Goal: Task Accomplishment & Management: Use online tool/utility

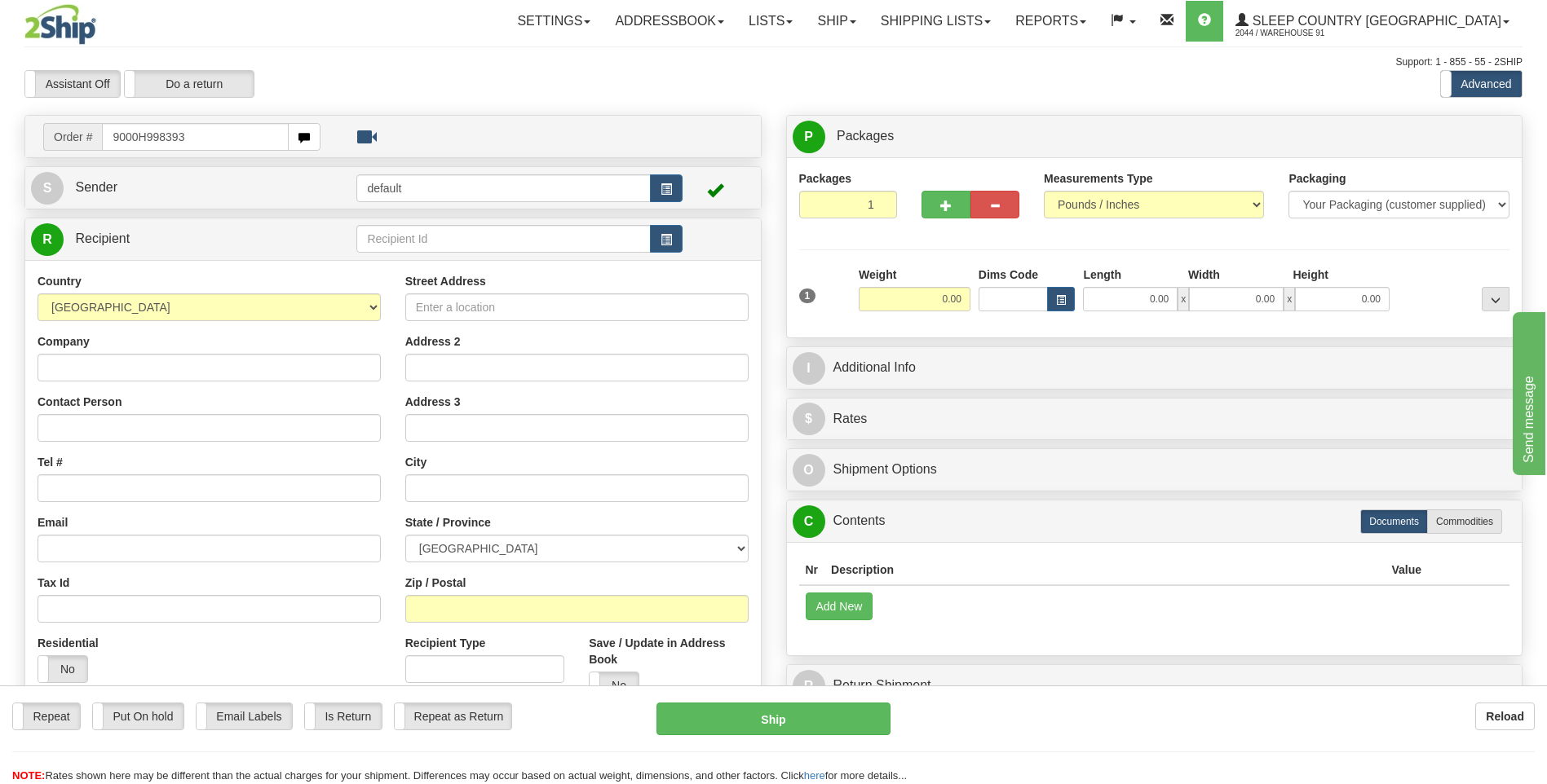
type input "9000H998393"
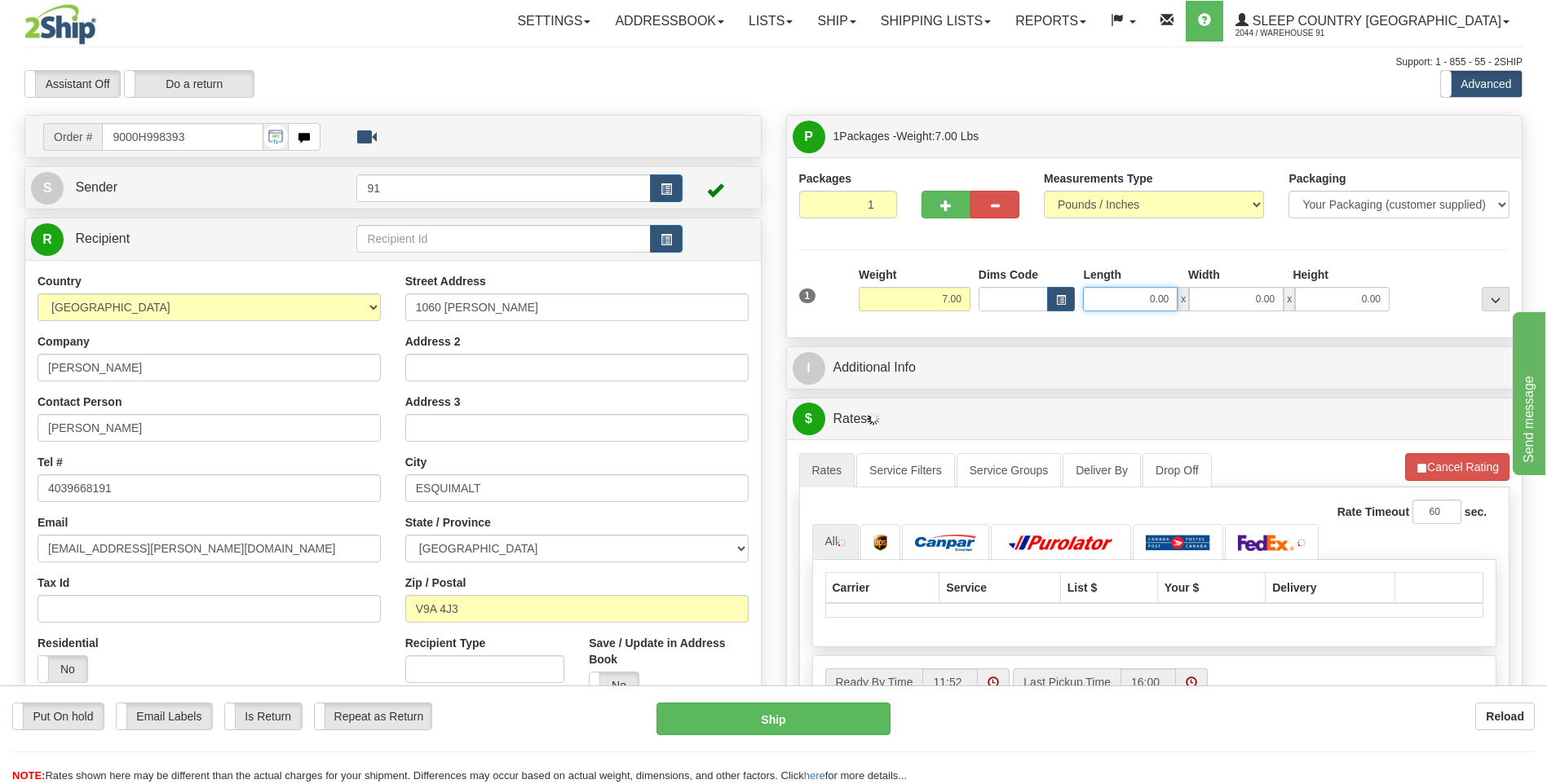
click at [1137, 299] on input "0.00" at bounding box center [1130, 299] width 95 height 24
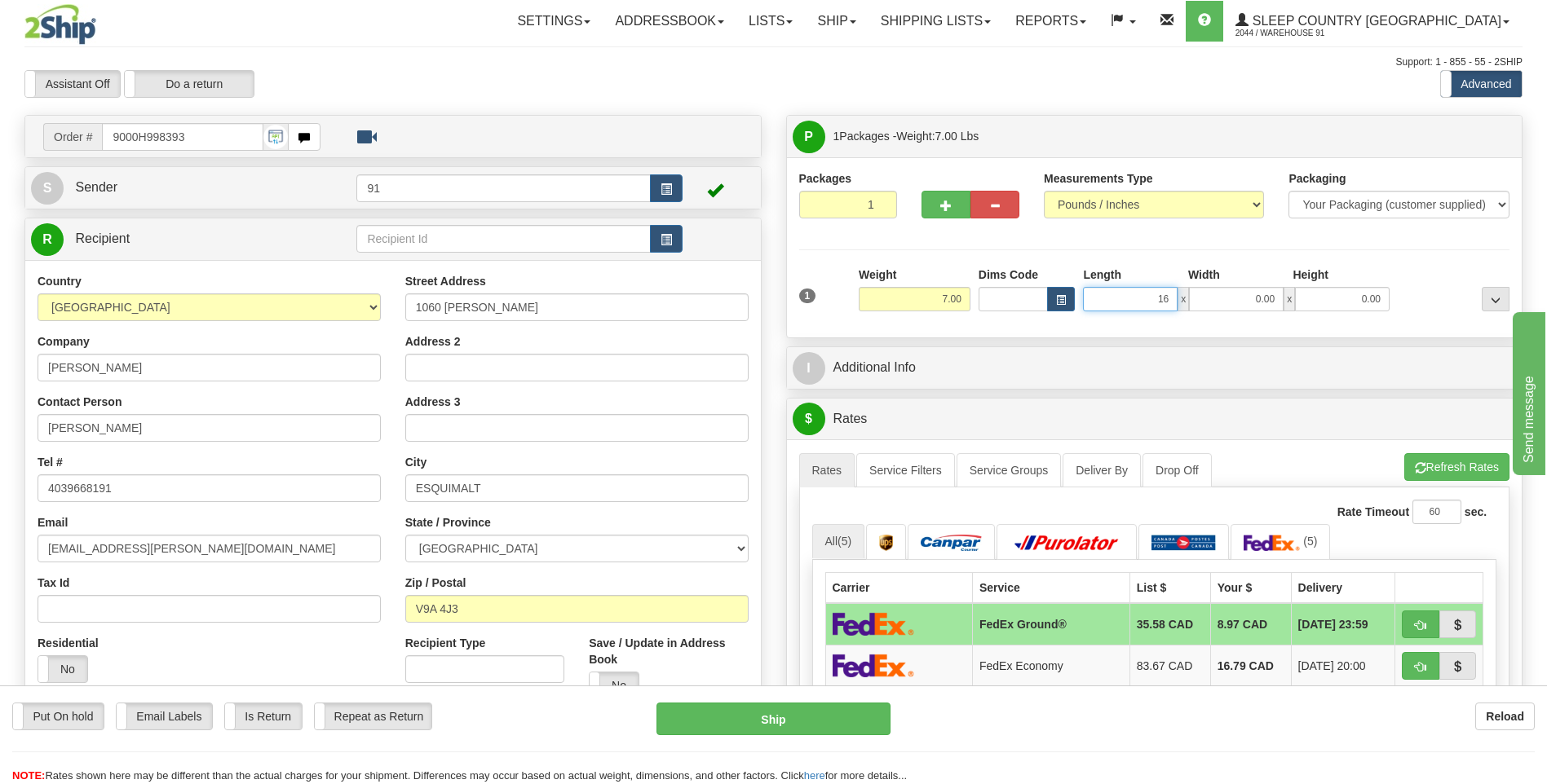
type input "16.00"
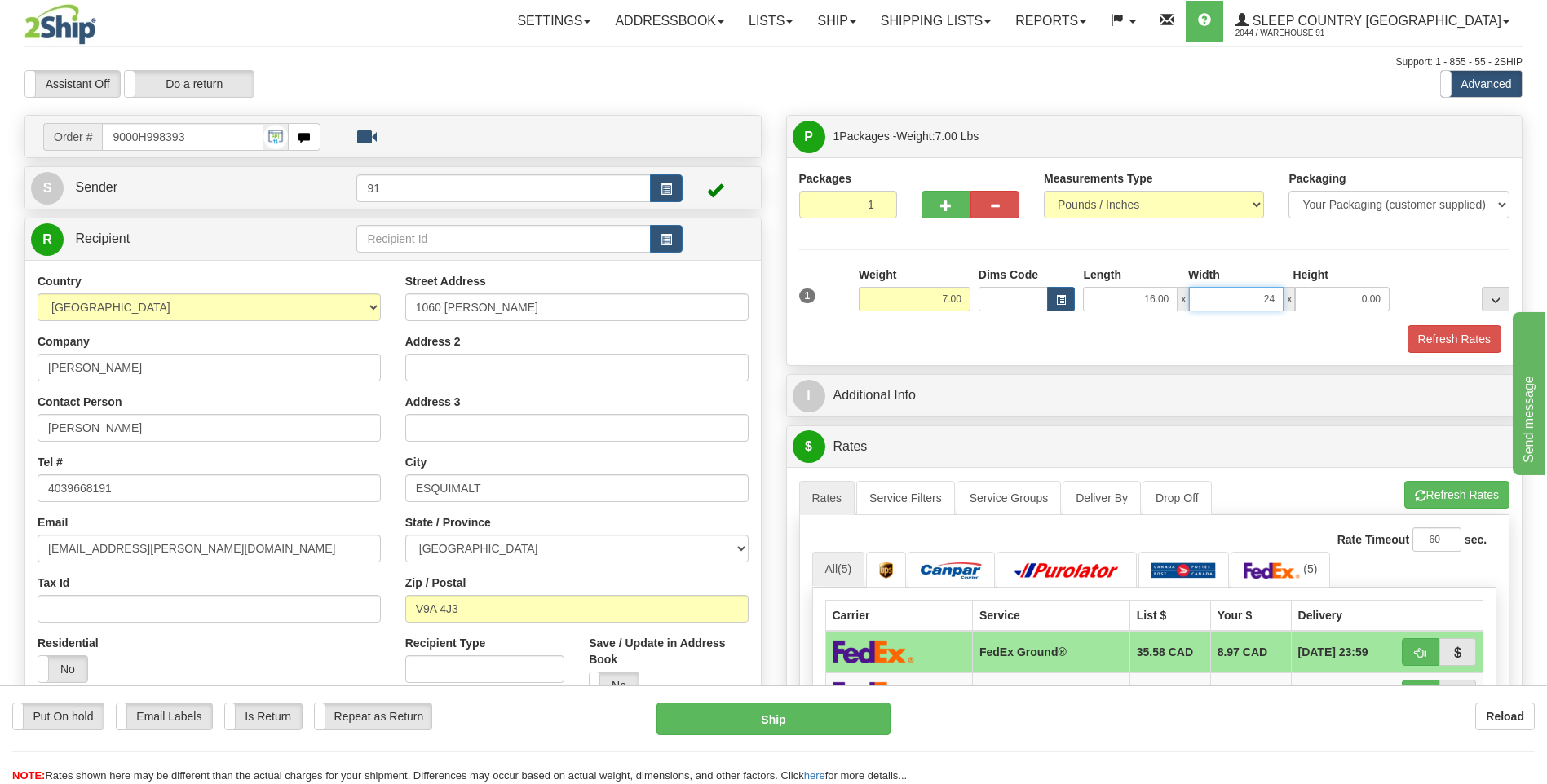
type input "24.00"
type input "10.00"
click at [1449, 336] on button "Refresh Rates" at bounding box center [1454, 338] width 94 height 28
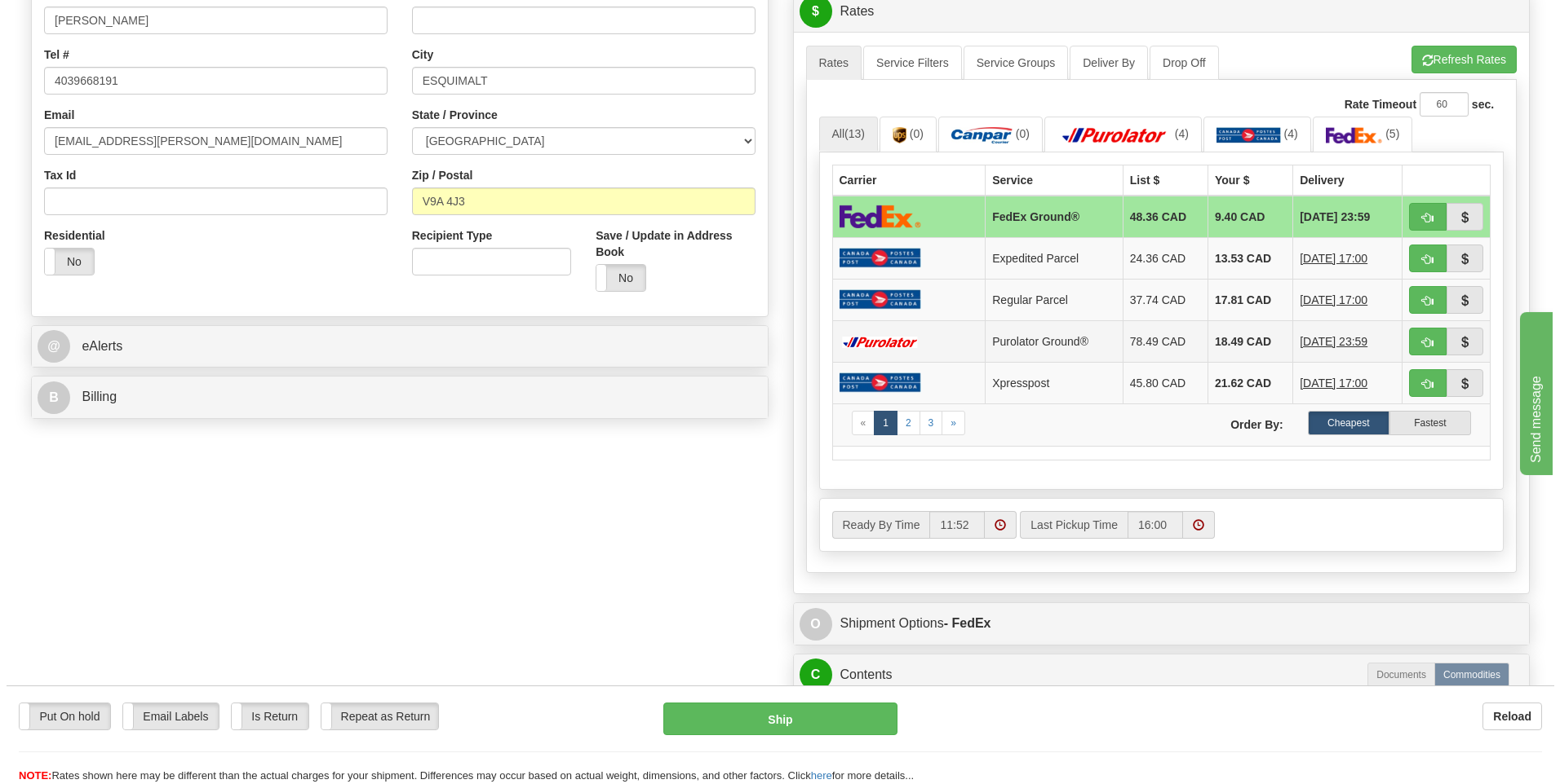
scroll to position [652, 0]
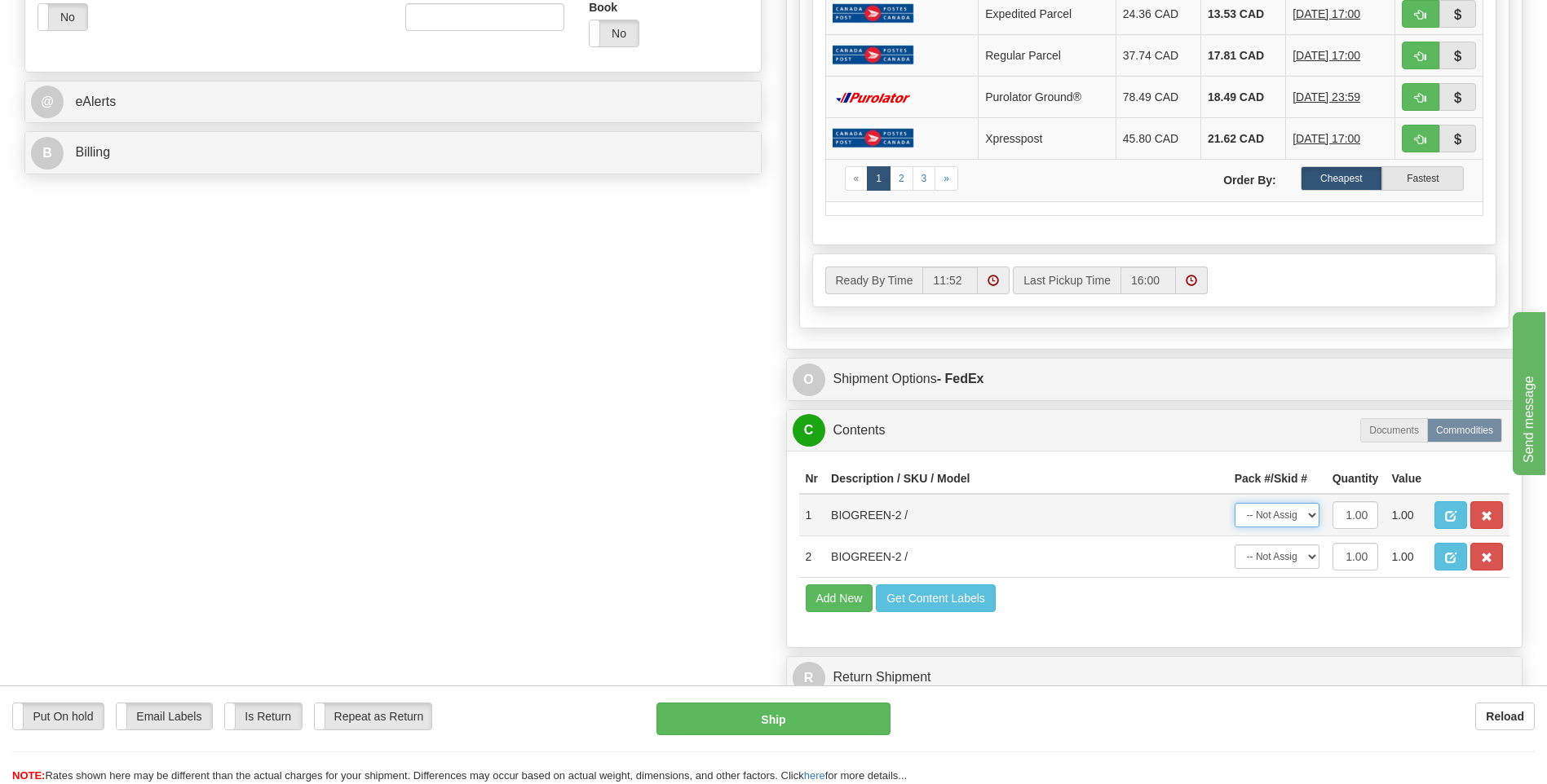
click at [1276, 523] on select "-- Not Assigned -- Package 1" at bounding box center [1277, 515] width 85 height 24
select select "0"
click at [1235, 503] on select "-- Not Assigned -- Package 1" at bounding box center [1277, 515] width 85 height 24
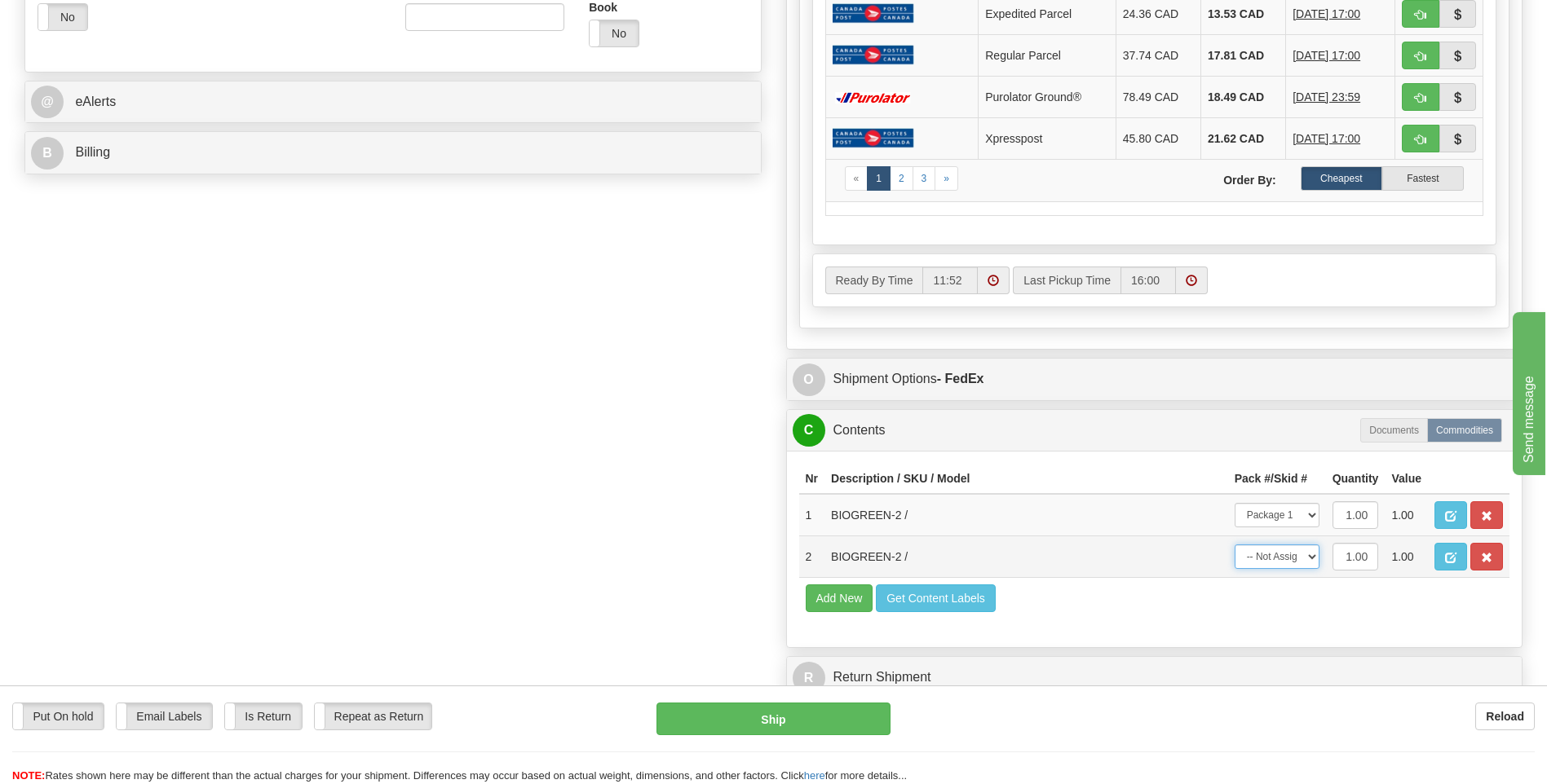
click at [1273, 554] on select "-- Not Assigned -- Package 1" at bounding box center [1277, 556] width 85 height 24
select select "0"
click at [1235, 545] on select "-- Not Assigned -- Package 1" at bounding box center [1277, 556] width 85 height 24
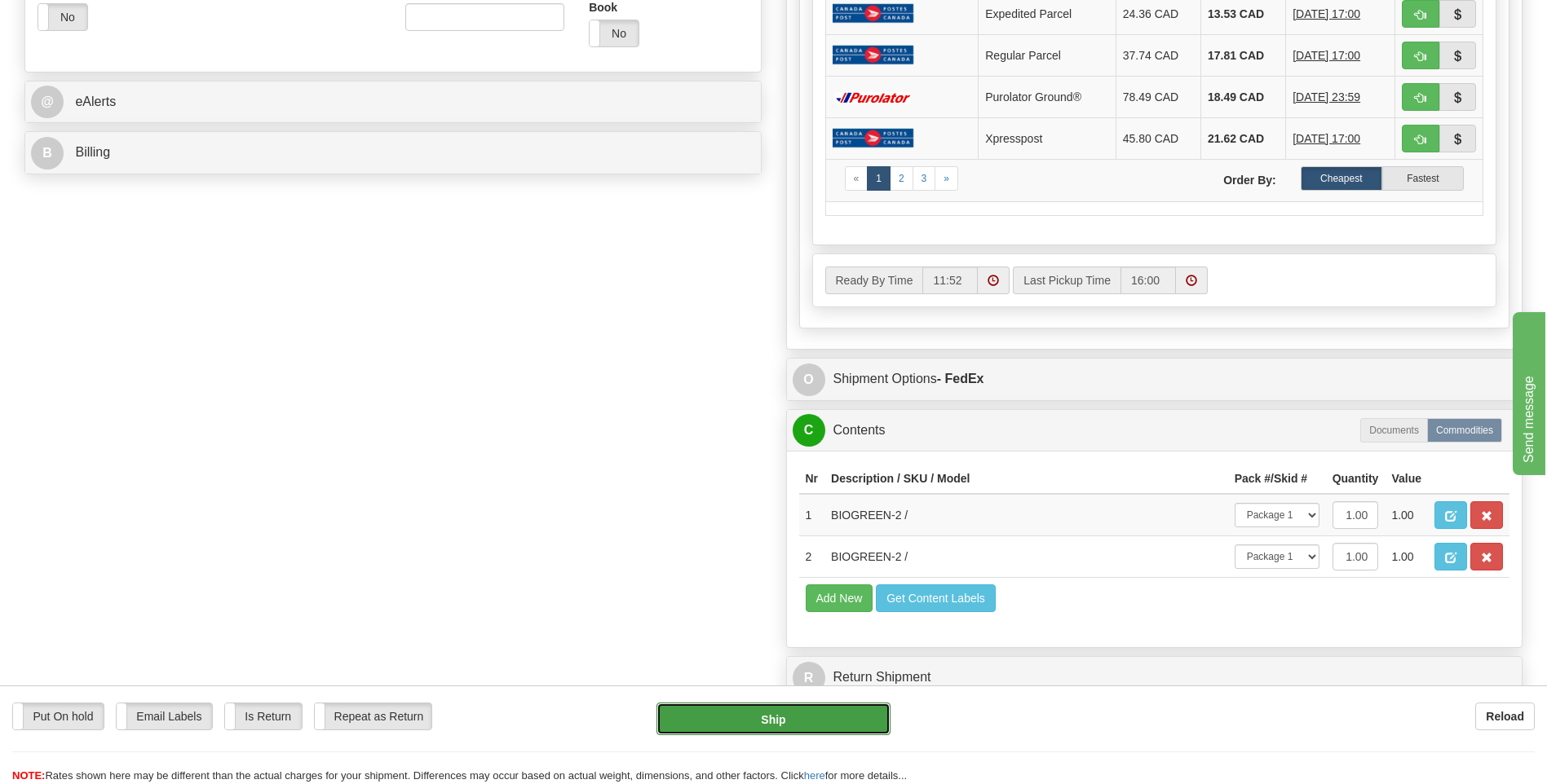
click at [811, 721] on button "Ship" at bounding box center [774, 719] width 233 height 33
type input "92"
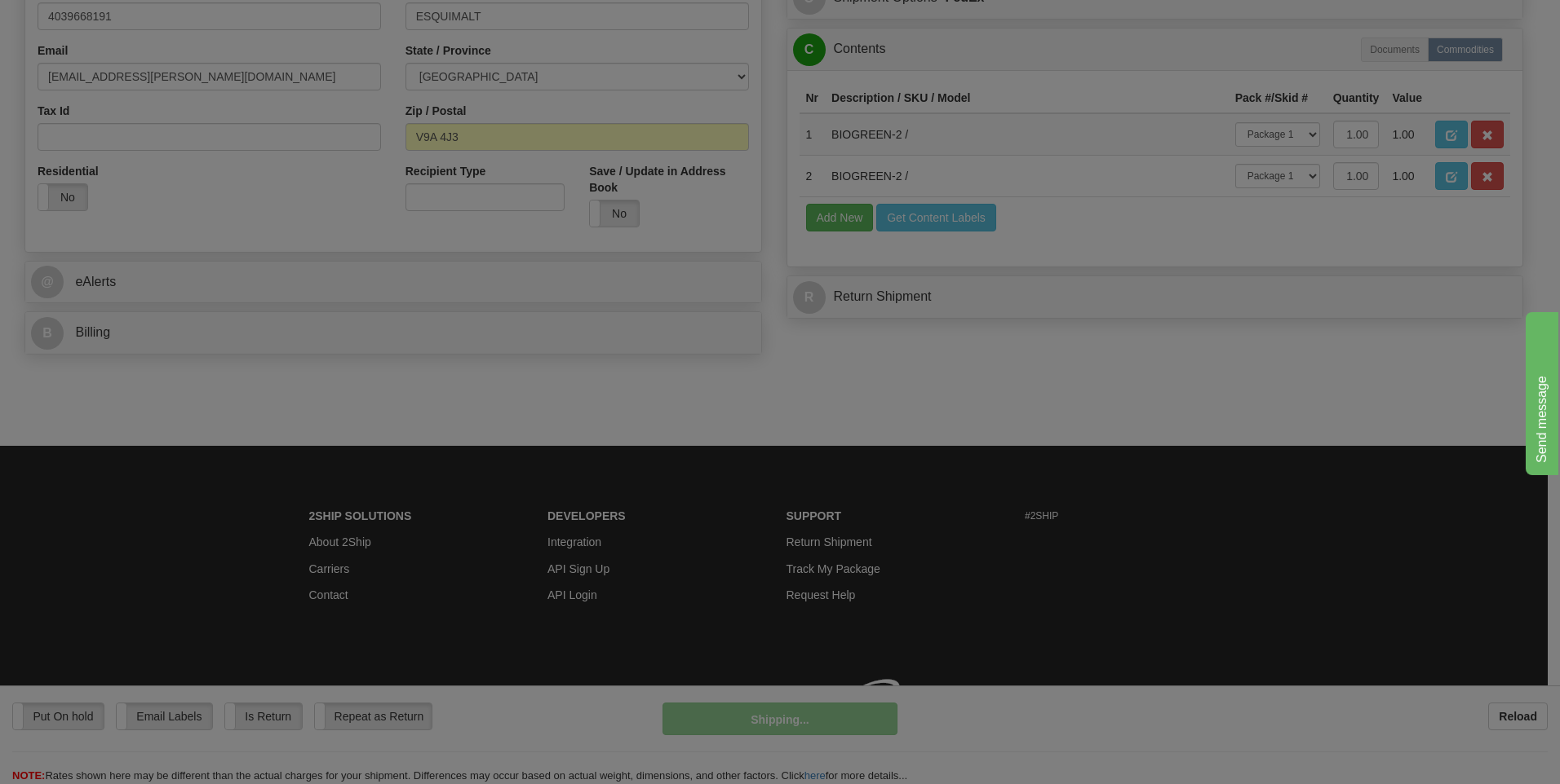
scroll to position [496, 0]
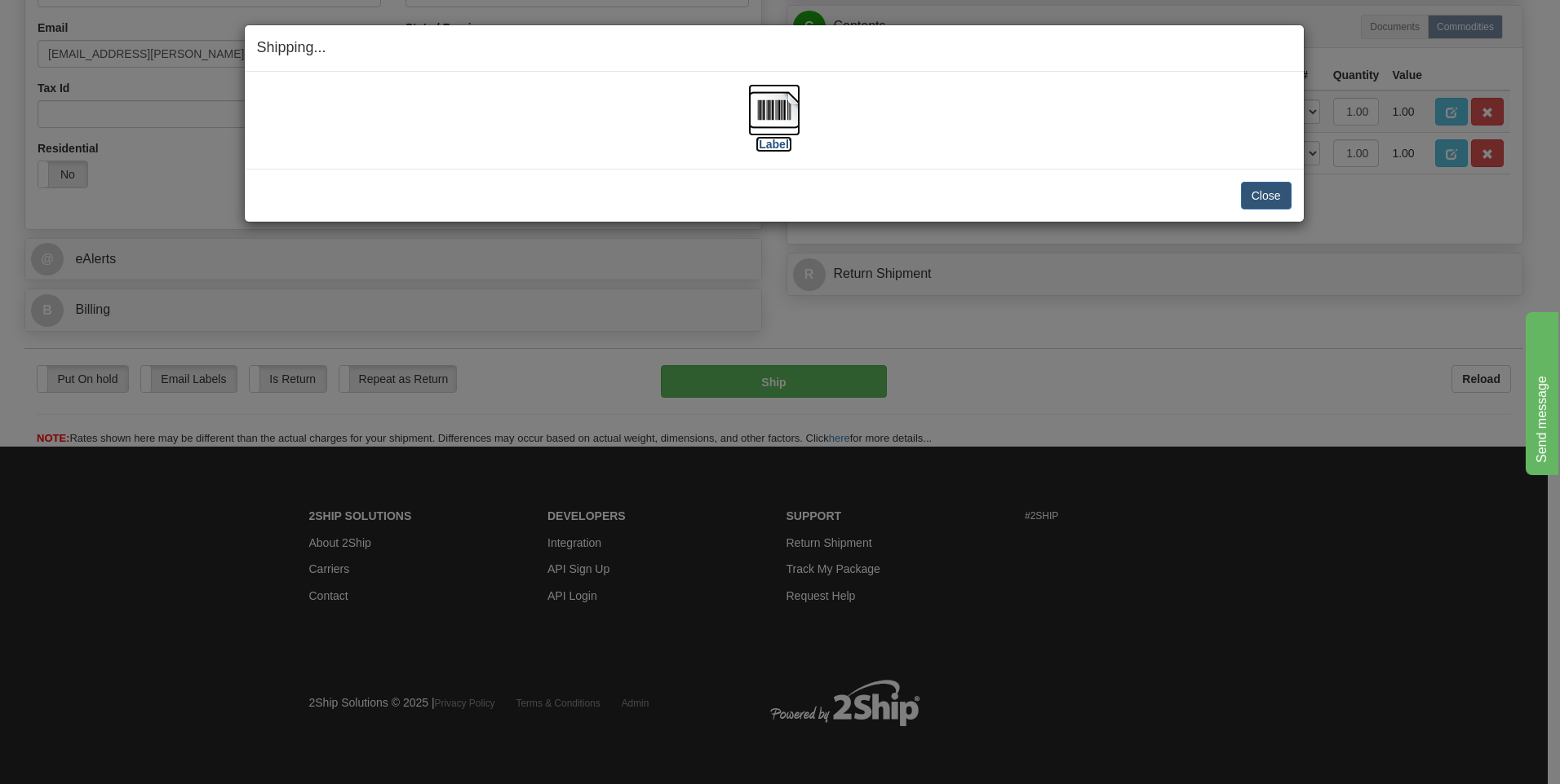
click at [780, 120] on img at bounding box center [774, 110] width 52 height 52
click at [1271, 197] on button "Close" at bounding box center [1266, 196] width 50 height 28
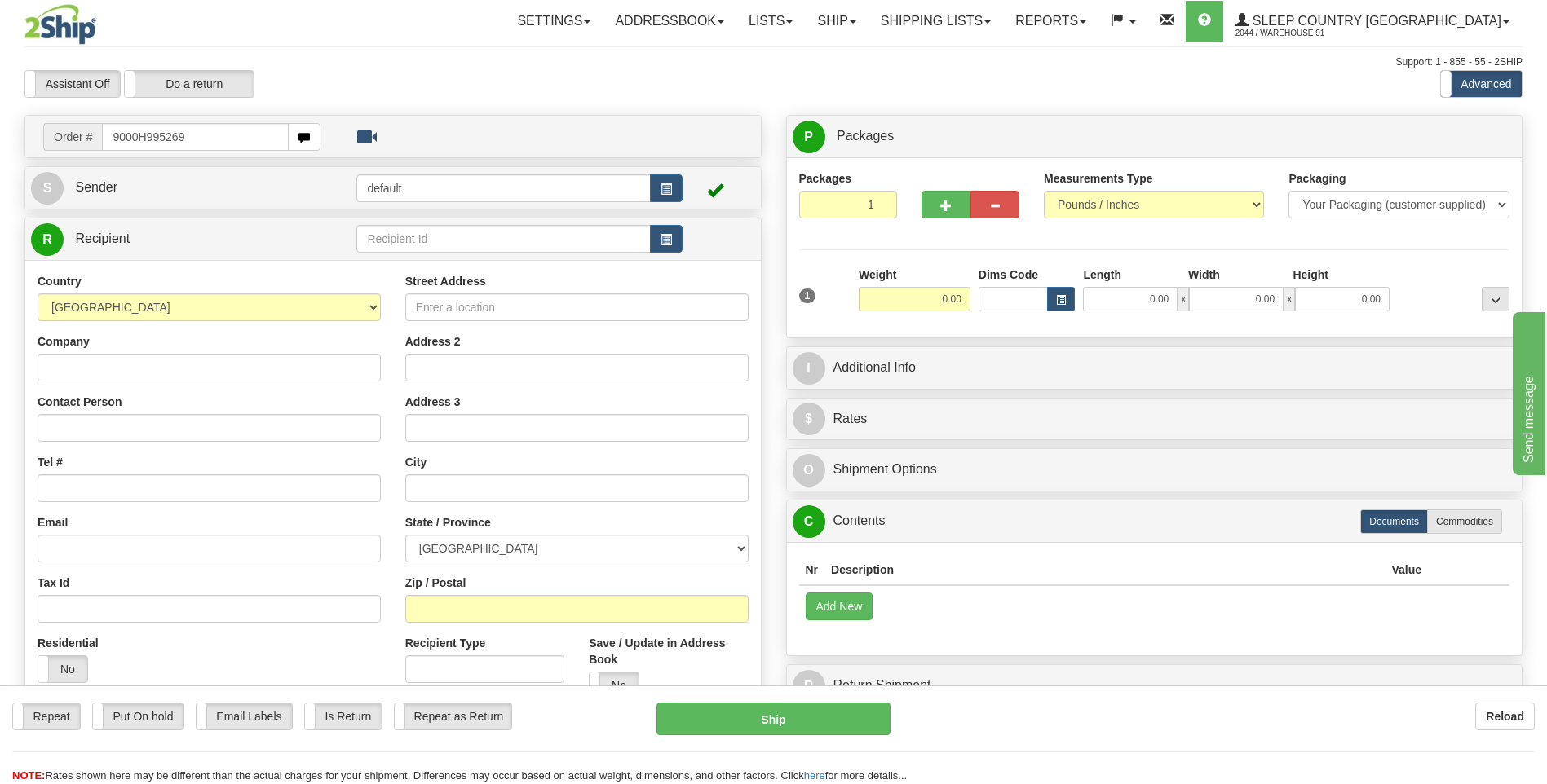
type input "9000H995269"
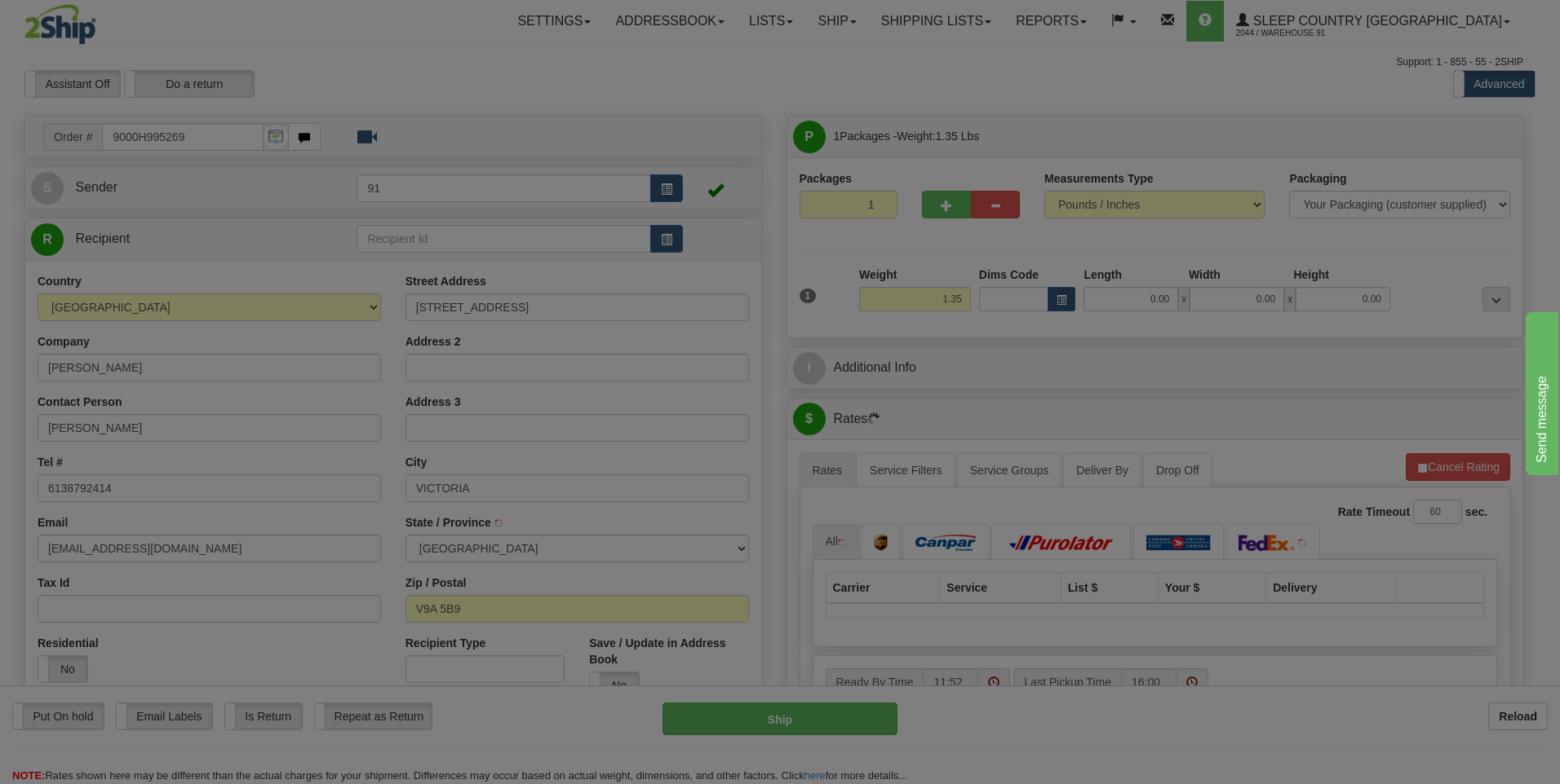
type input "ESQUIMALT"
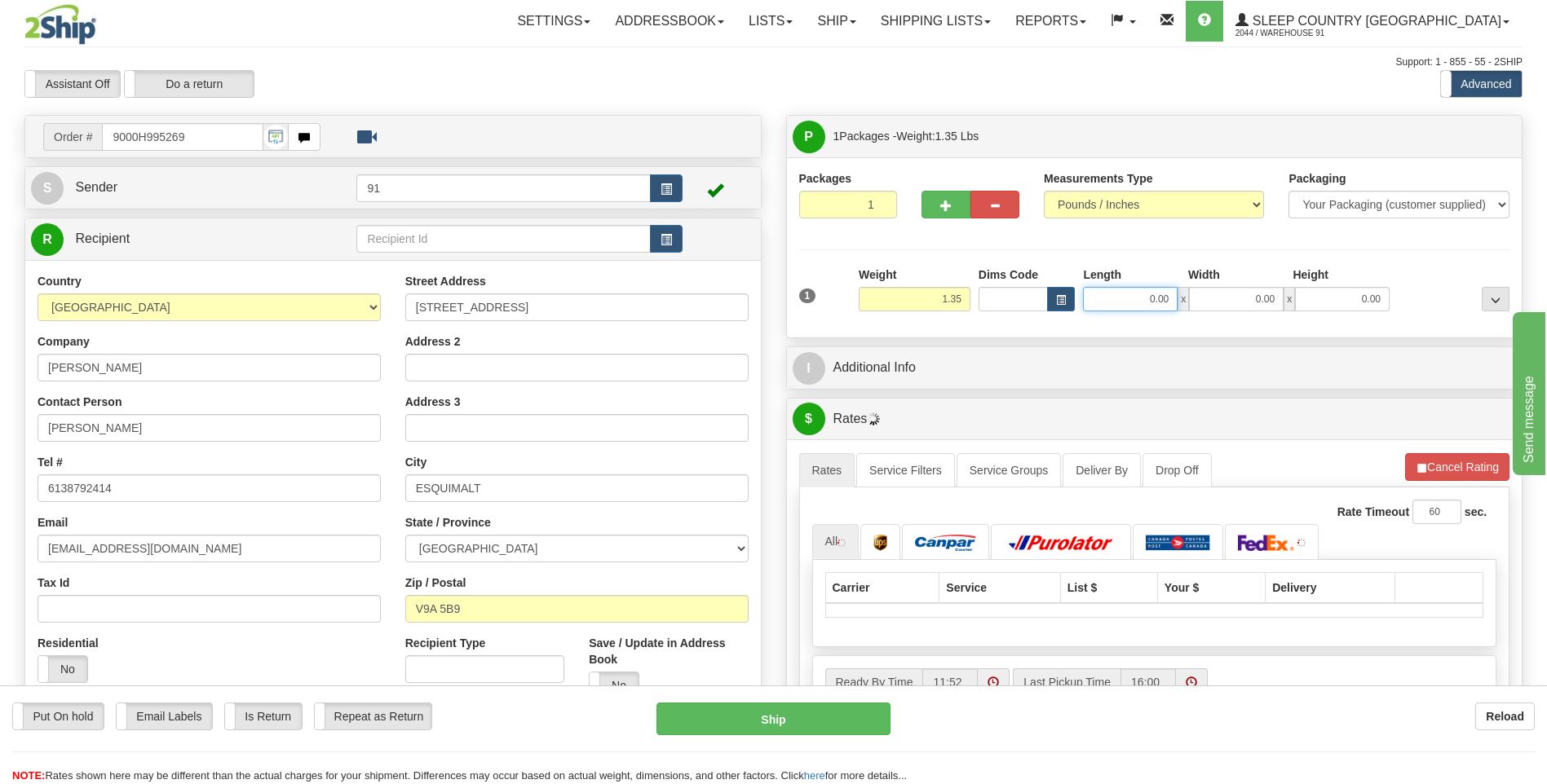
click at [1146, 309] on input "0.00" at bounding box center [1130, 299] width 95 height 24
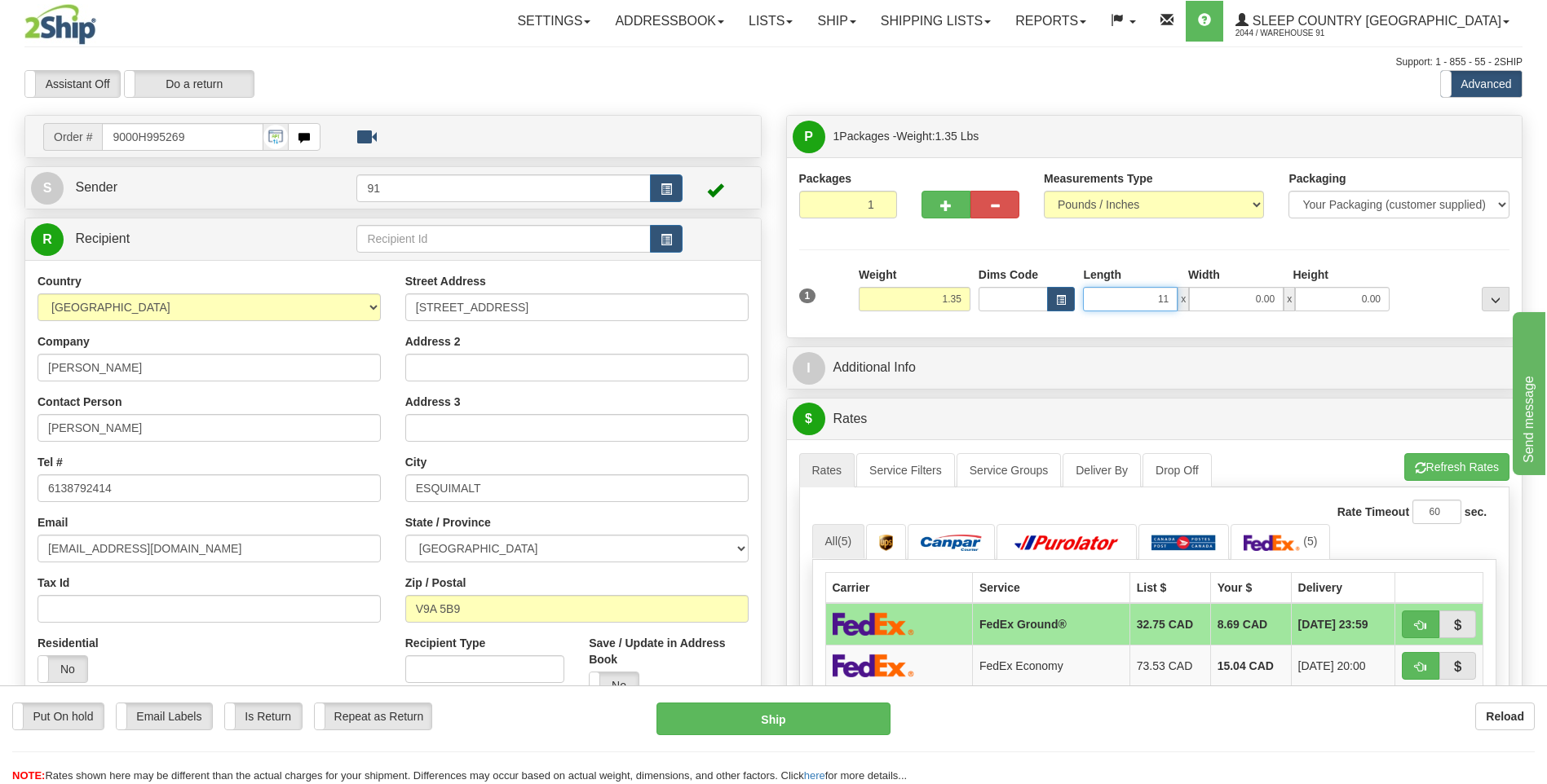
type input "11.00"
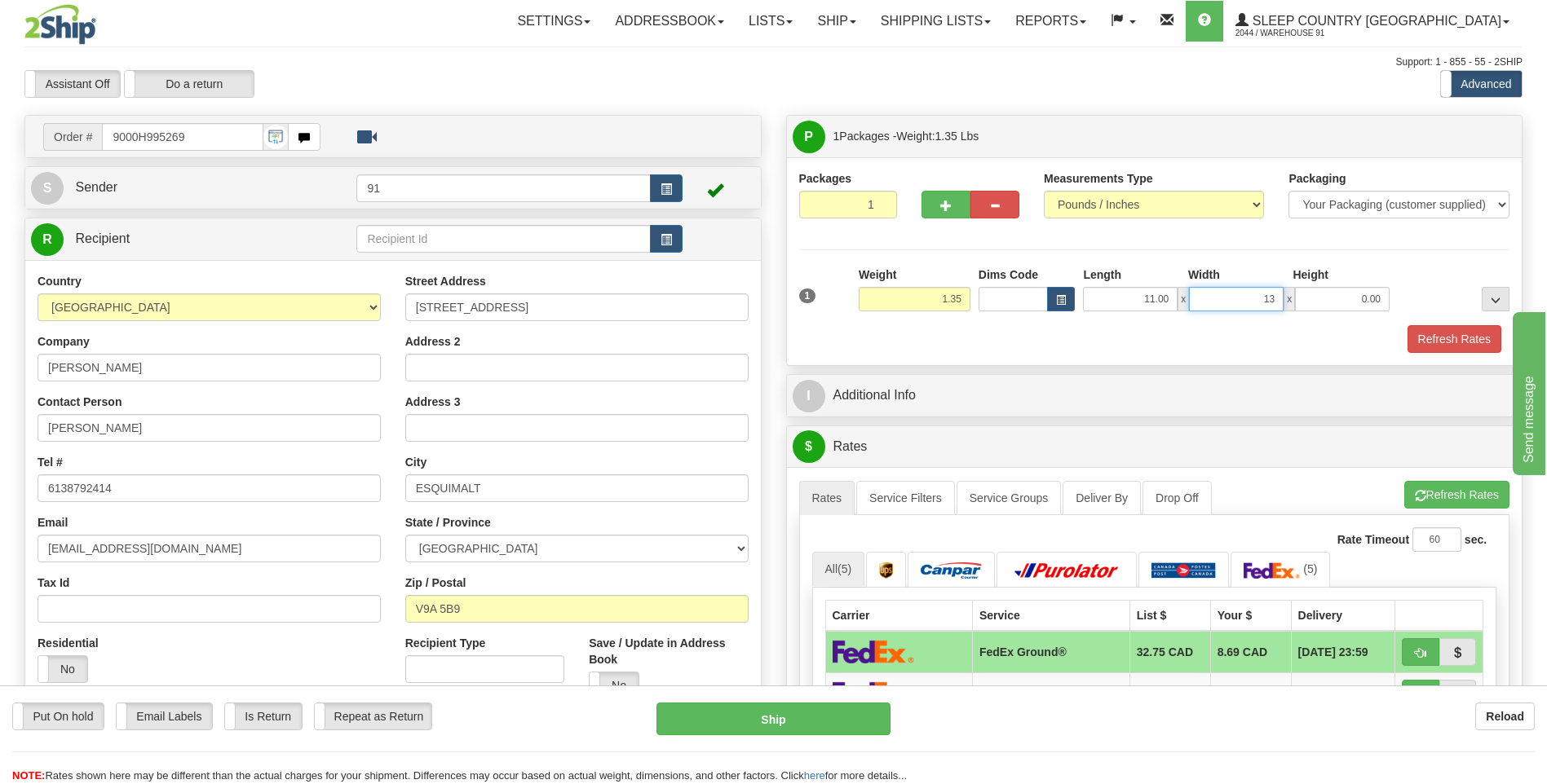
type input "13.00"
type input "4.00"
click at [1445, 343] on button "Refresh Rates" at bounding box center [1454, 338] width 94 height 28
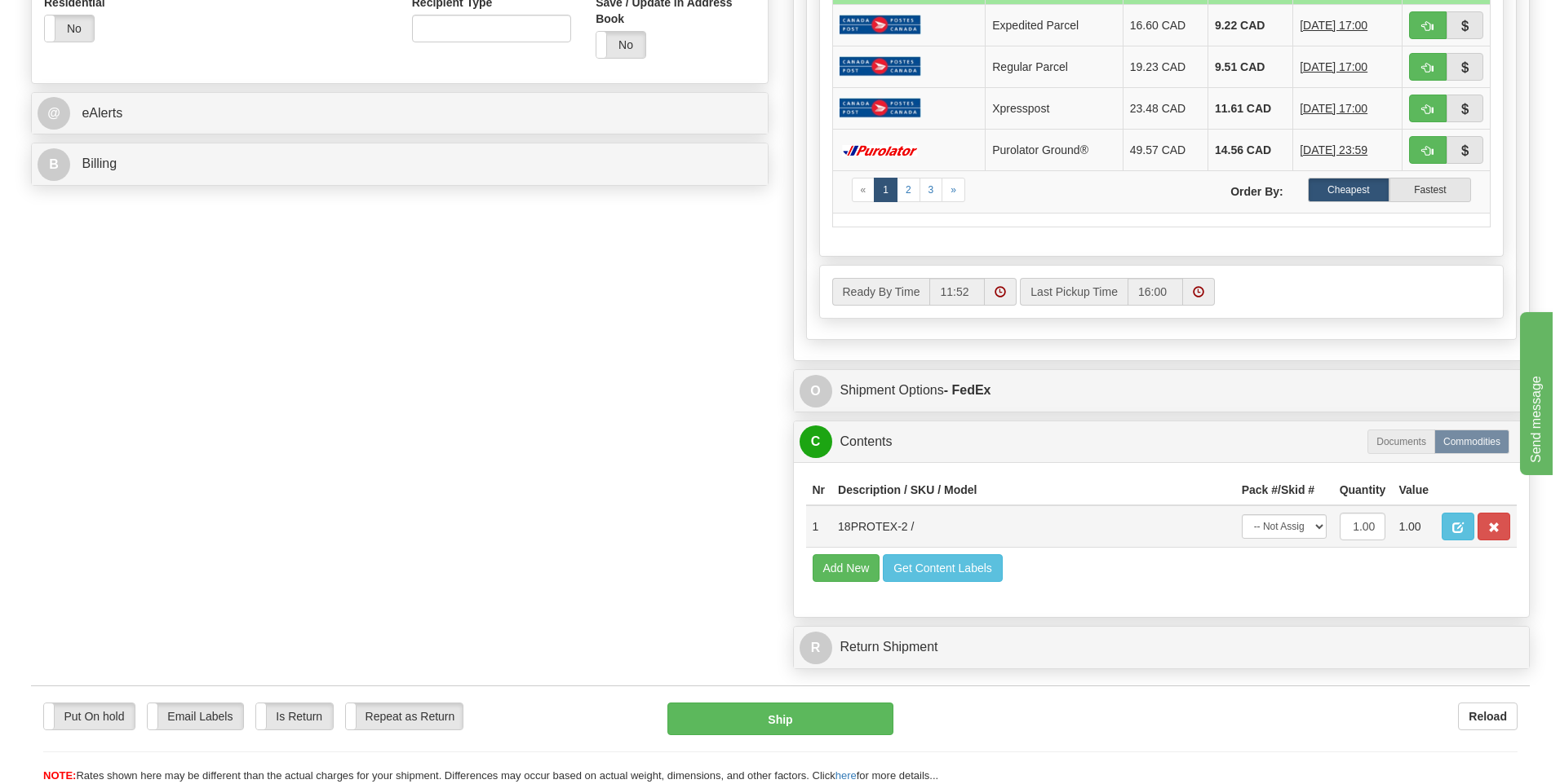
scroll to position [816, 0]
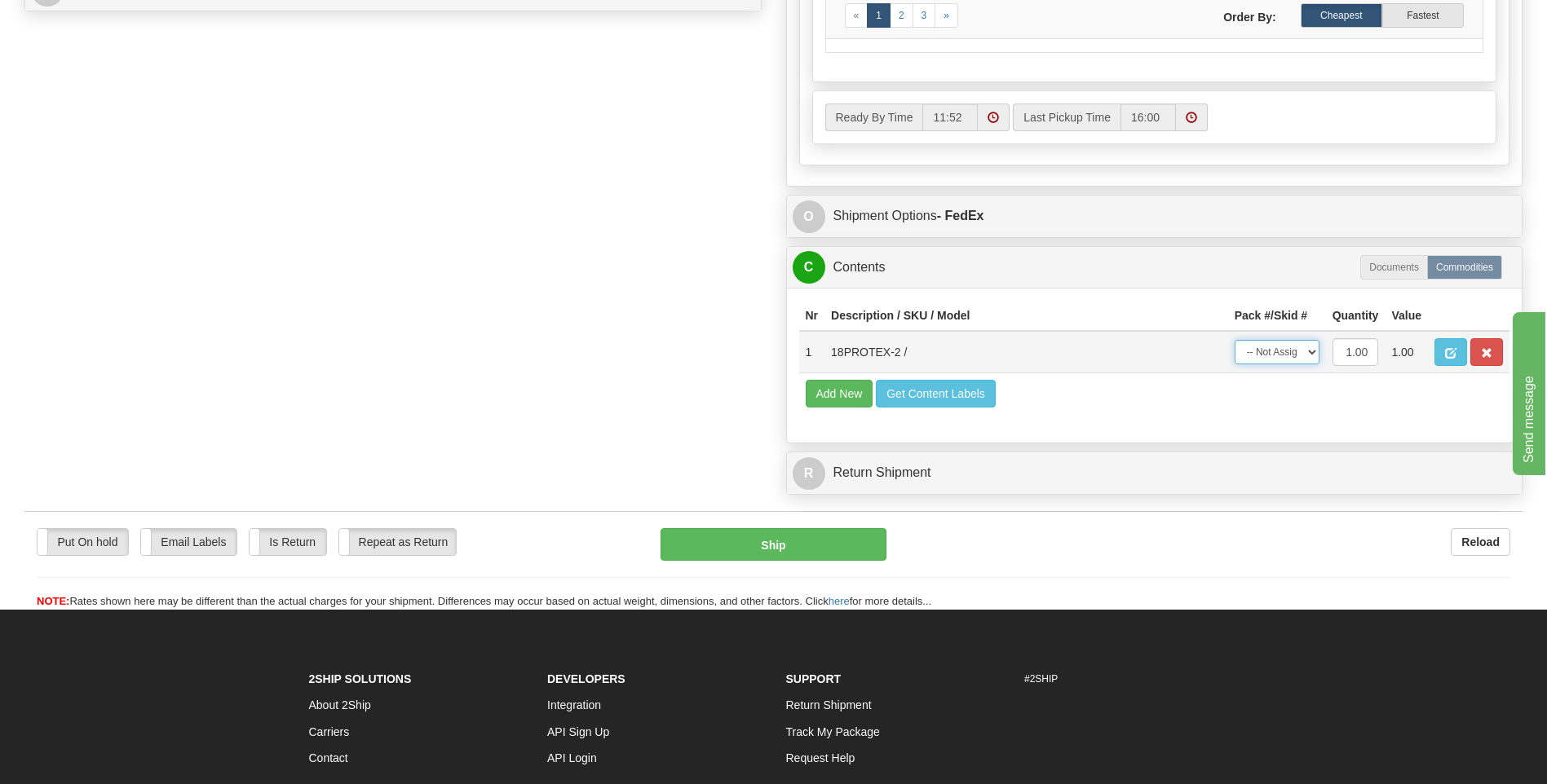
click at [1290, 349] on select "-- Not Assigned -- Package 1" at bounding box center [1277, 352] width 85 height 24
select select "0"
click at [1235, 340] on select "-- Not Assigned -- Package 1" at bounding box center [1277, 352] width 85 height 24
click at [780, 548] on button "Ship" at bounding box center [773, 545] width 225 height 33
type input "92"
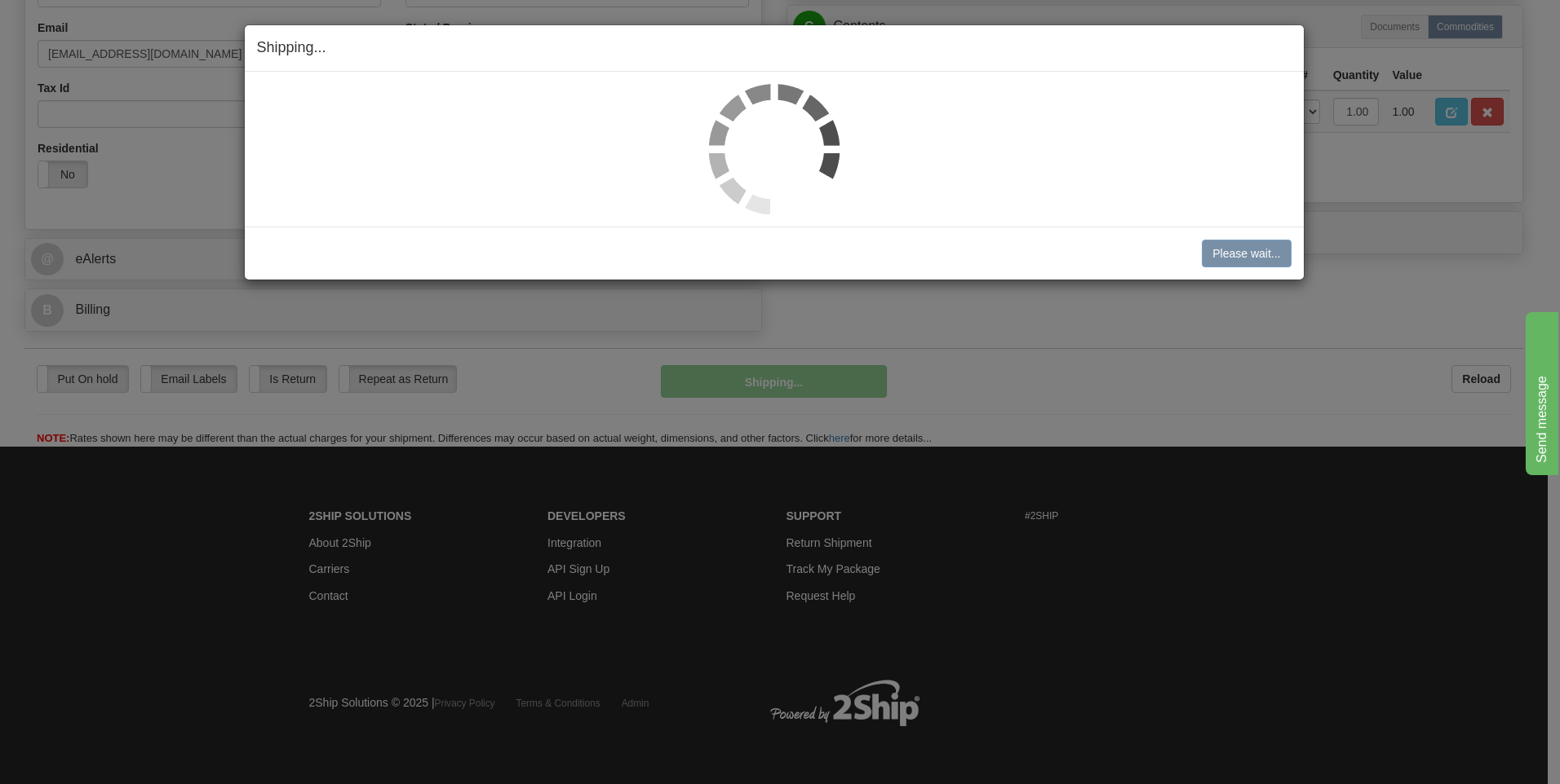
scroll to position [496, 0]
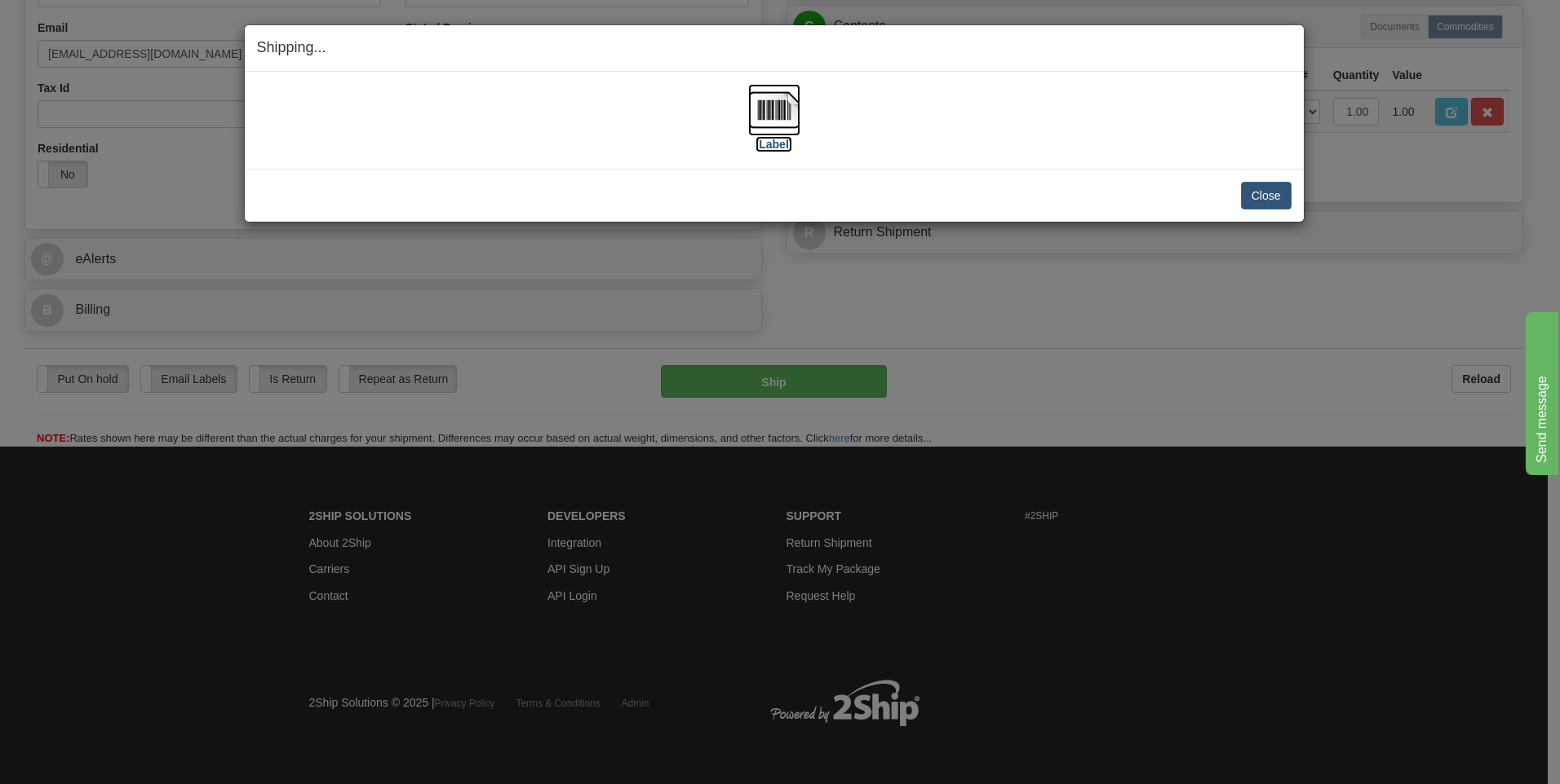
click at [750, 109] on img at bounding box center [774, 110] width 52 height 52
click at [1275, 197] on button "Close" at bounding box center [1266, 196] width 50 height 28
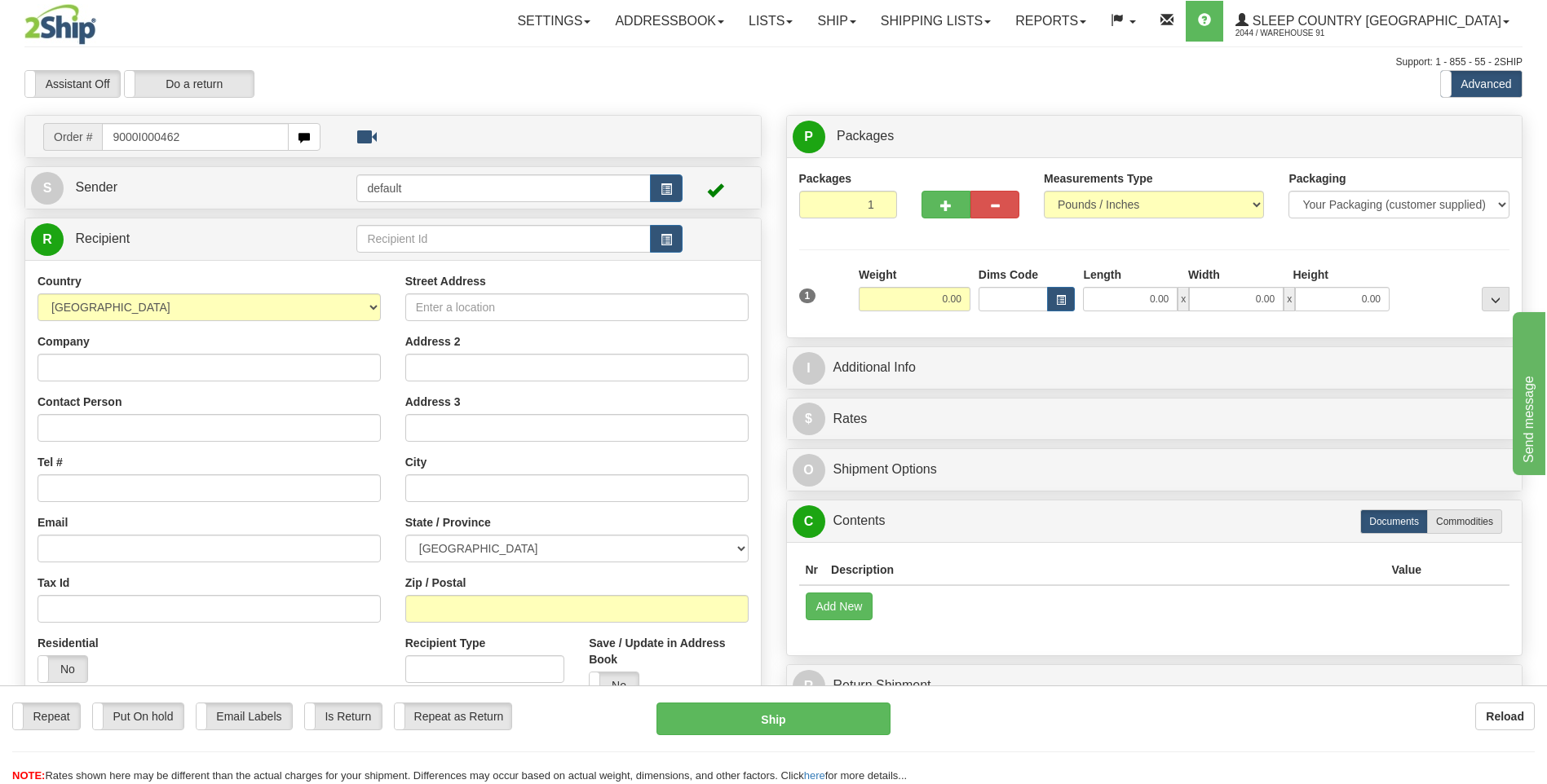
type input "9000I000462"
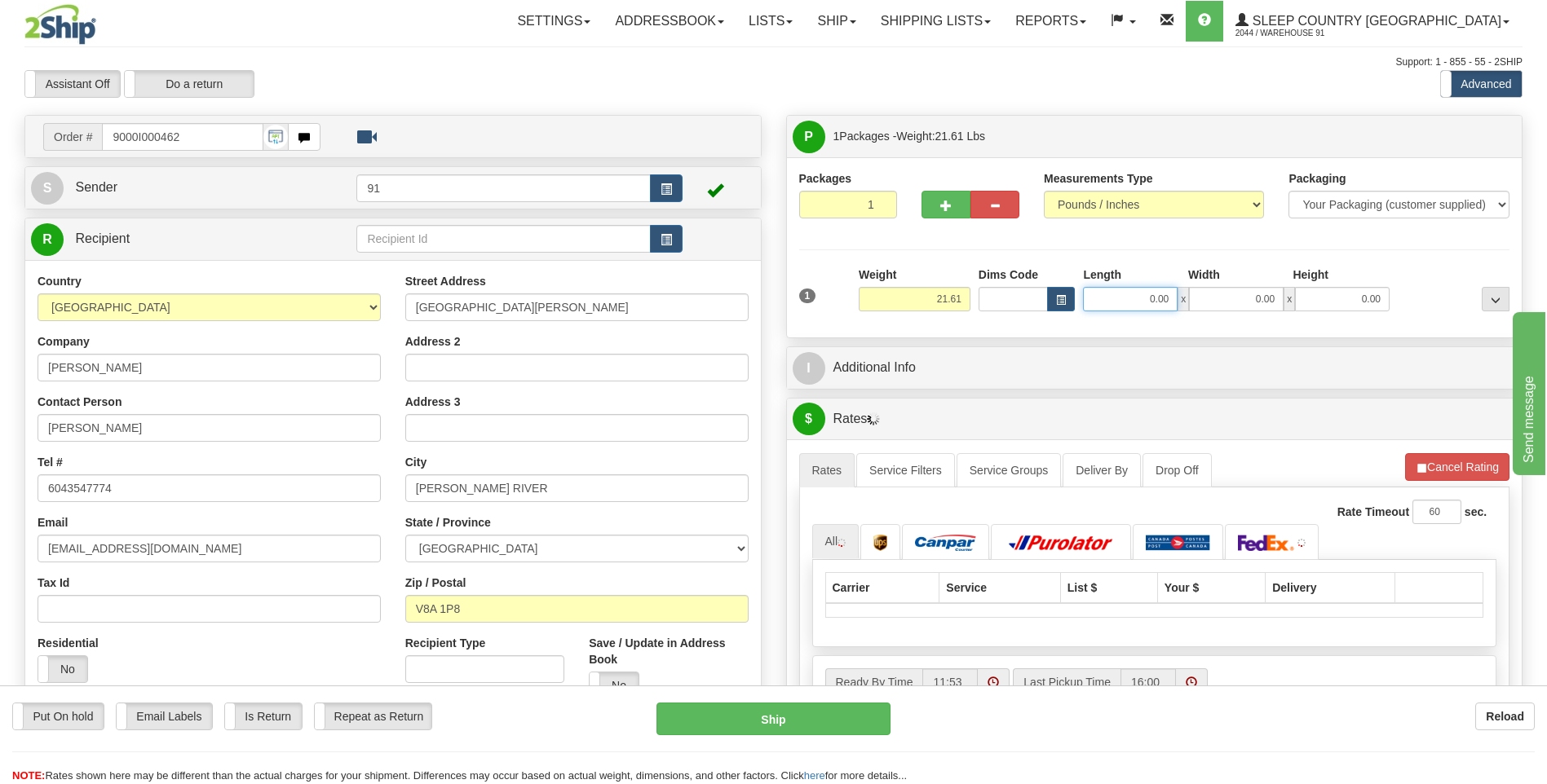
click at [1133, 298] on input "0.00" at bounding box center [1130, 299] width 95 height 24
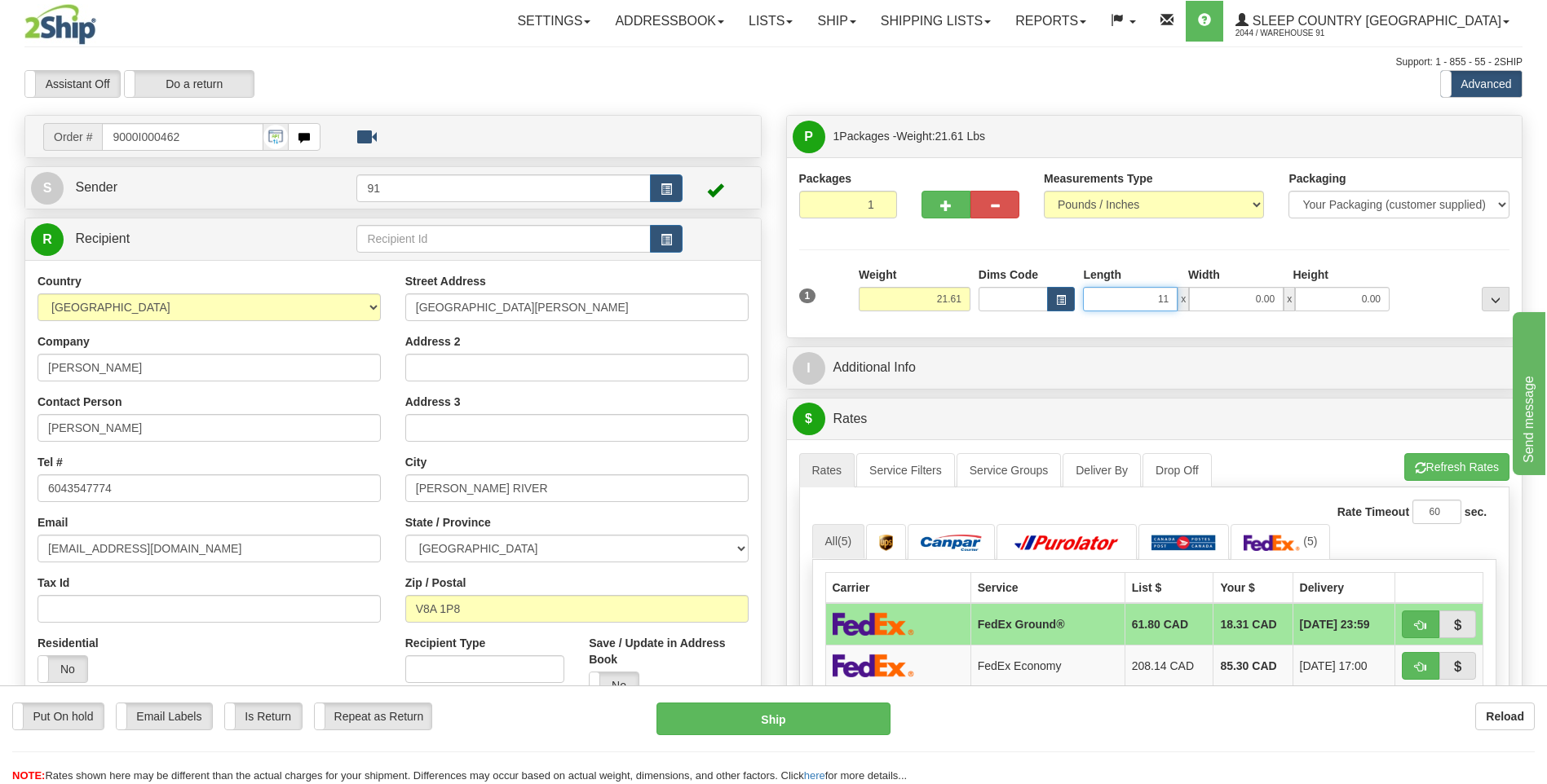
type input "11.00"
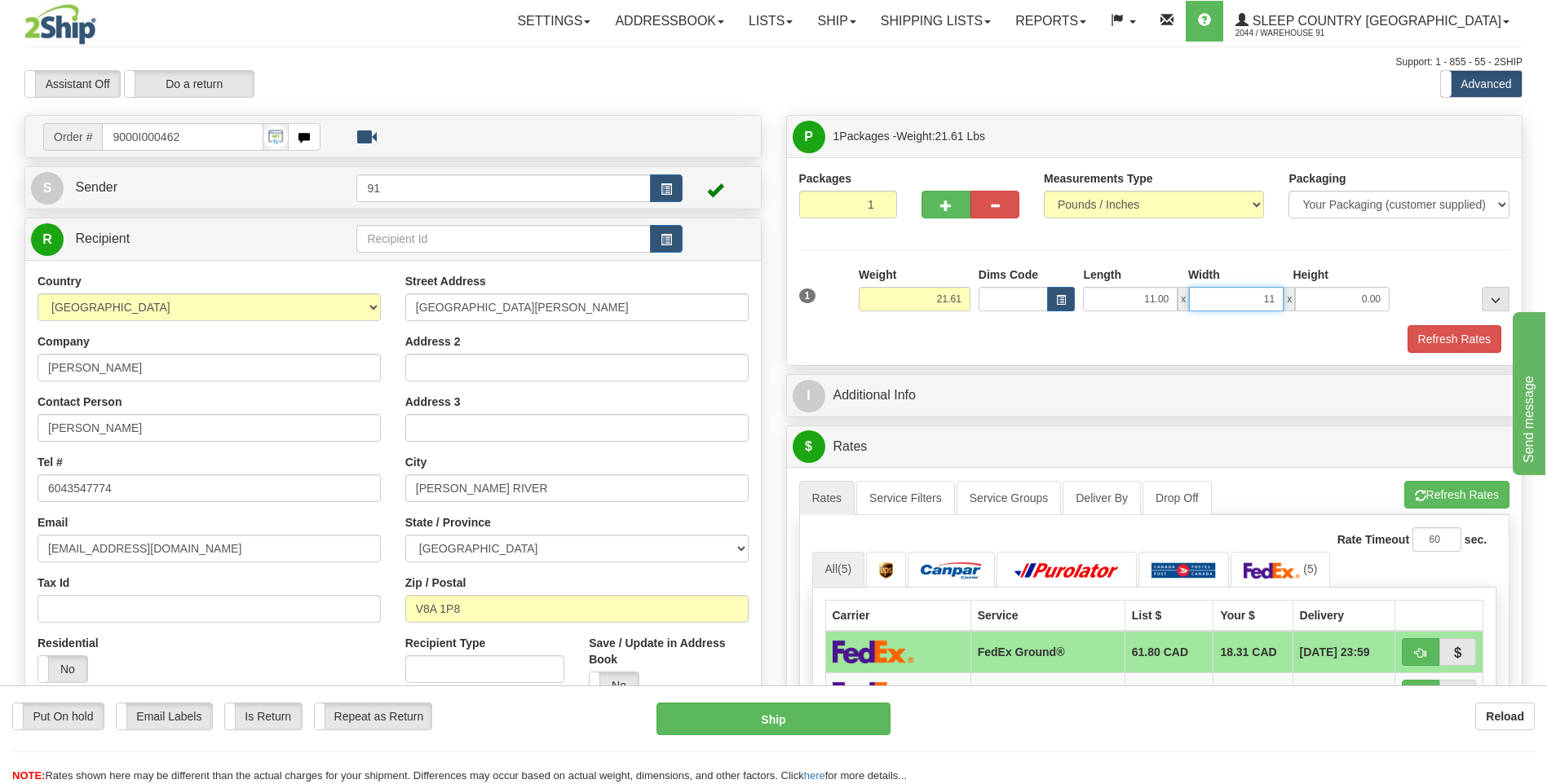
type input "11.00"
type input "23.00"
click at [1434, 332] on button "Refresh Rates" at bounding box center [1454, 338] width 94 height 28
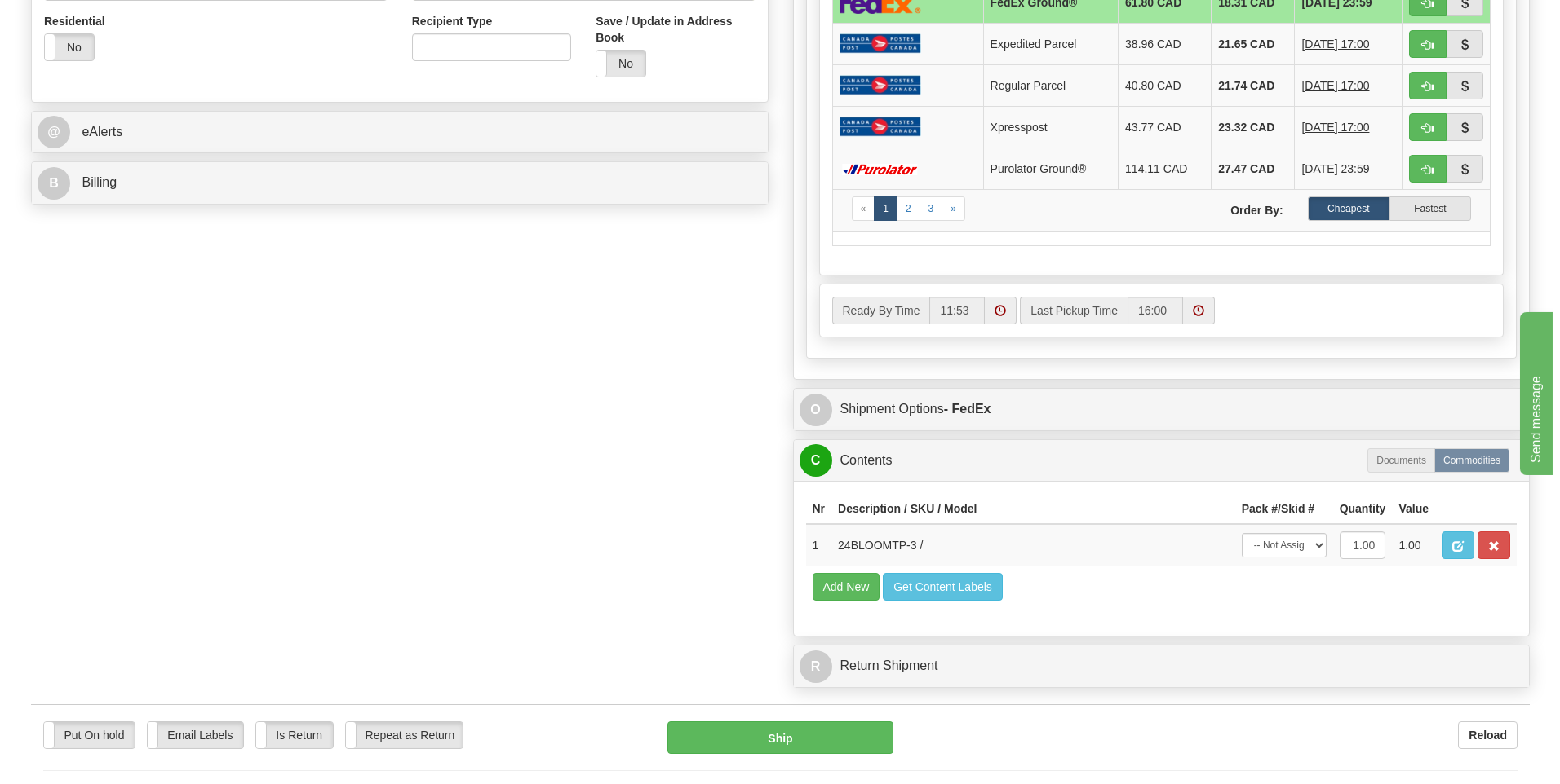
scroll to position [652, 0]
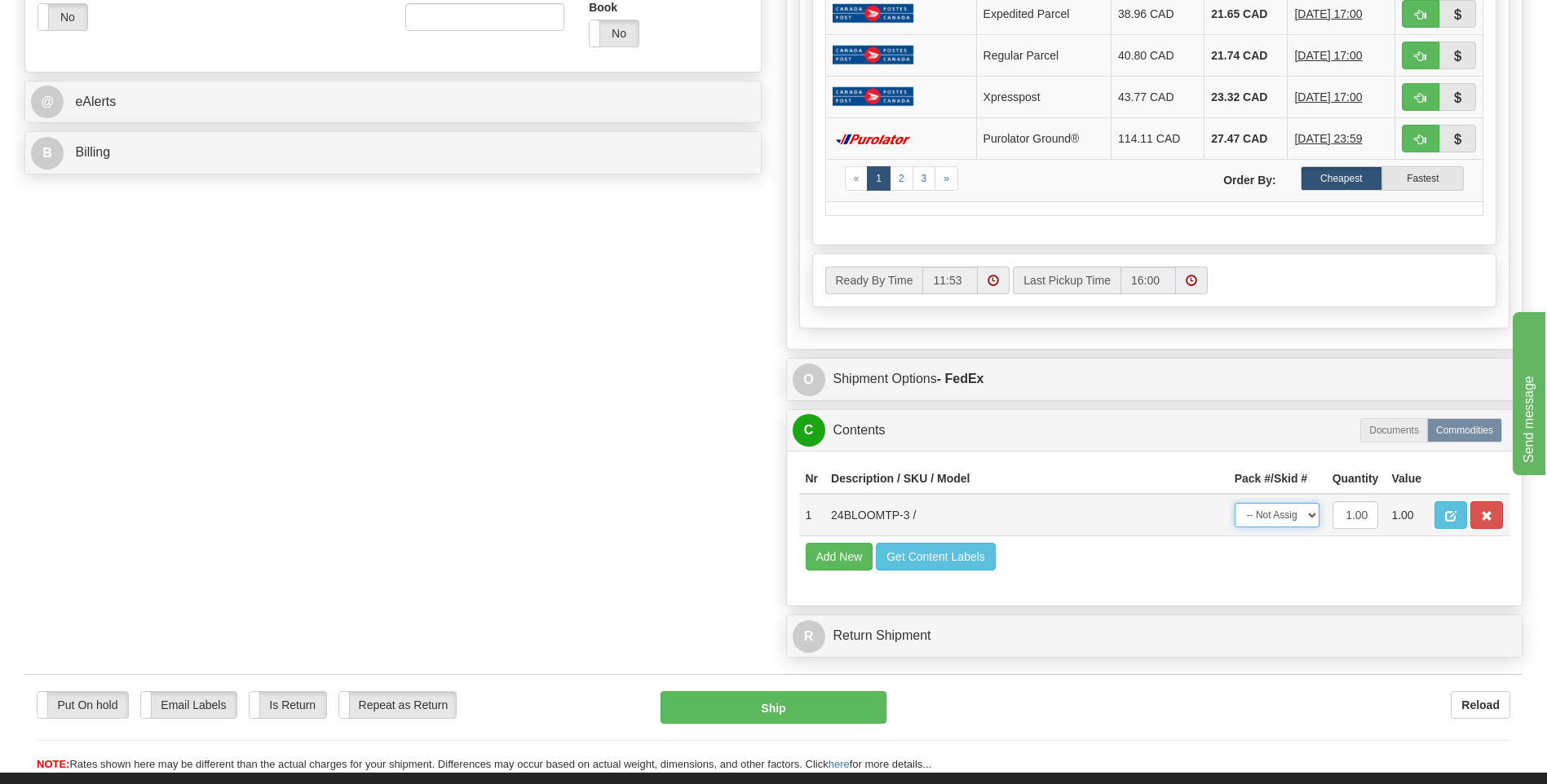
click at [1289, 511] on select "-- Not Assigned -- Package 1" at bounding box center [1277, 515] width 85 height 24
select select "0"
click at [1235, 503] on select "-- Not Assigned -- Package 1" at bounding box center [1277, 515] width 85 height 24
click at [814, 698] on button "Ship" at bounding box center [773, 708] width 225 height 33
type input "92"
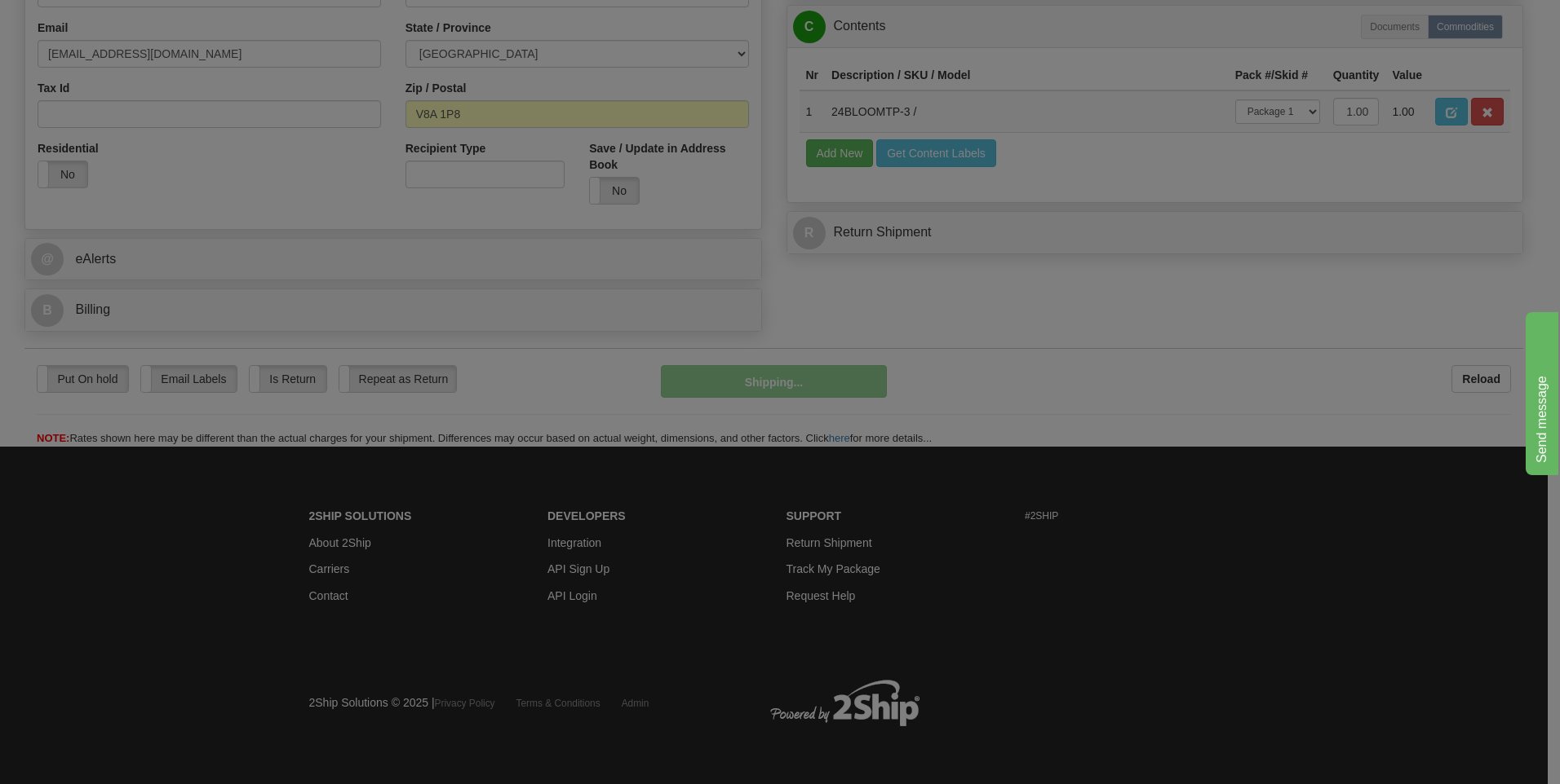
scroll to position [496, 0]
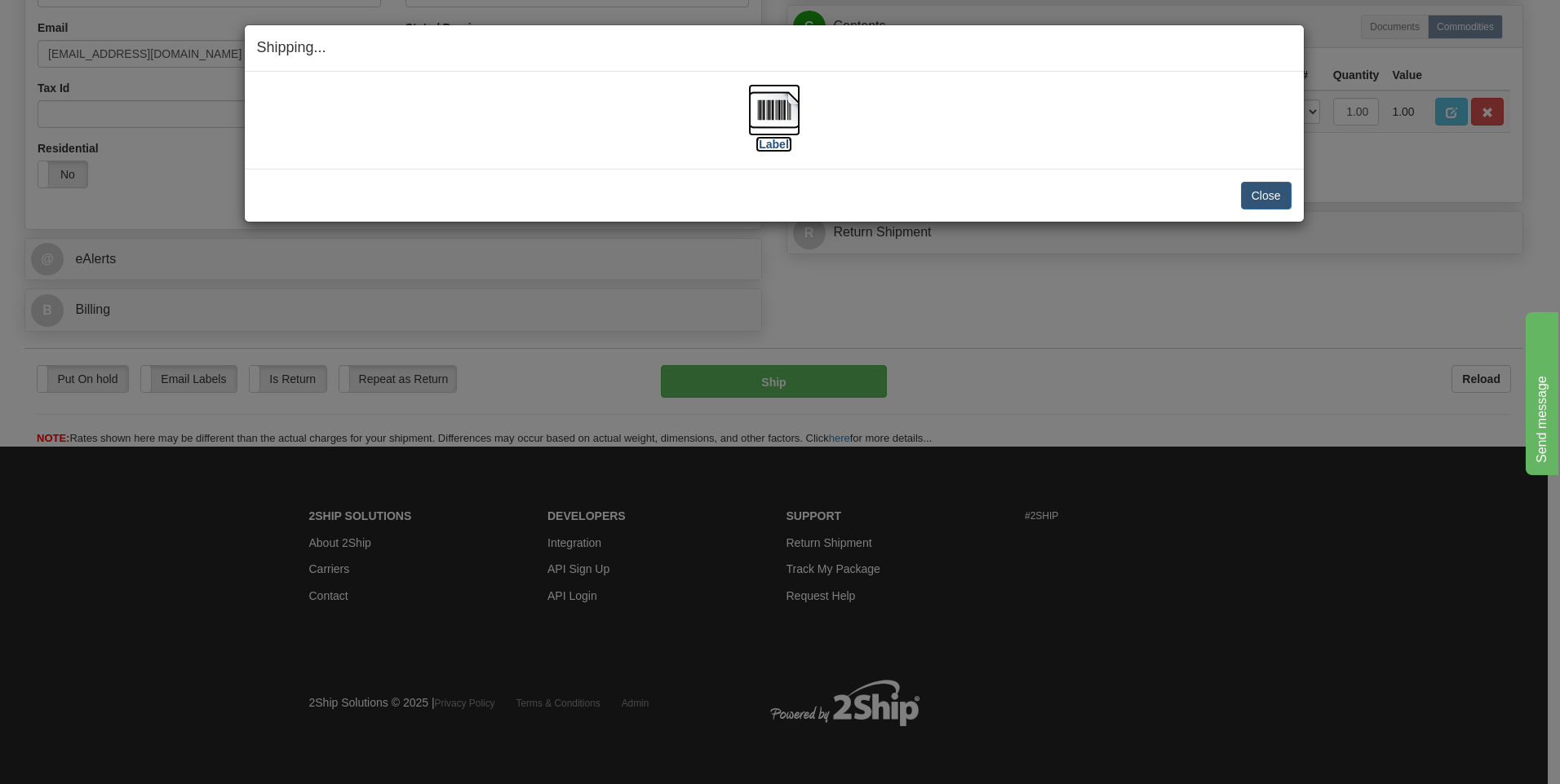
click at [781, 111] on img at bounding box center [774, 110] width 52 height 52
click at [1248, 198] on button "Close" at bounding box center [1266, 196] width 50 height 28
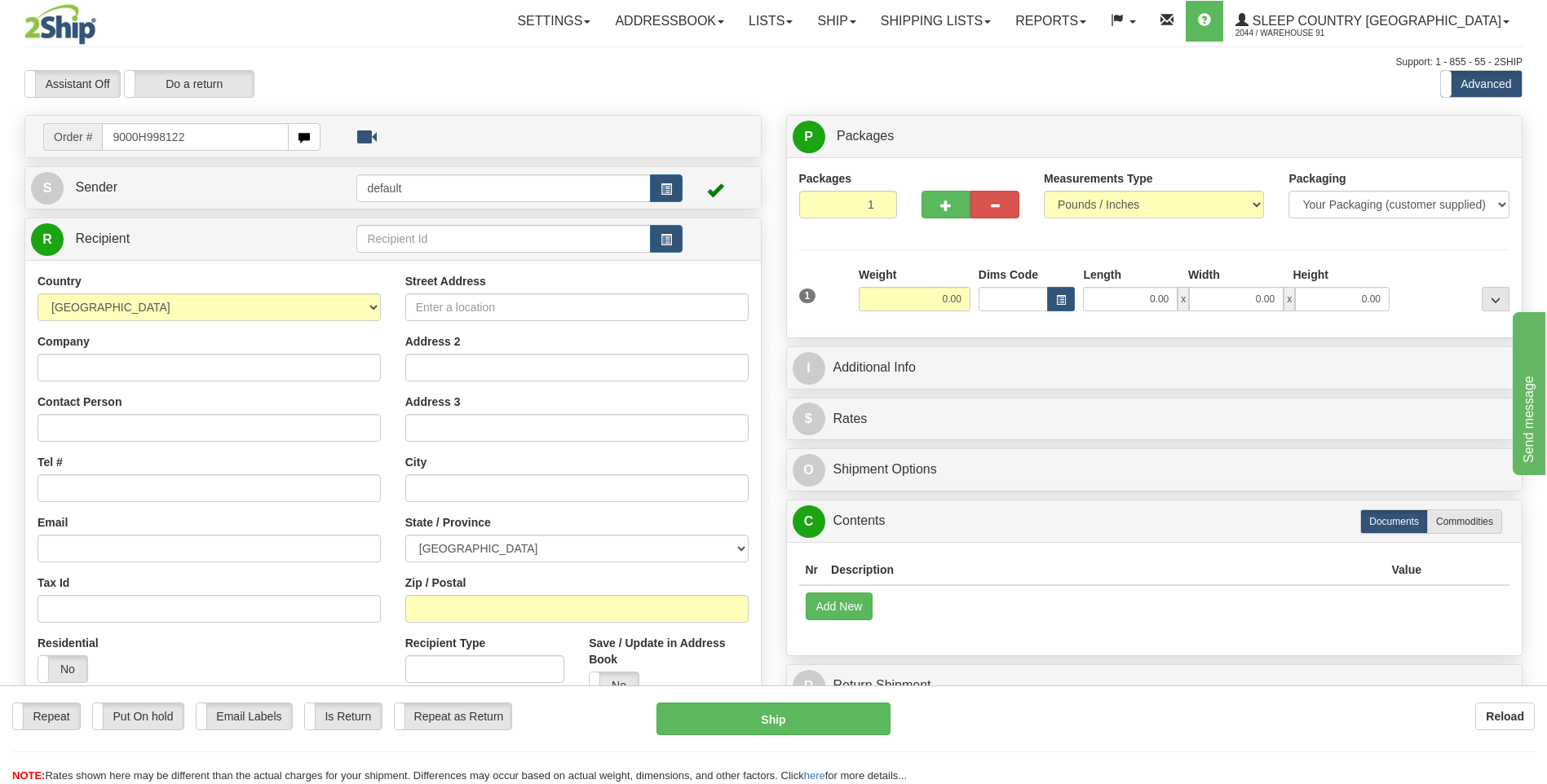
type input "9000H998122"
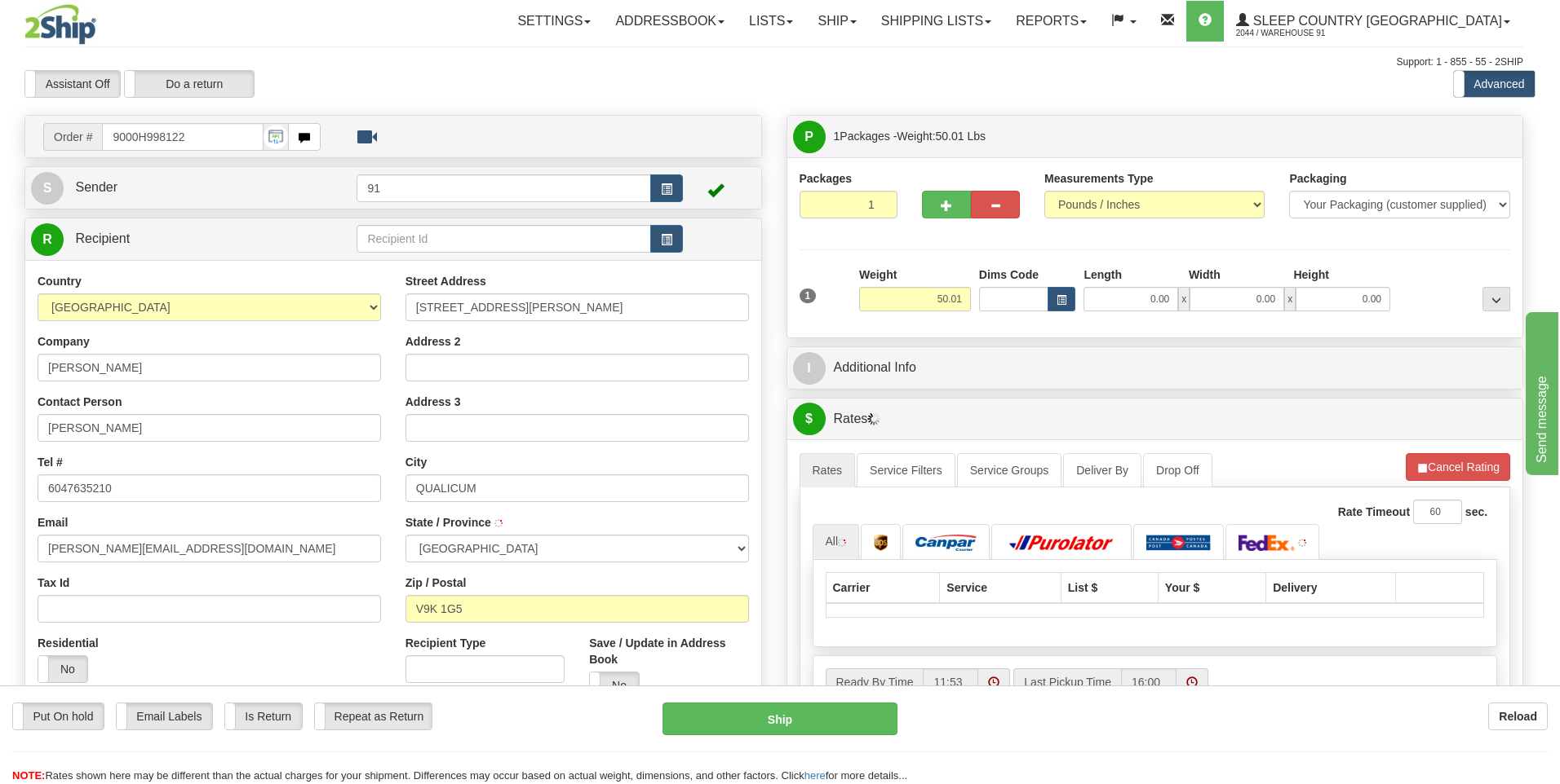
type input "QUALICUM BEACH"
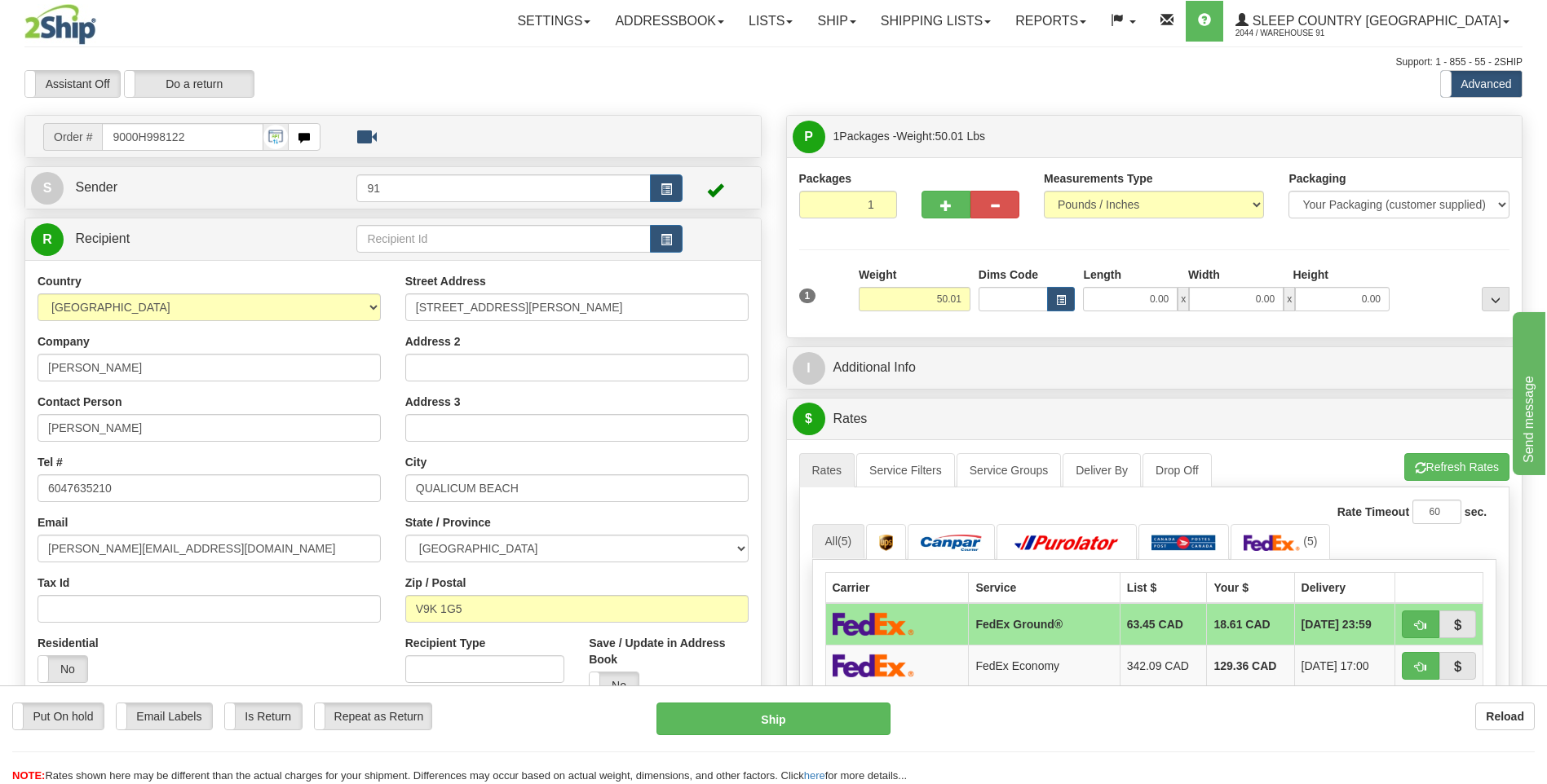
click at [936, 160] on div "Packages 1 1 Measurements Type" at bounding box center [1154, 247] width 736 height 180
click at [1414, 176] on div "Packaging Your Packaging (customer supplied) Envelope (carrier supplied) Pack (…" at bounding box center [1398, 195] width 220 height 48
click at [1489, 297] on button "..." at bounding box center [1495, 299] width 28 height 24
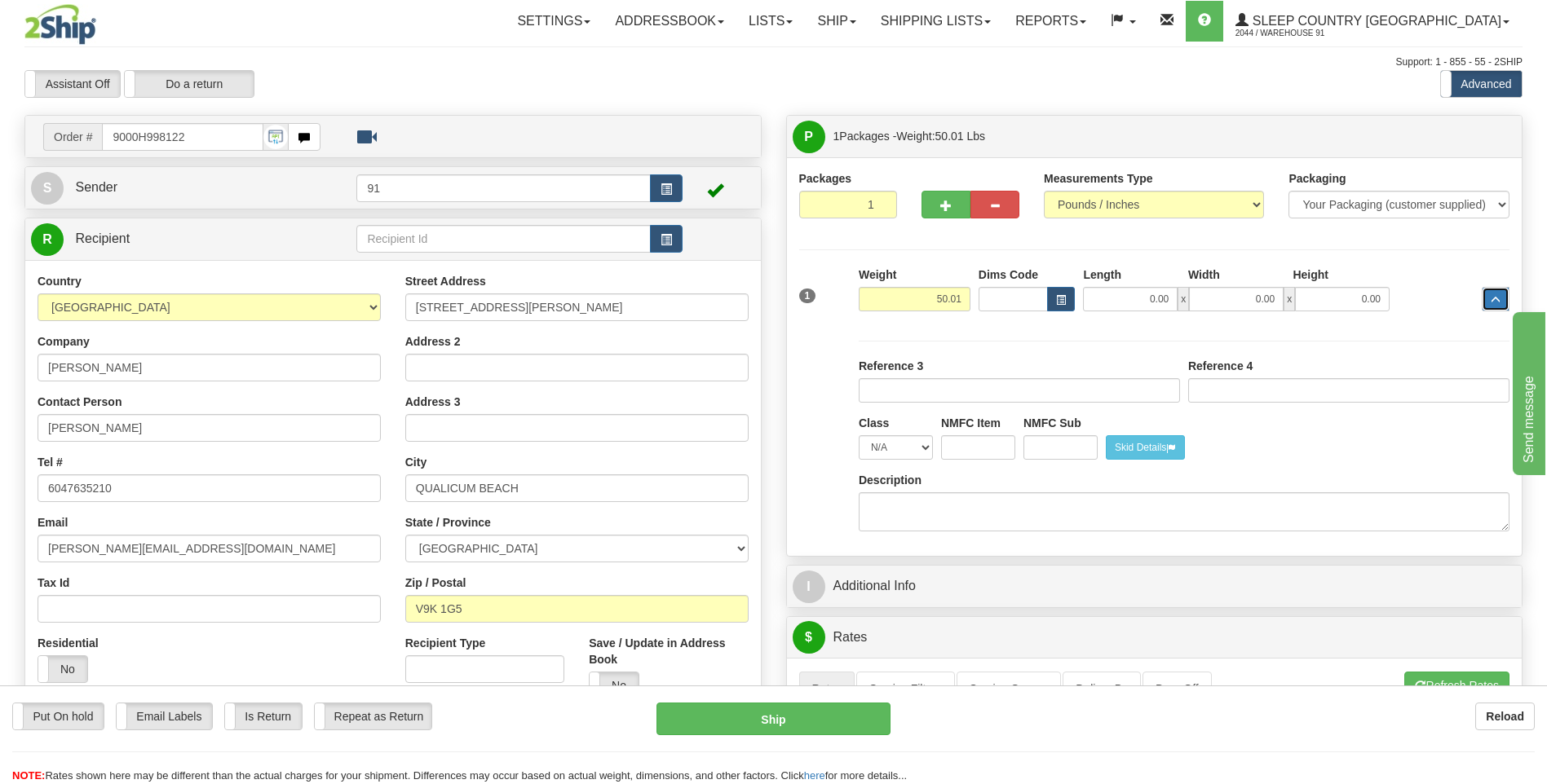
click at [1489, 297] on button "..." at bounding box center [1495, 299] width 28 height 24
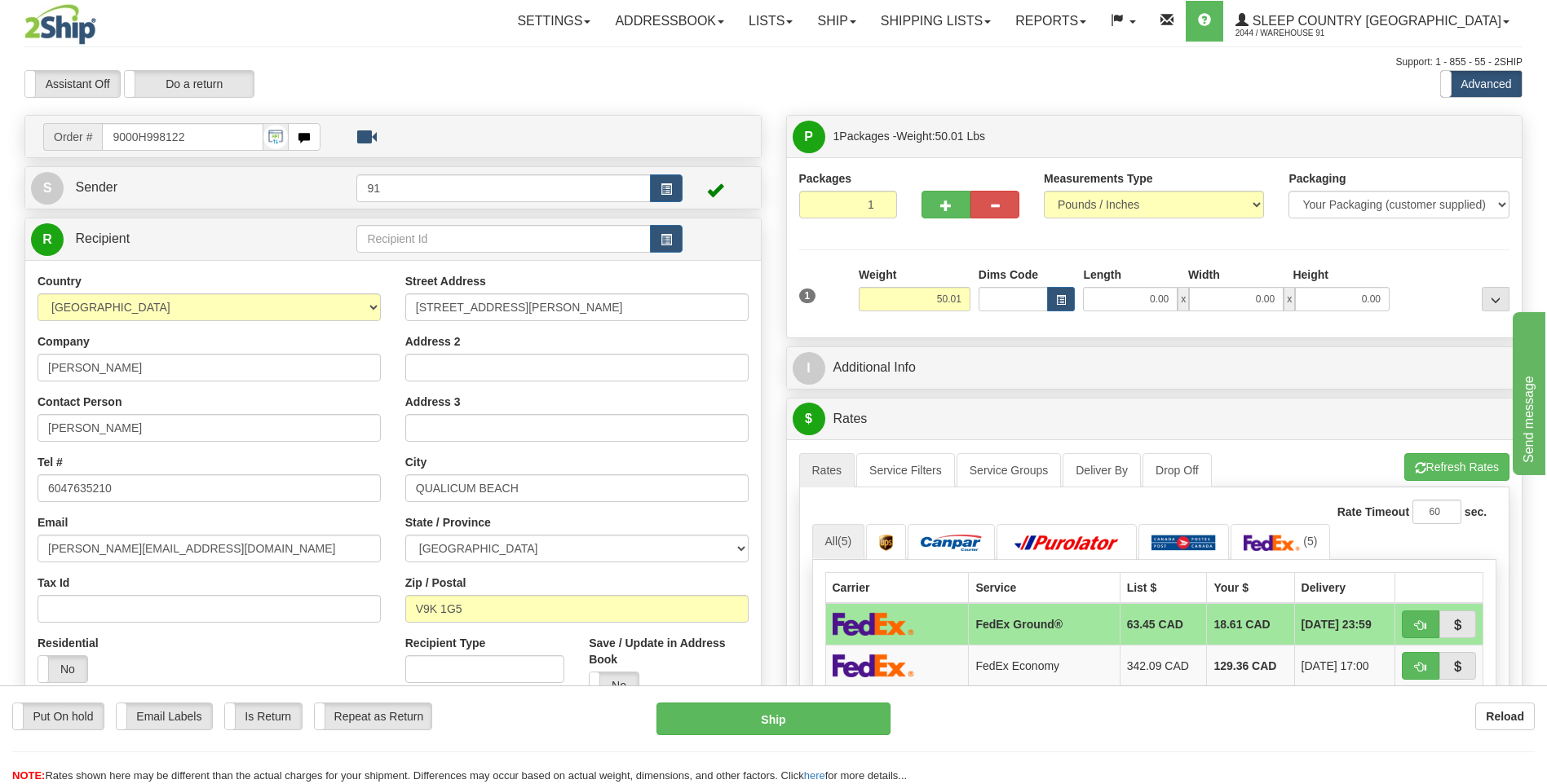
click at [861, 269] on label "Weight" at bounding box center [877, 275] width 38 height 16
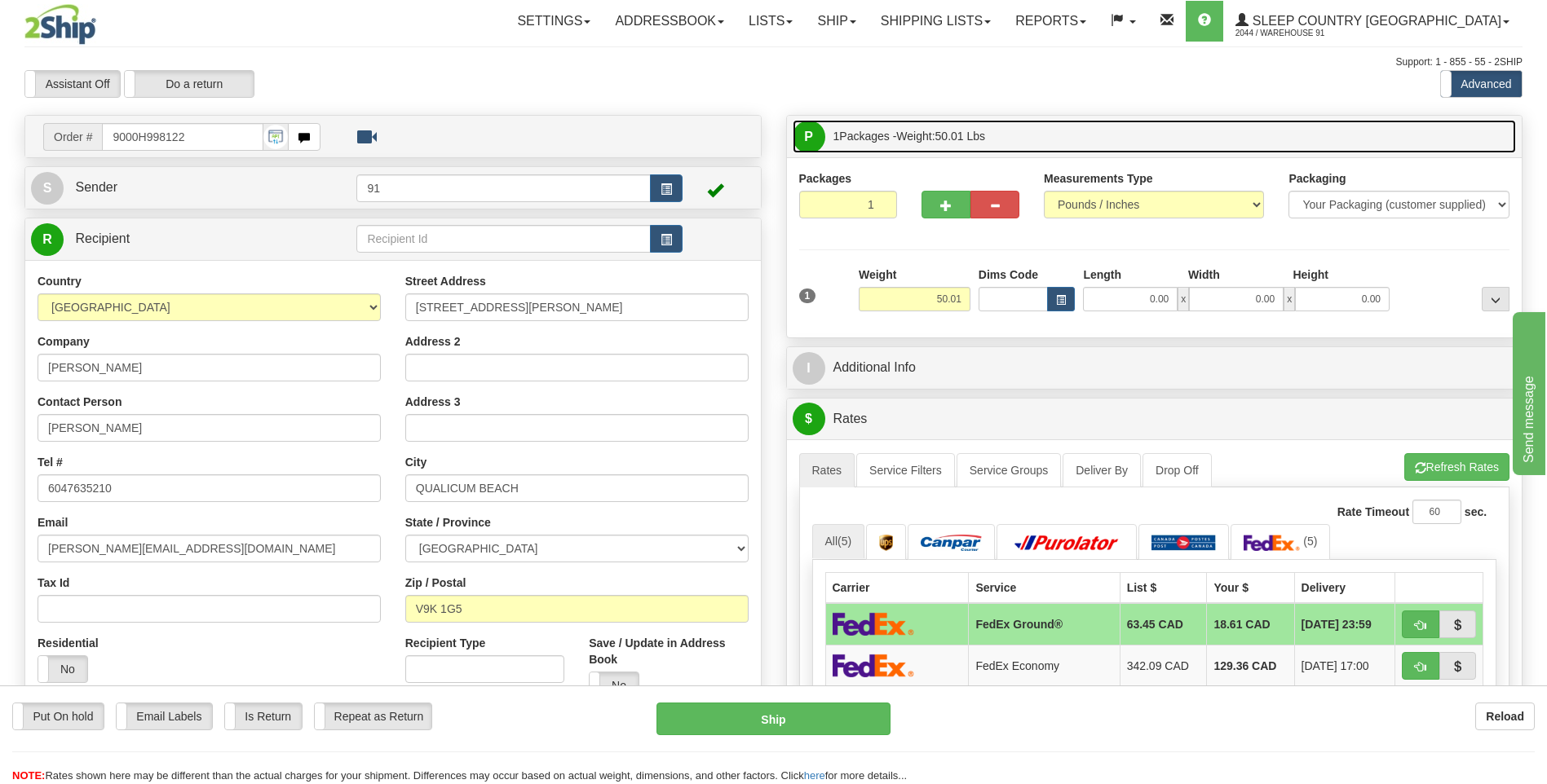
click at [934, 137] on span "Weight: 50.01 Lbs" at bounding box center [940, 136] width 89 height 14
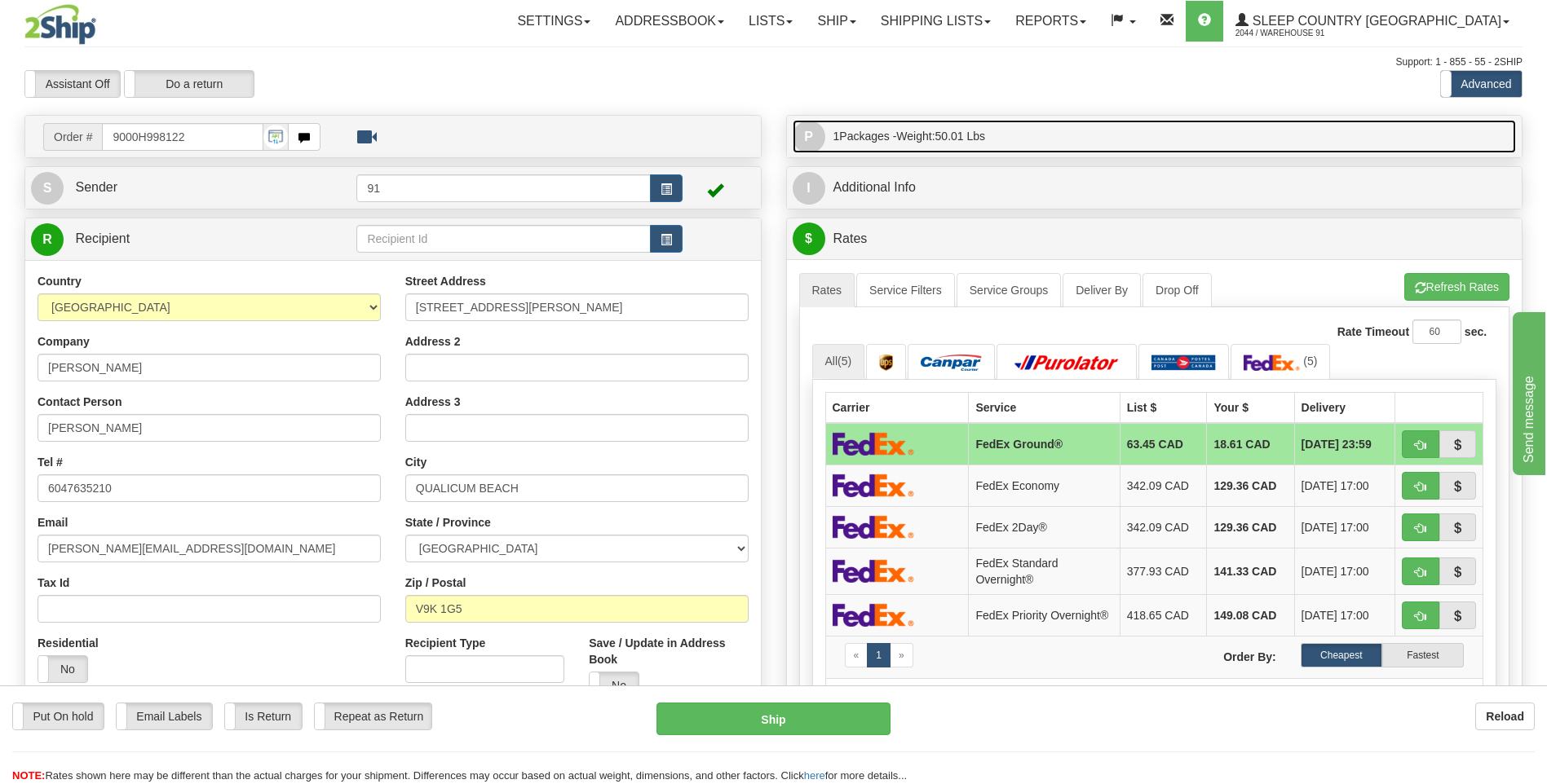
click at [928, 136] on span "Weight: 50.01 Lbs" at bounding box center [940, 136] width 89 height 14
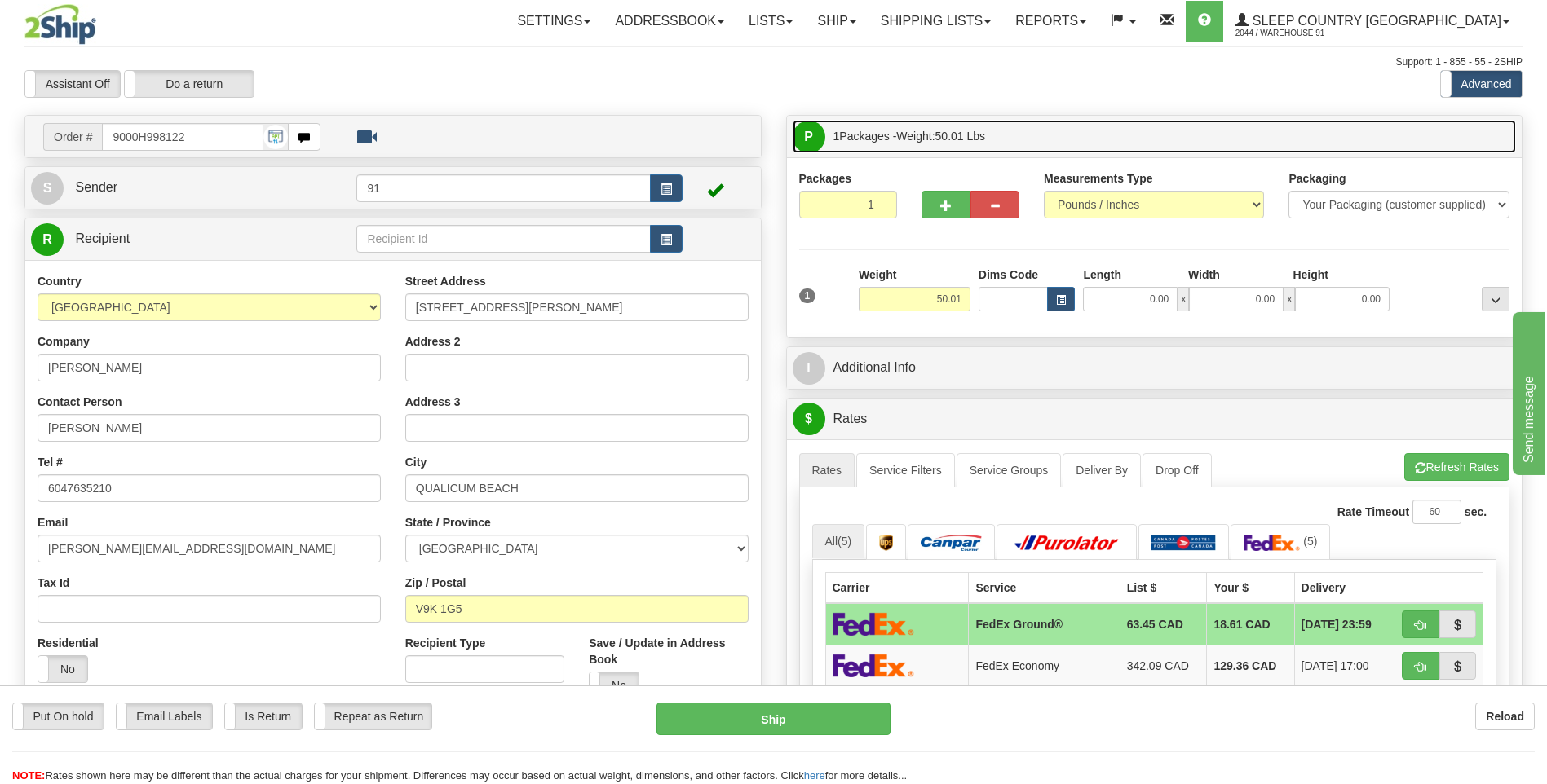
click at [808, 135] on span "P" at bounding box center [809, 137] width 33 height 33
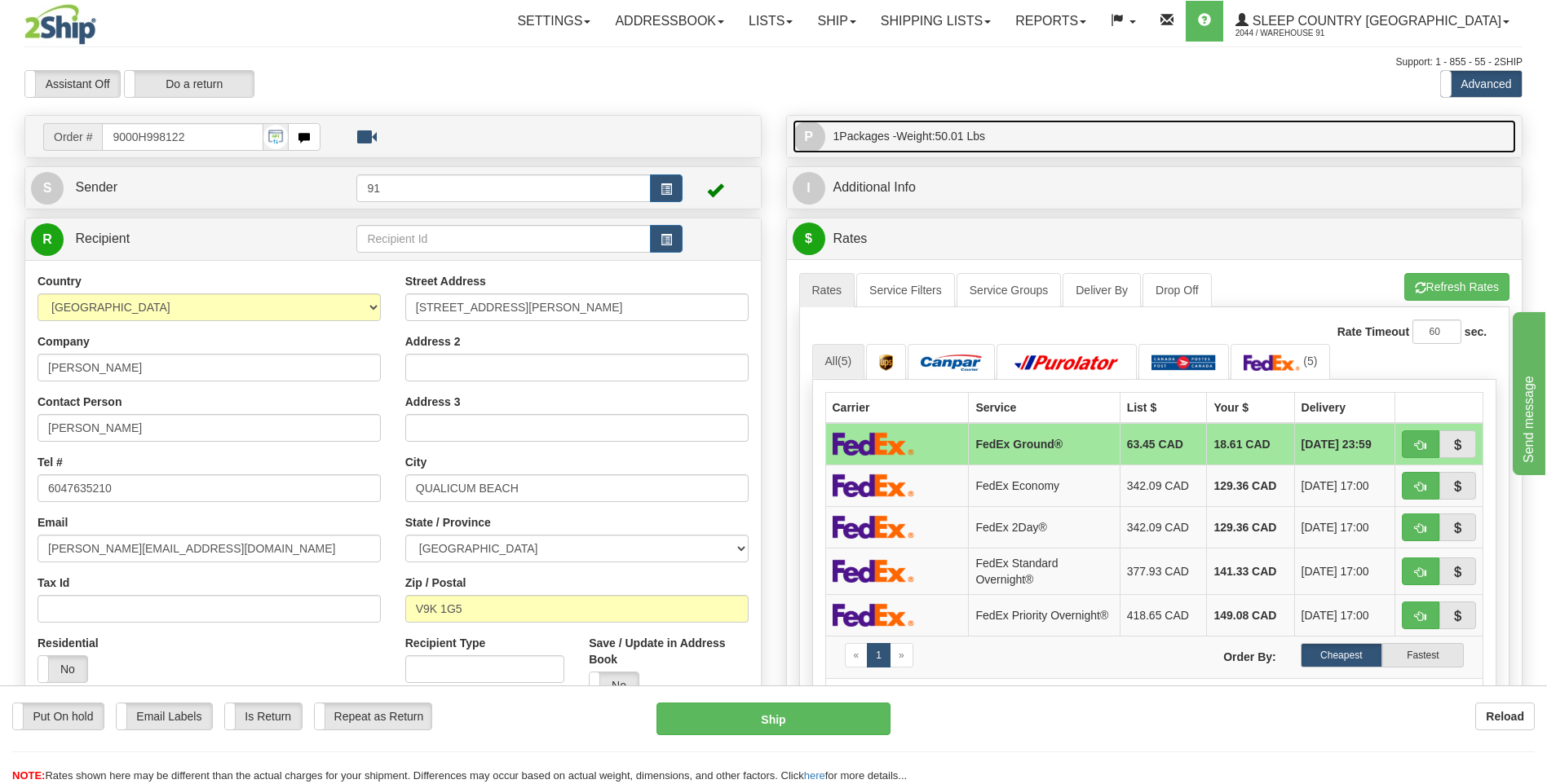
click at [808, 135] on span "P" at bounding box center [809, 137] width 33 height 33
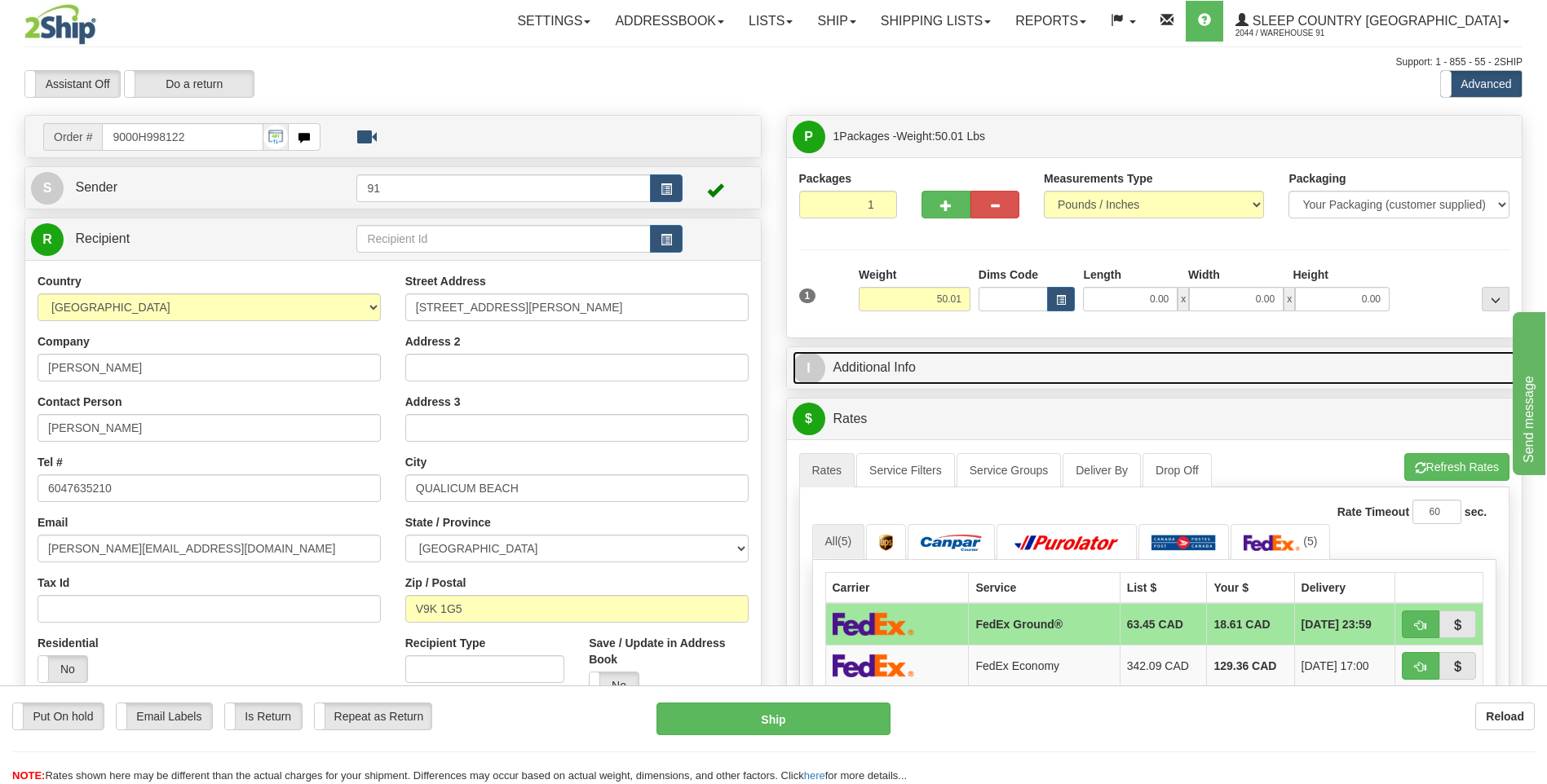
click at [819, 372] on span "I" at bounding box center [809, 368] width 33 height 33
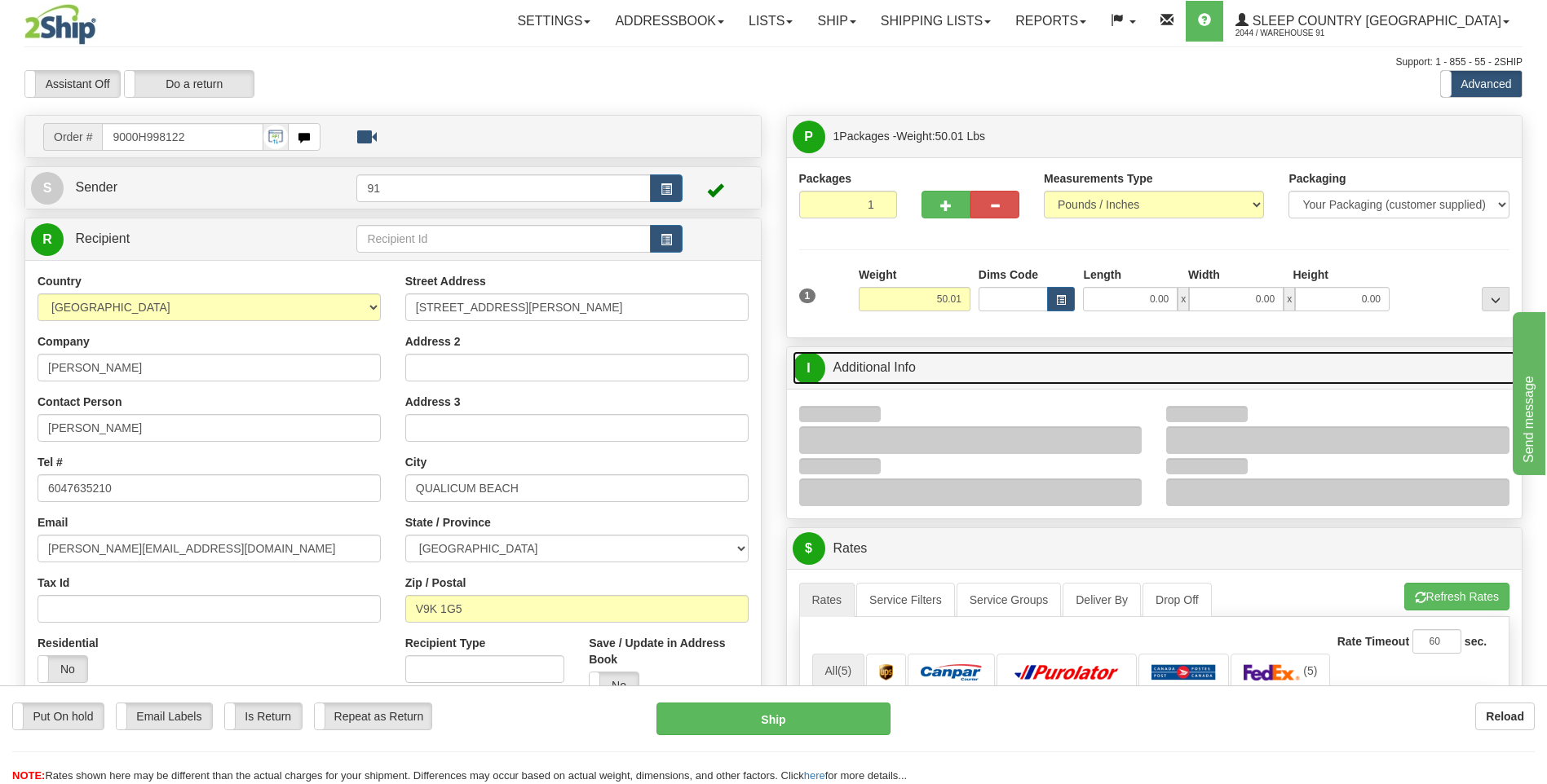
click at [820, 367] on span "I" at bounding box center [809, 368] width 33 height 33
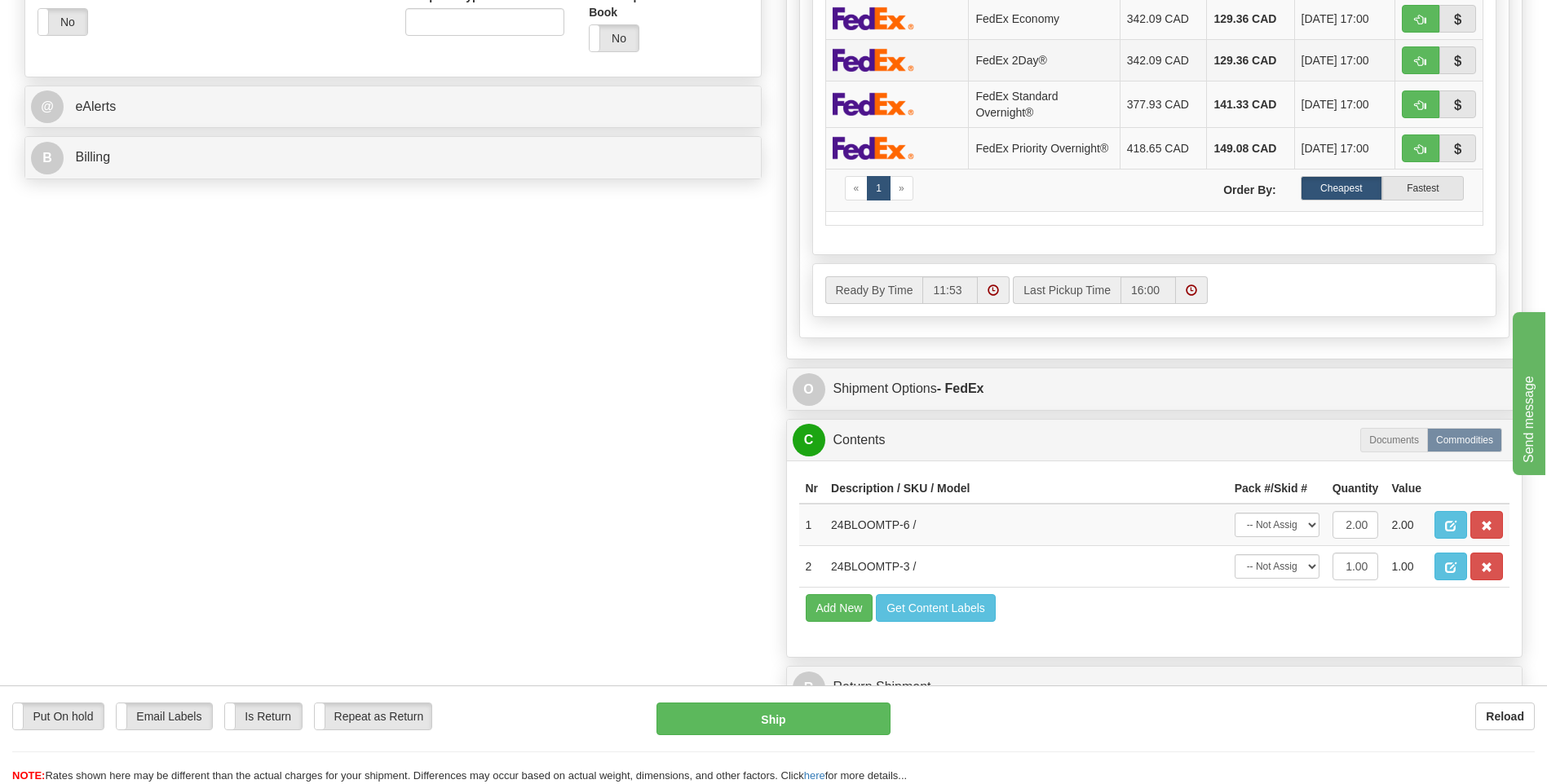
scroll to position [652, 0]
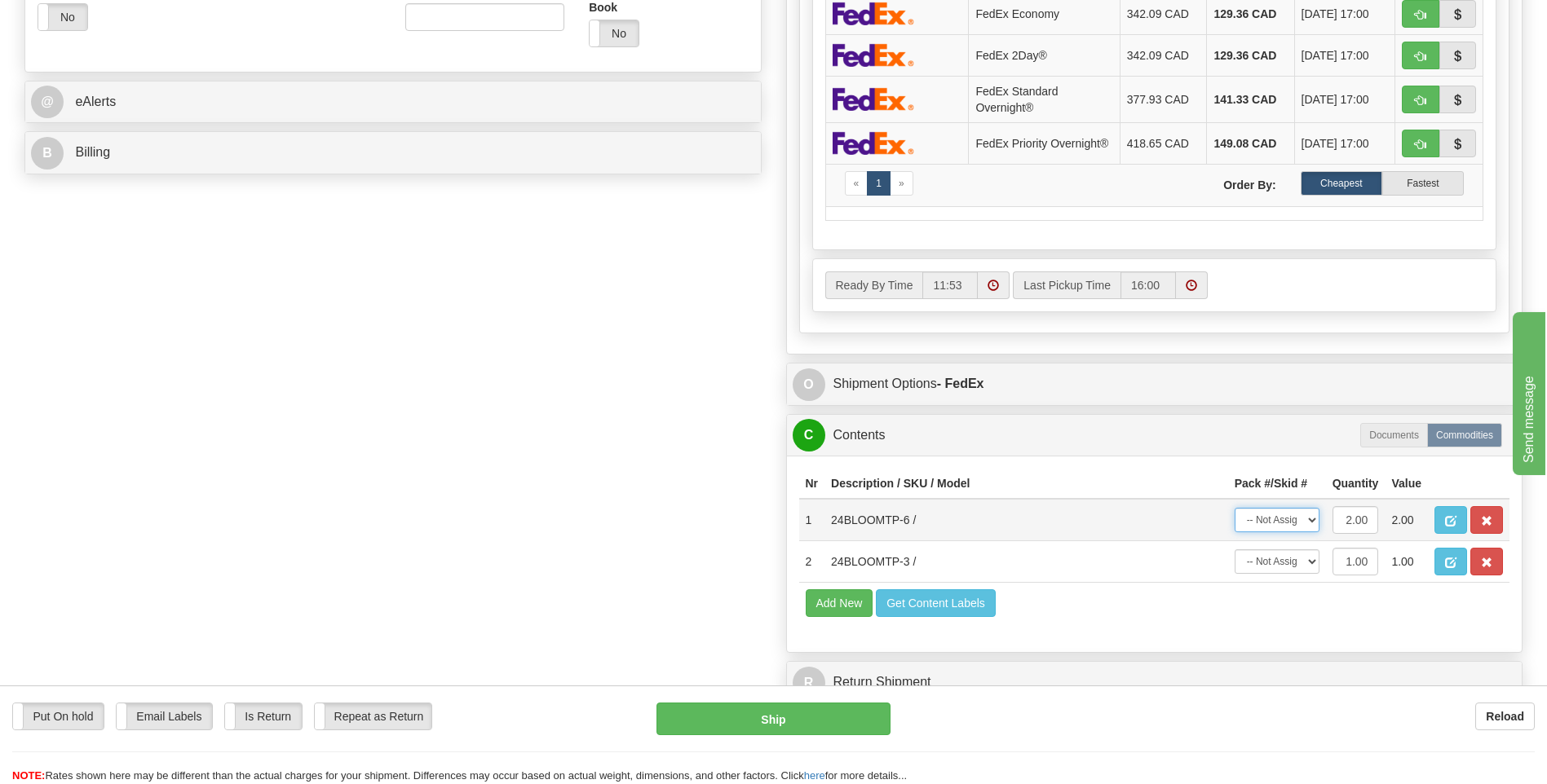
click at [1289, 530] on select "-- Not Assigned -- Package 1" at bounding box center [1277, 520] width 85 height 24
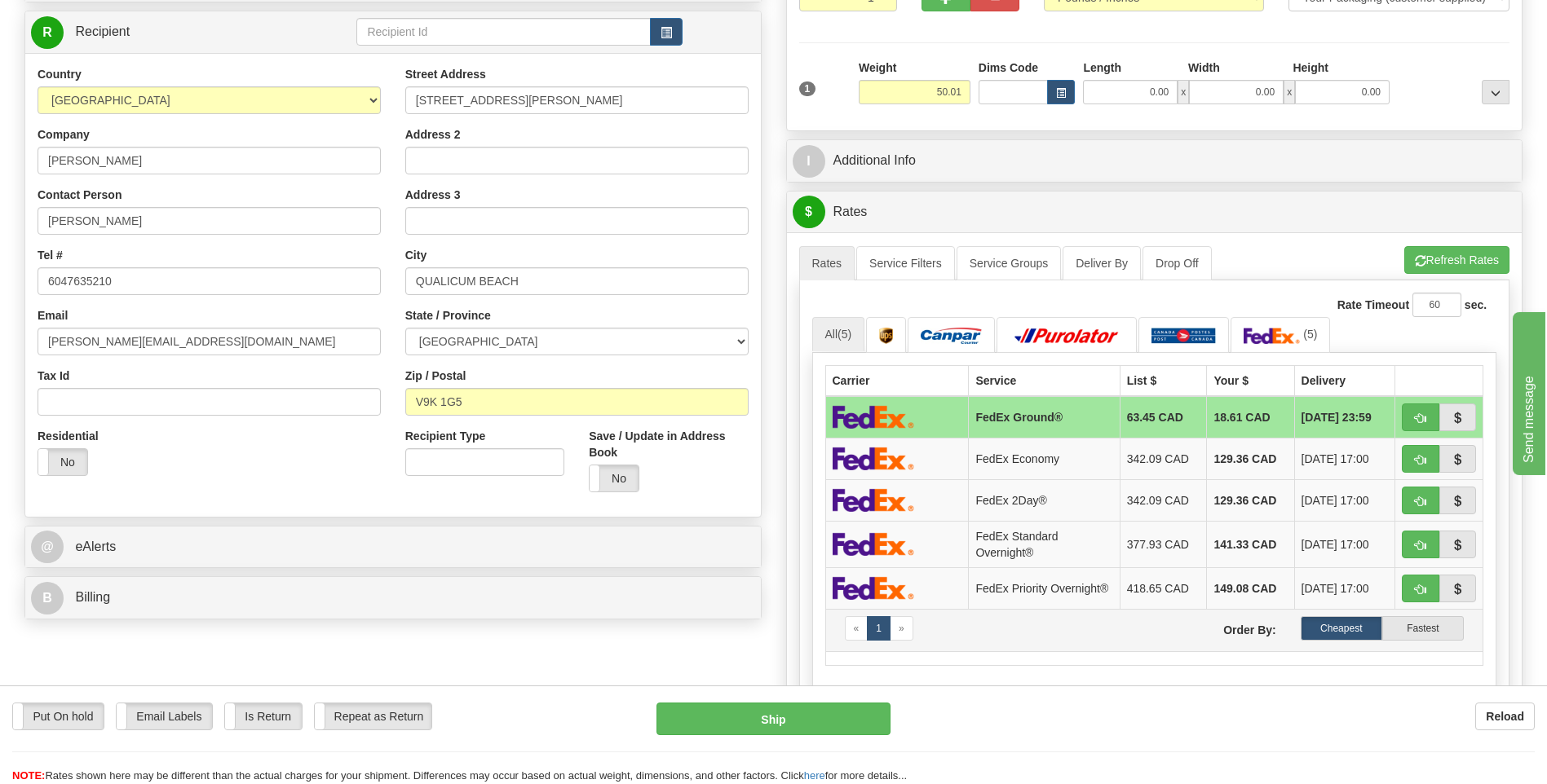
scroll to position [0, 0]
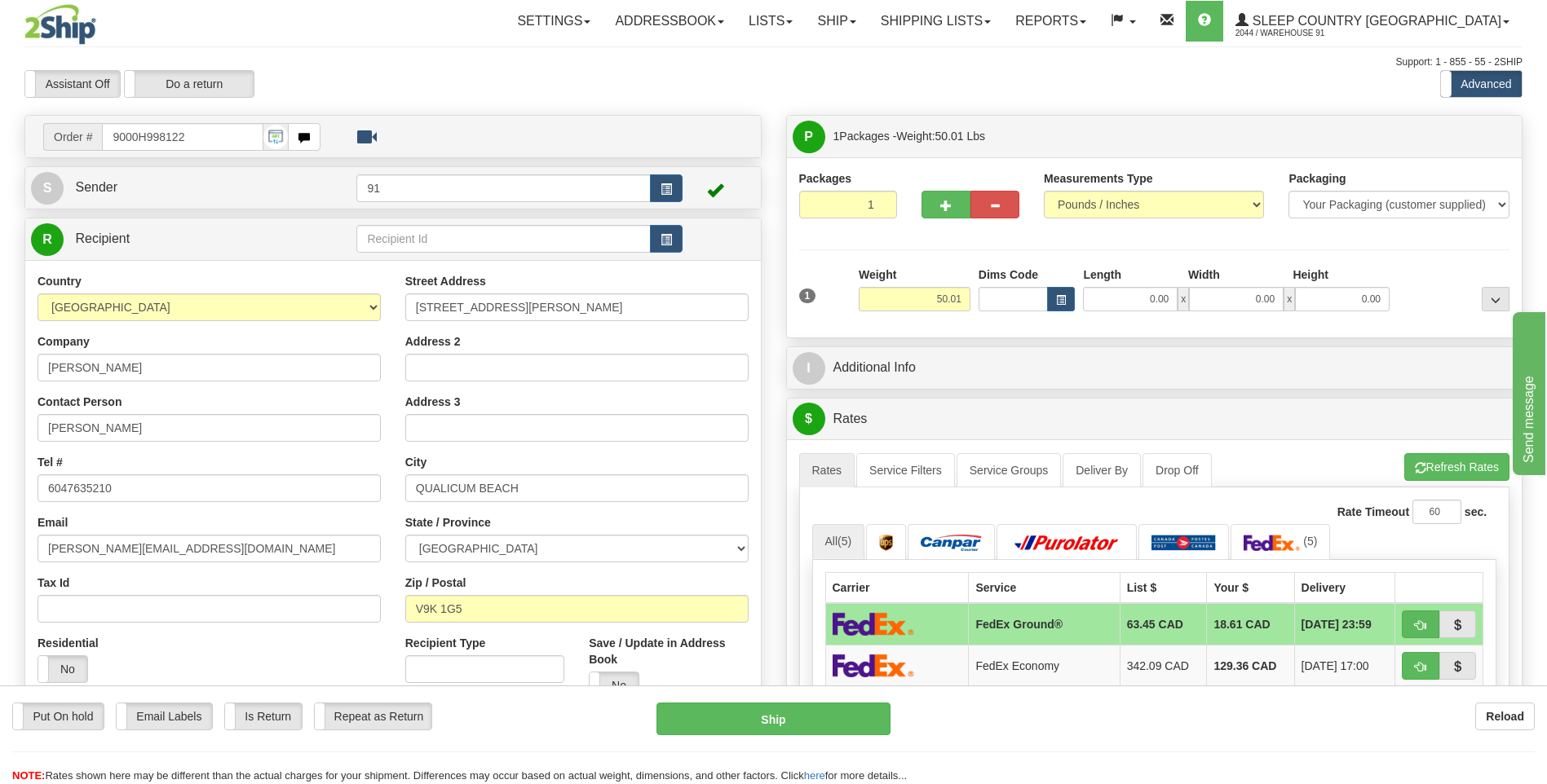
click at [1016, 248] on div "Packages 1 1 Measurements Type" at bounding box center [1154, 248] width 711 height 155
click at [947, 206] on span "button" at bounding box center [946, 205] width 12 height 11
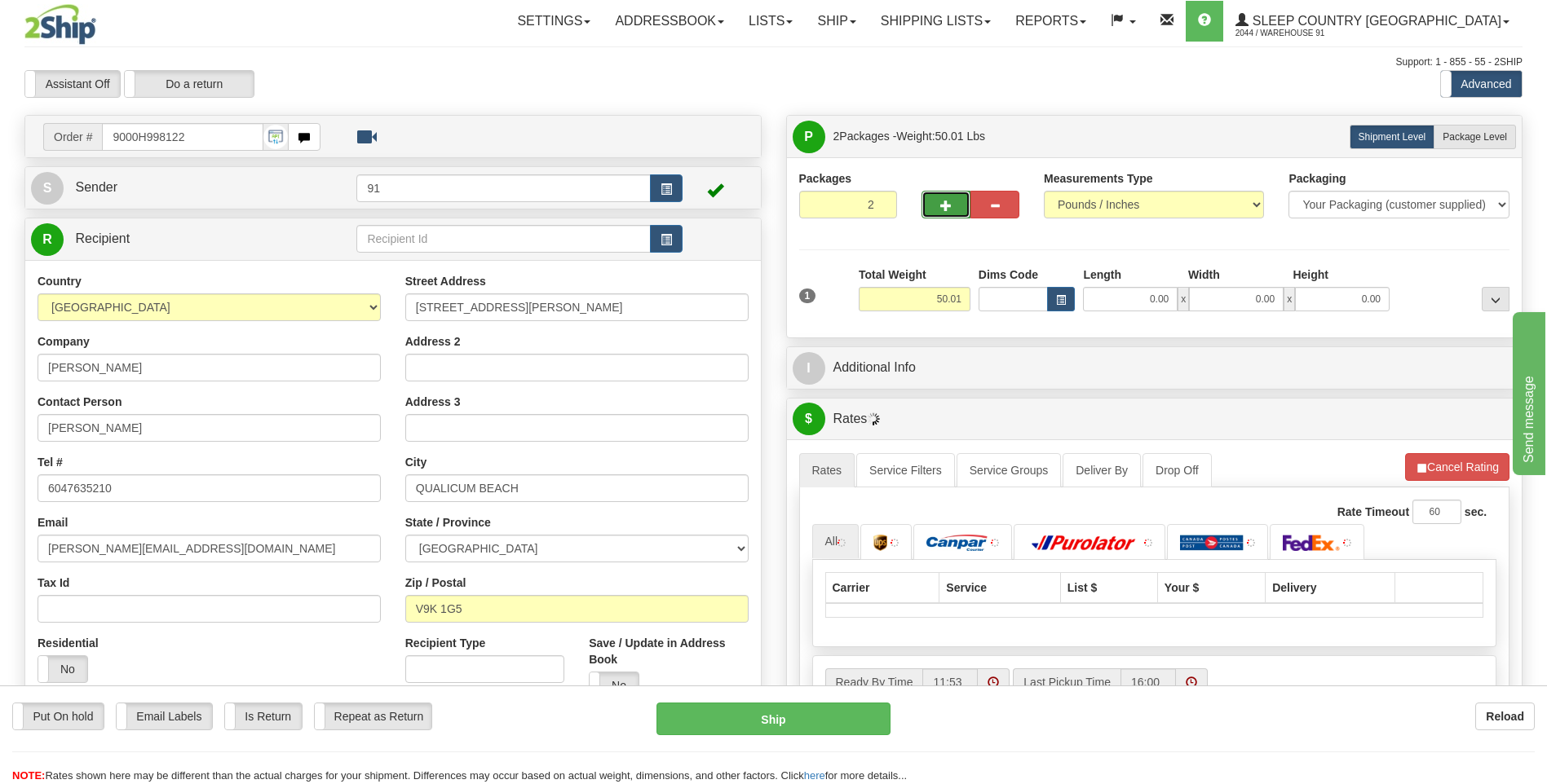
click at [947, 206] on span "button" at bounding box center [946, 205] width 12 height 11
type input "3"
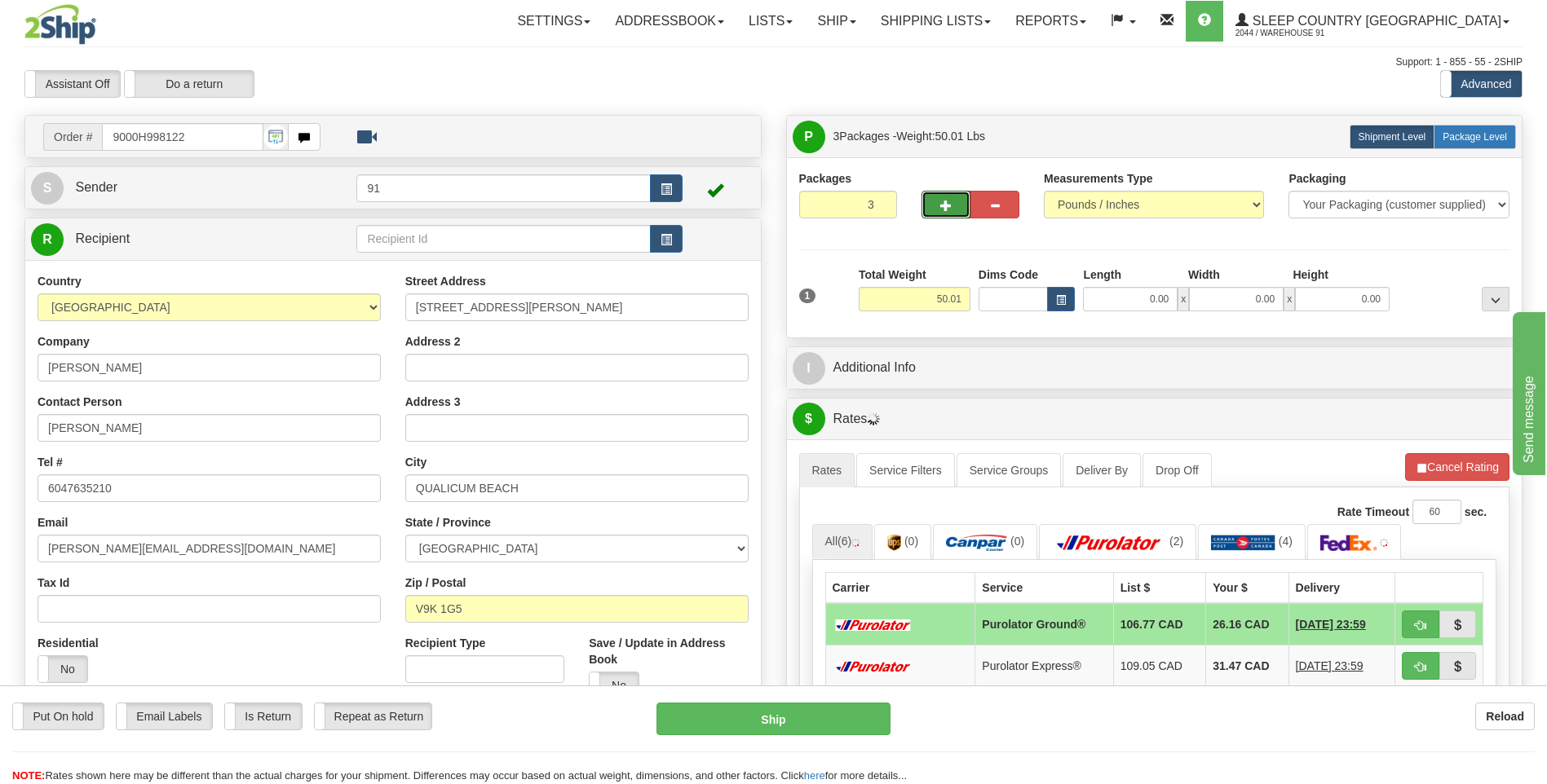
click at [1492, 139] on span "Package Level" at bounding box center [1475, 137] width 65 height 12
radio input "true"
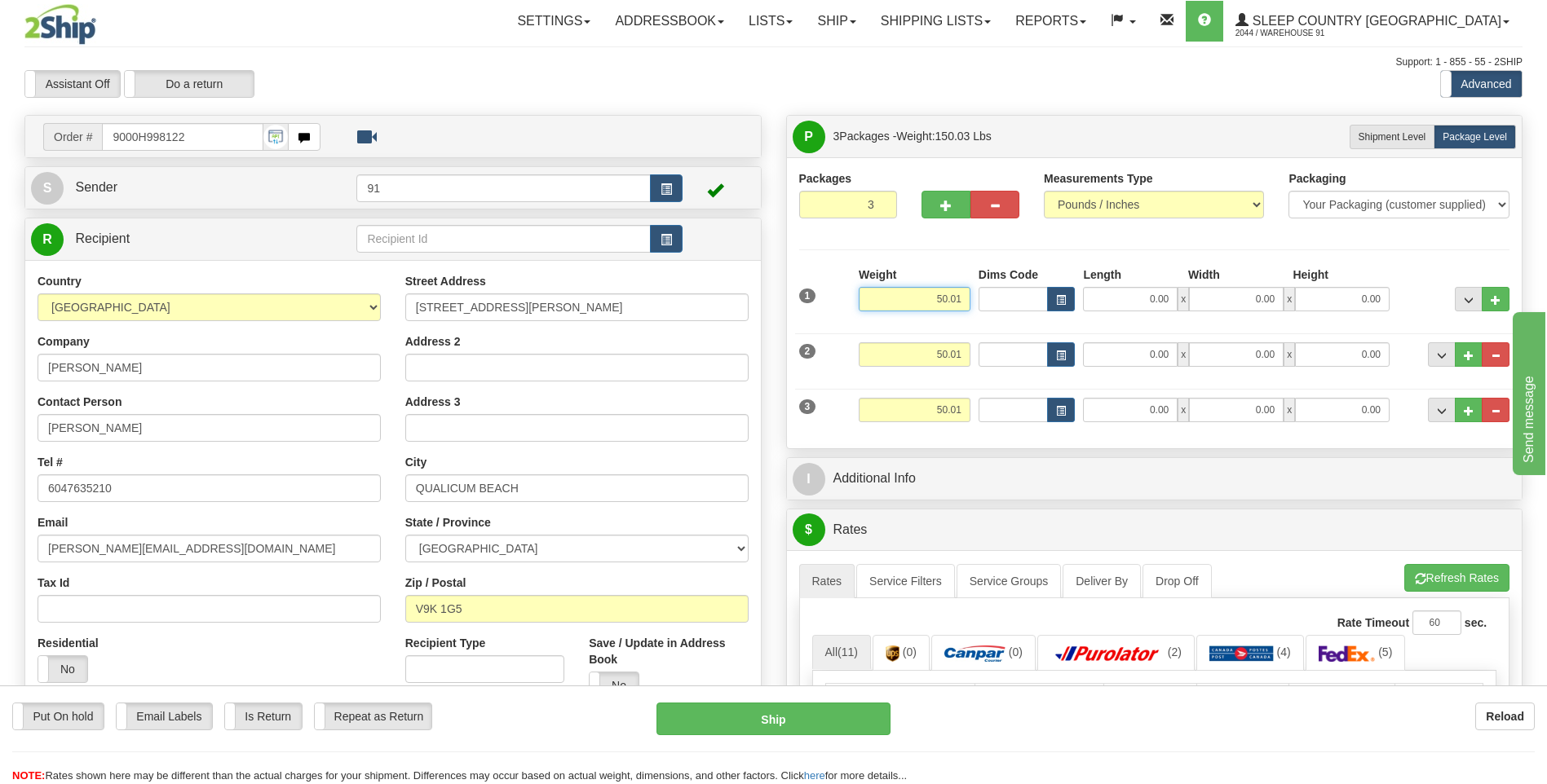
drag, startPoint x: 964, startPoint y: 302, endPoint x: 878, endPoint y: 296, distance: 86.2
click at [879, 297] on input "50.01" at bounding box center [914, 299] width 112 height 24
type input "20.00"
drag, startPoint x: 965, startPoint y: 350, endPoint x: 881, endPoint y: 346, distance: 84.1
click at [881, 346] on input "50.01" at bounding box center [914, 354] width 112 height 24
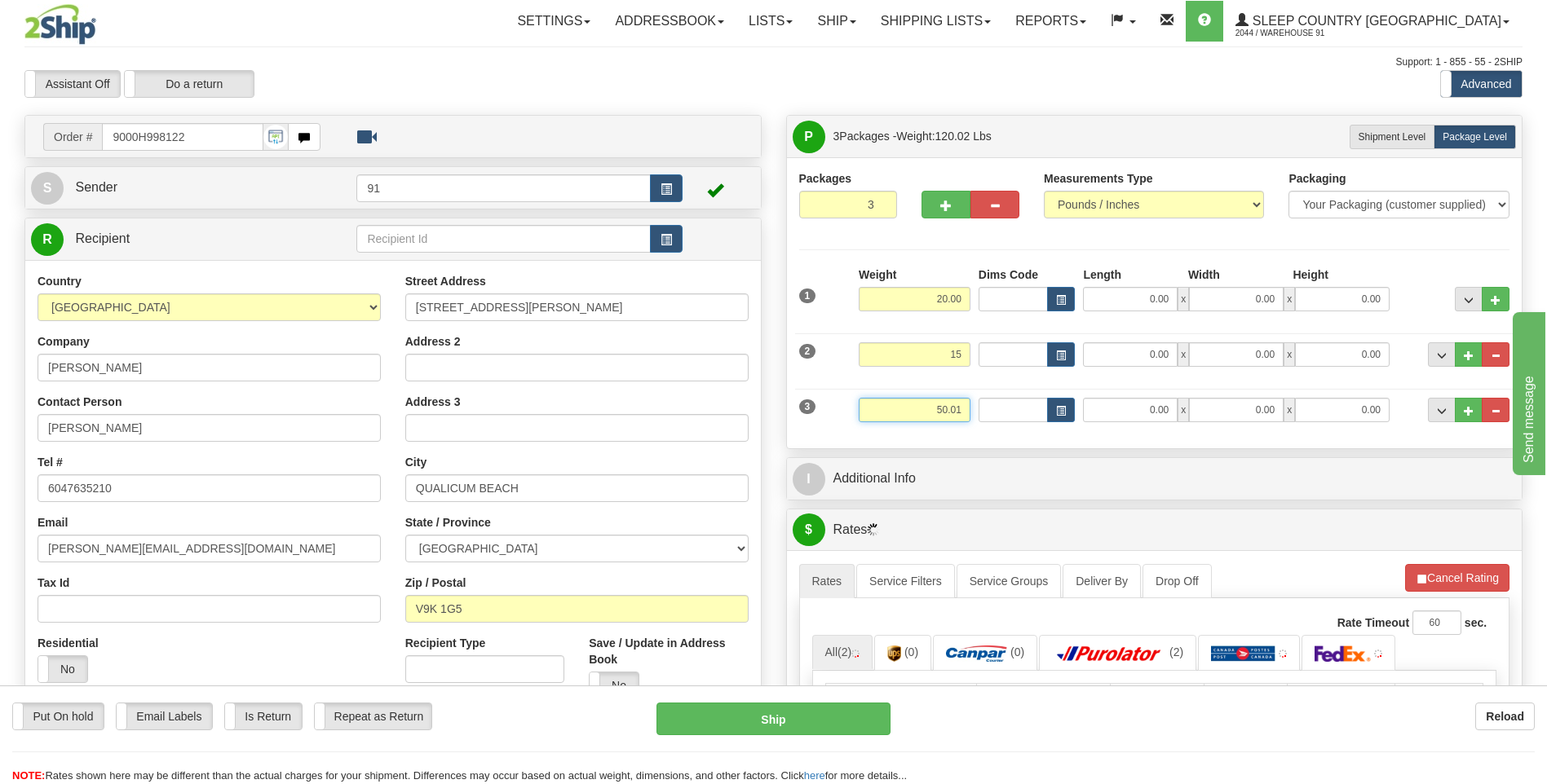
type input "15.00"
click at [964, 408] on input "50.01" at bounding box center [914, 410] width 112 height 24
drag, startPoint x: 964, startPoint y: 408, endPoint x: 849, endPoint y: 416, distance: 115.3
click at [849, 416] on div "3 Weight 50.01 Dims Code Length Width Height" at bounding box center [1154, 408] width 719 height 55
type input "15.00"
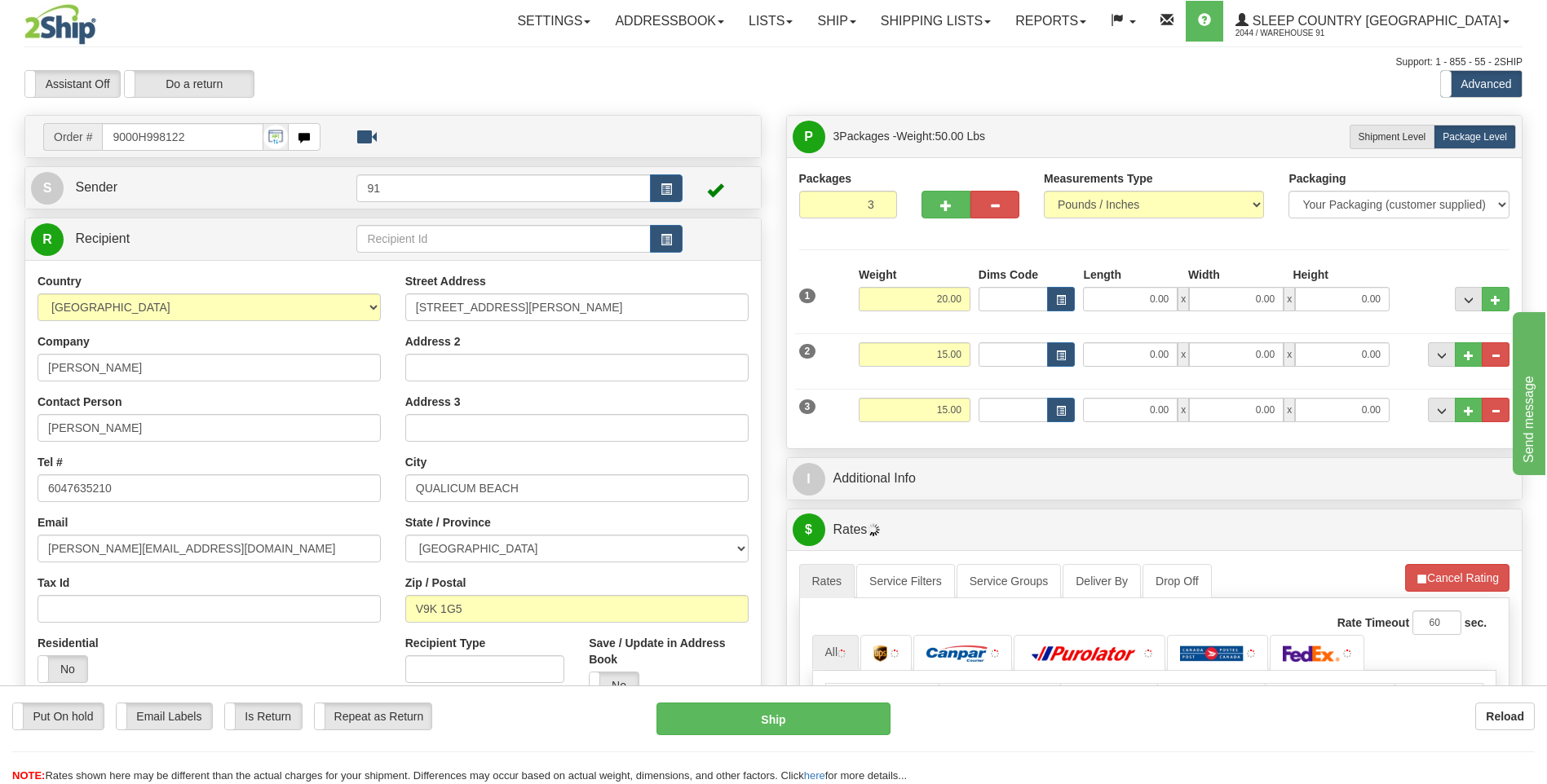
click at [1027, 447] on div "Packages 3 3 Measurements Type" at bounding box center [1154, 303] width 736 height 291
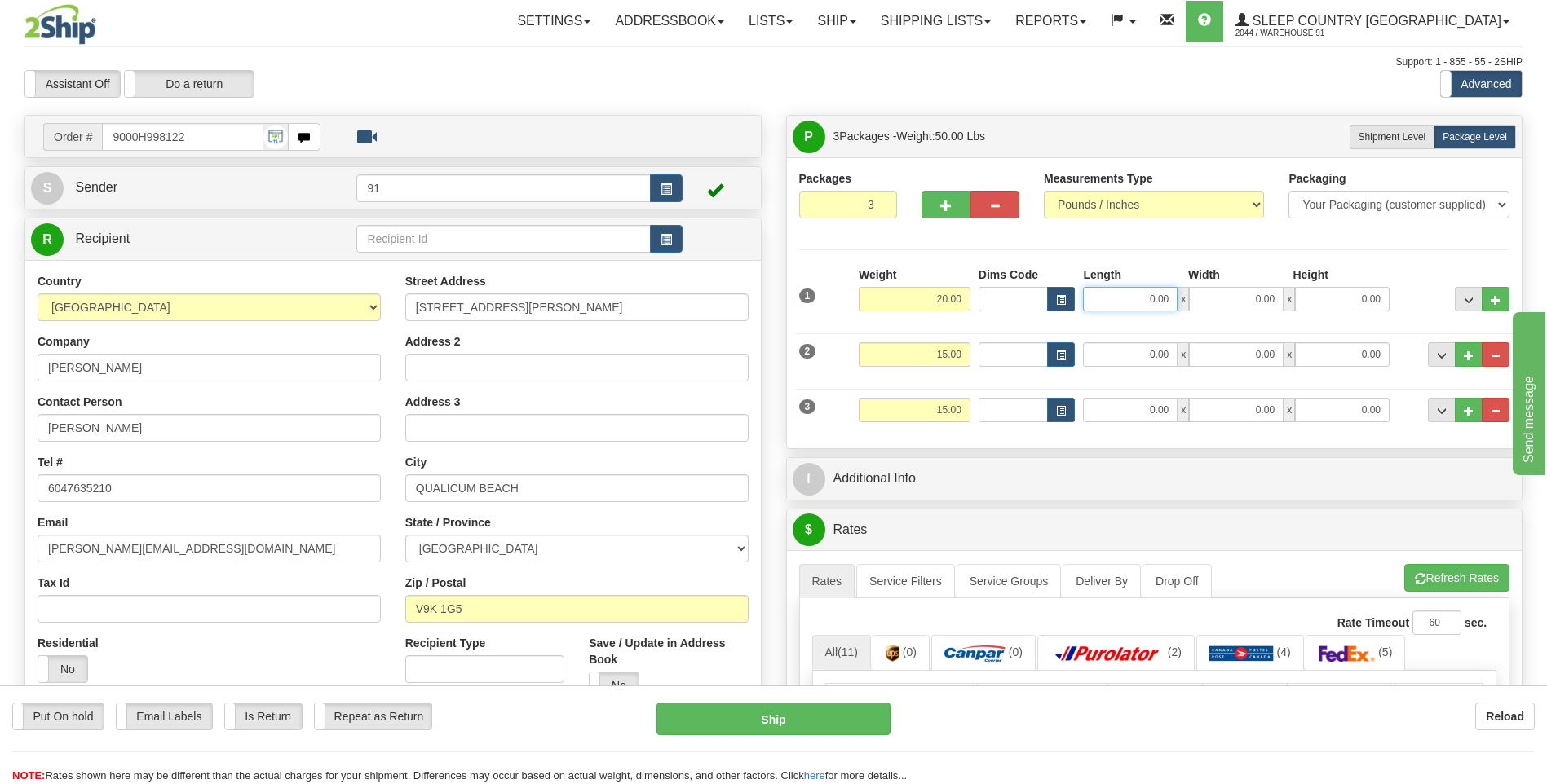
click at [1118, 298] on input "0.00" at bounding box center [1130, 299] width 95 height 24
type input "11.00"
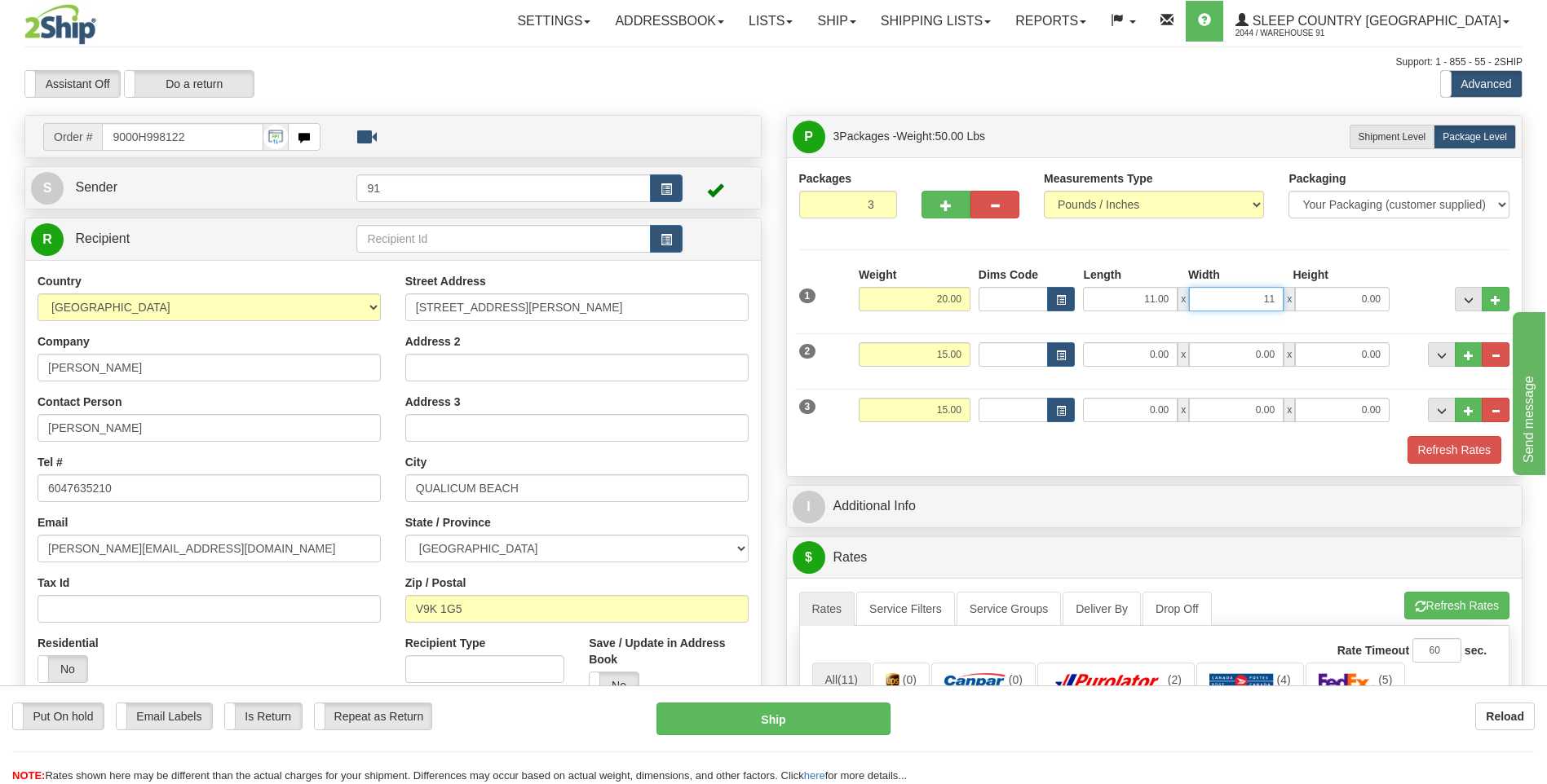
type input "11.00"
type input "23.00"
click at [1135, 358] on input "0.00" at bounding box center [1130, 354] width 95 height 24
type input "10.00"
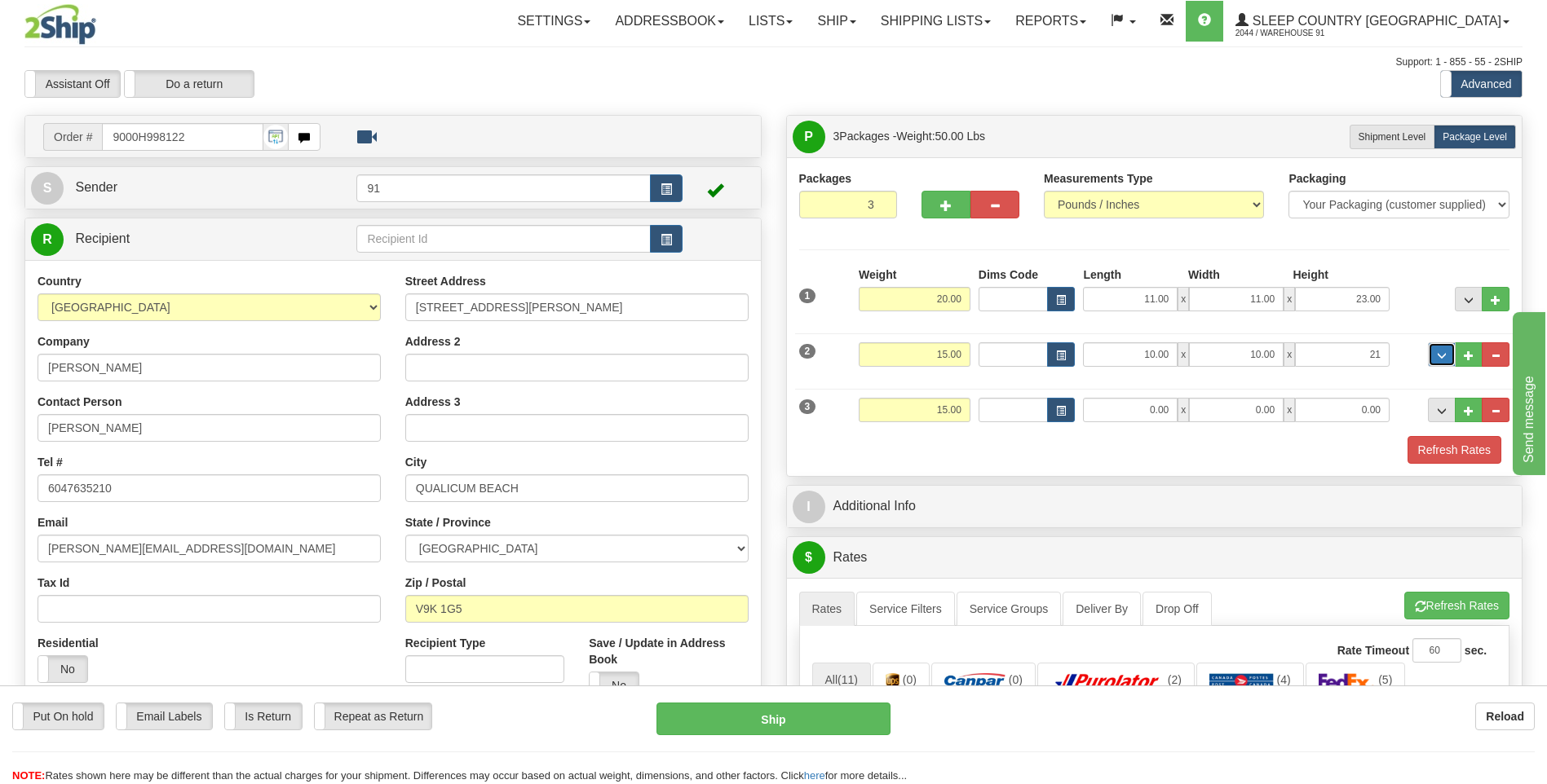
type input "21.00"
click at [1131, 408] on input "0.00" at bounding box center [1130, 410] width 95 height 24
type input "10.00"
type input "21.00"
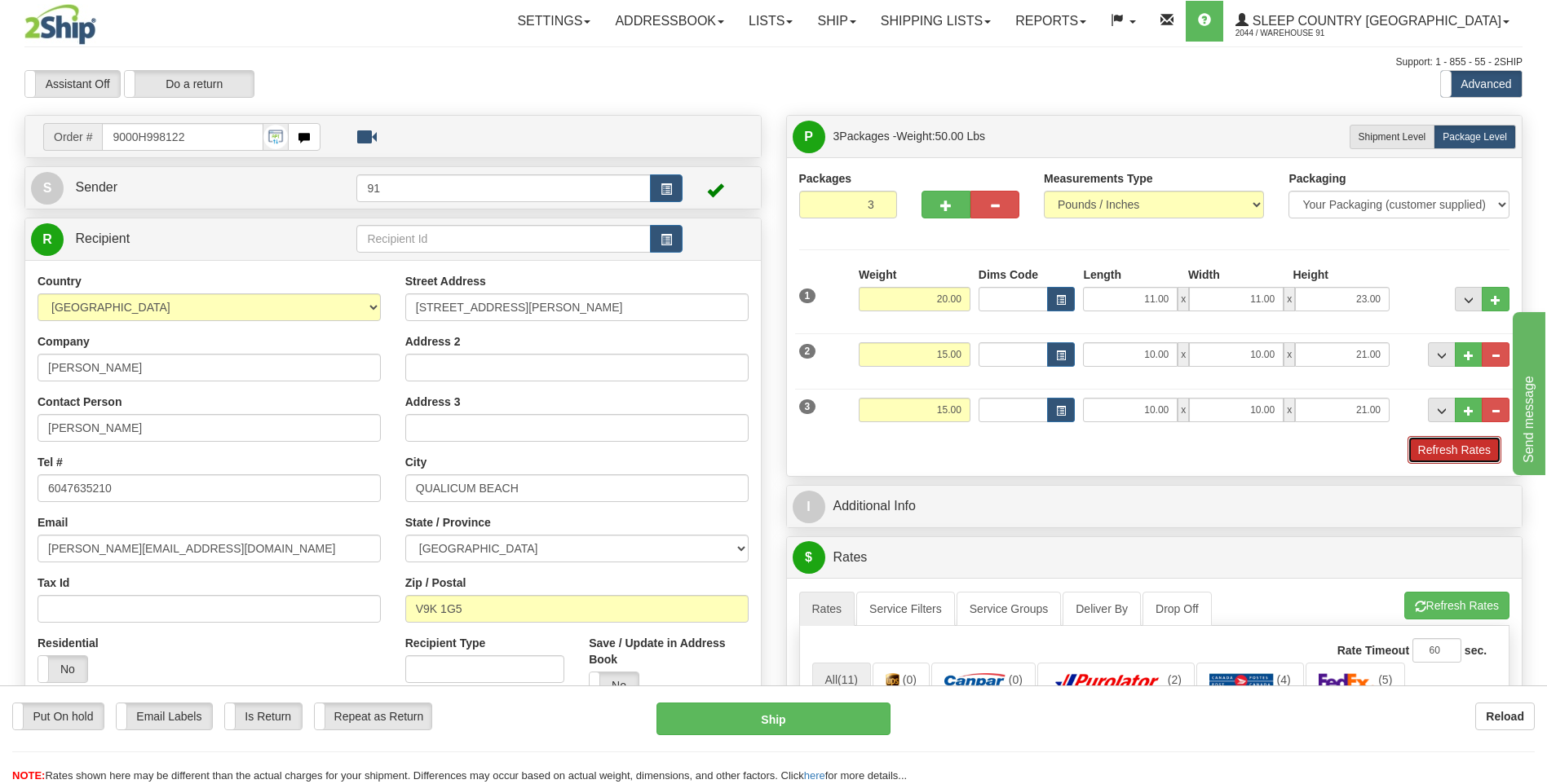
click at [1455, 449] on button "Refresh Rates" at bounding box center [1454, 449] width 94 height 28
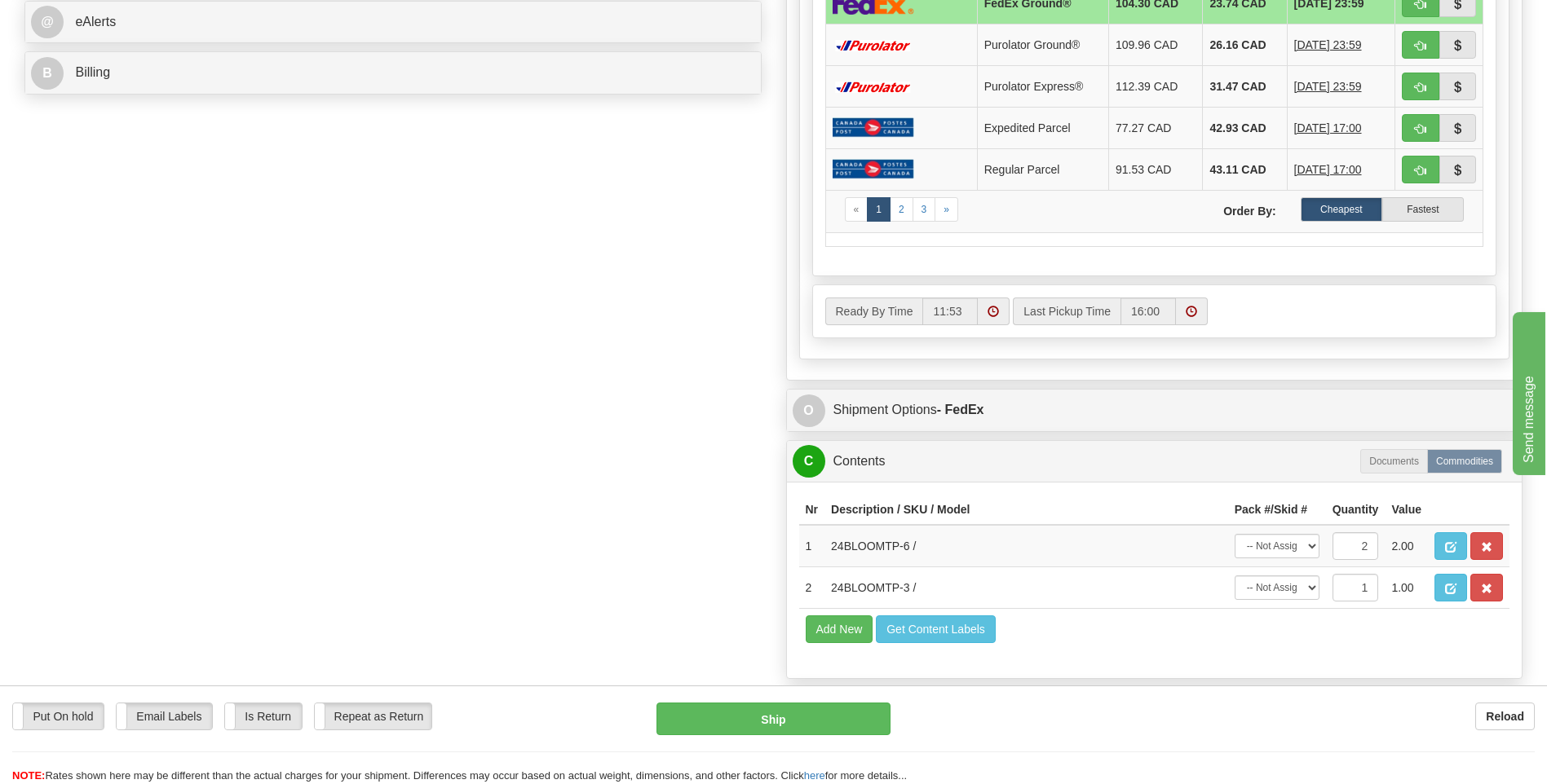
scroll to position [734, 0]
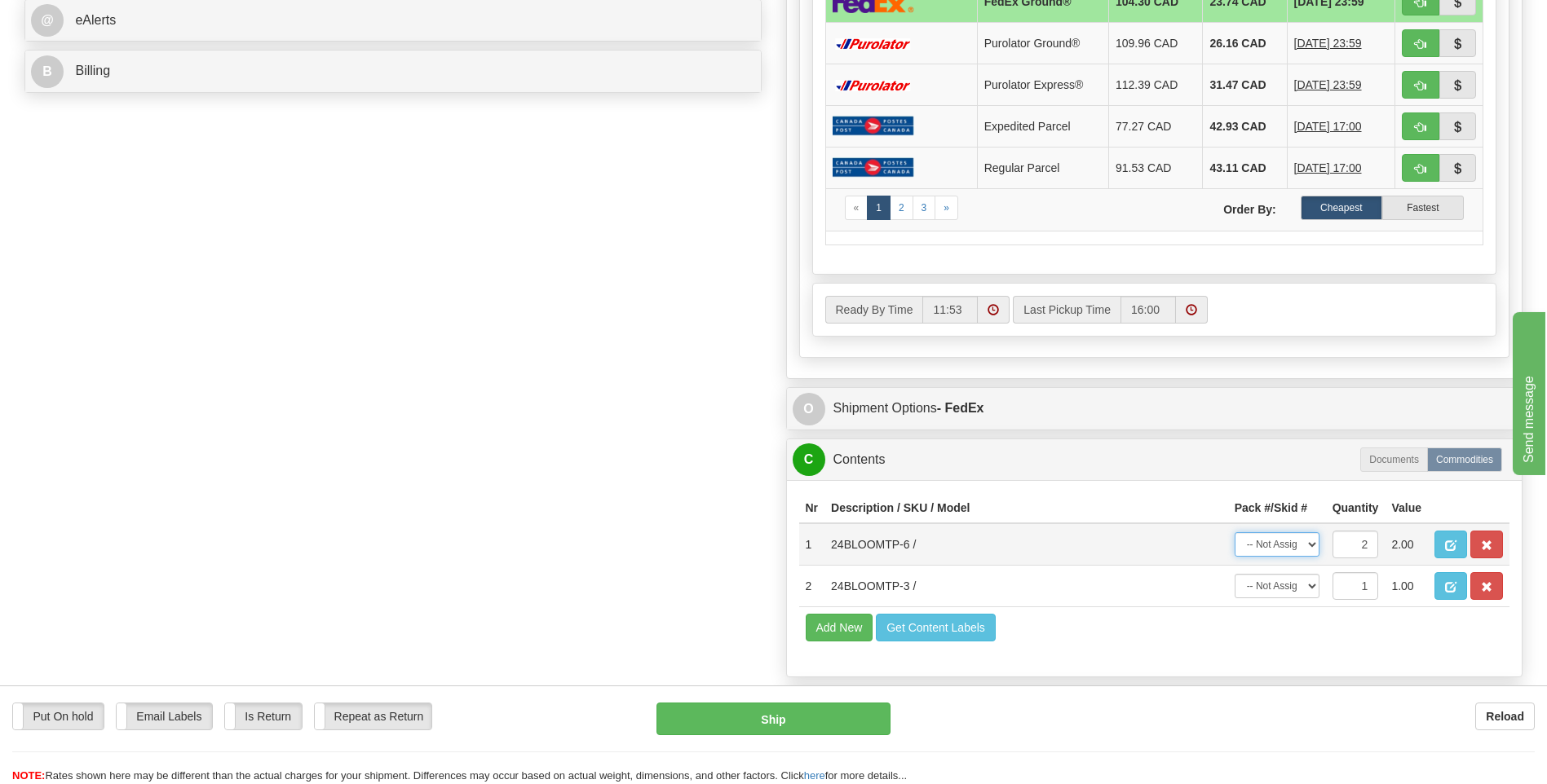
click at [1281, 544] on select "-- Not Assigned -- Package 1 Package 2 Package 3 Split" at bounding box center [1277, 544] width 85 height 24
select select "SPLIT"
click at [1235, 532] on select "-- Not Assigned -- Package 1 Package 2 Package 3 Split" at bounding box center [1277, 544] width 85 height 24
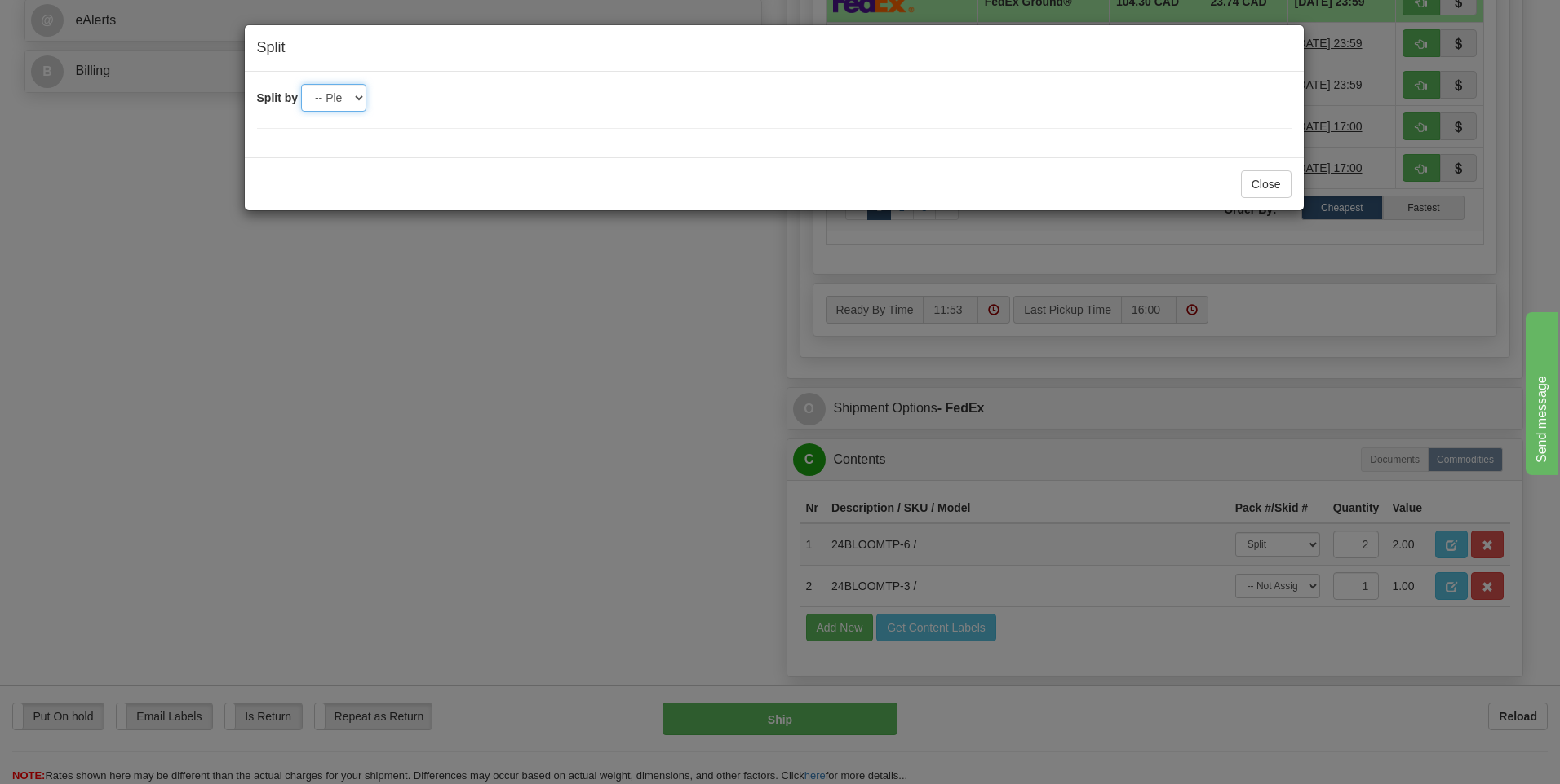
click at [351, 89] on select "-- Please select -- 2 3" at bounding box center [334, 97] width 66 height 28
click at [342, 94] on select "-- Please select -- 2 3" at bounding box center [334, 97] width 66 height 28
click at [336, 92] on select "-- Please select -- 2 3" at bounding box center [334, 97] width 66 height 28
select select "2"
click at [301, 84] on select "-- Please select -- 2 3" at bounding box center [334, 97] width 66 height 28
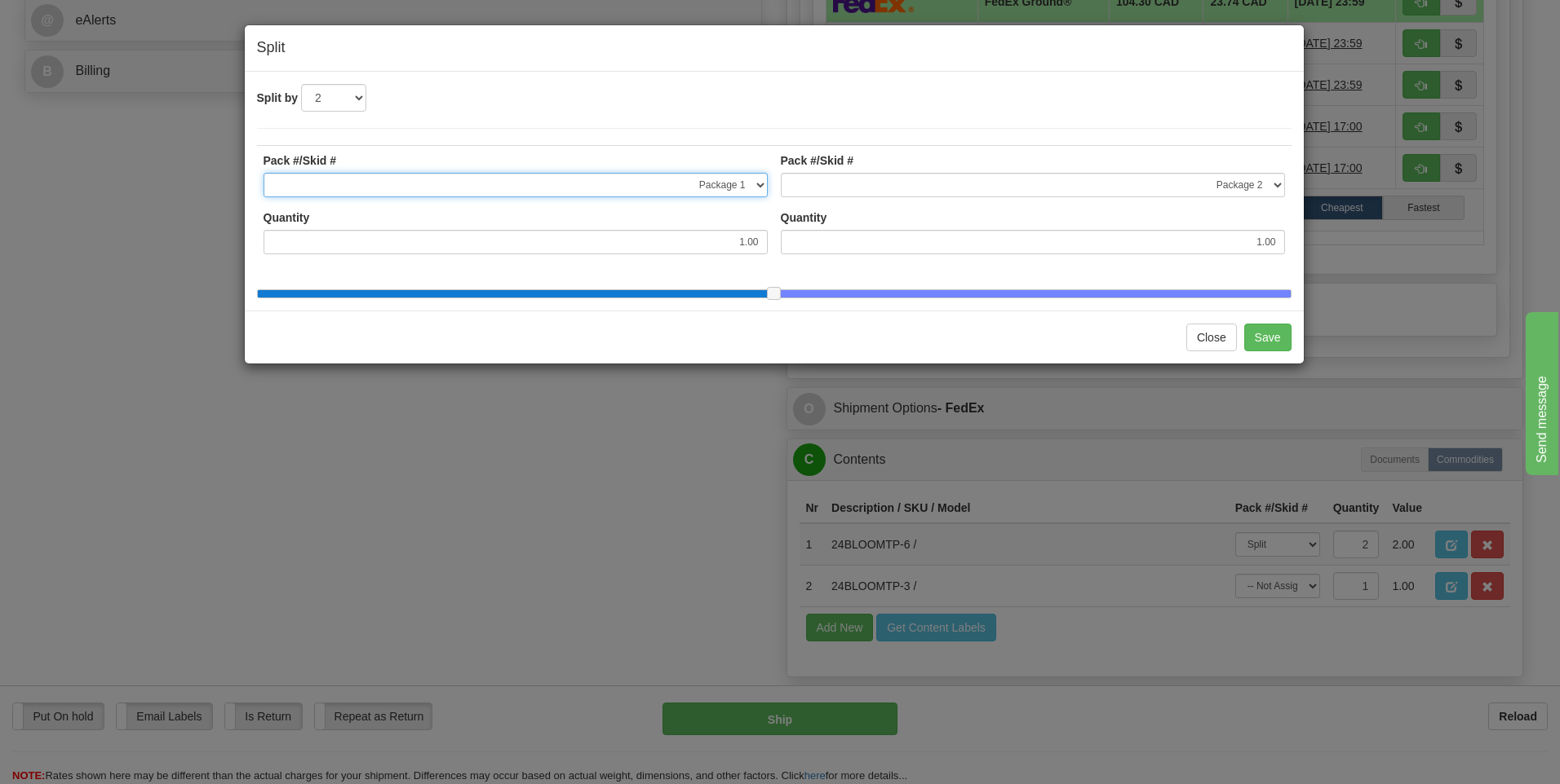
click at [749, 188] on select "-- Not Assigned -- Package 1 Package 2 Package 3" at bounding box center [515, 184] width 505 height 24
select select "1"
click at [263, 173] on select "-- Not Assigned -- Package 1 Package 2 Package 3" at bounding box center [515, 184] width 505 height 24
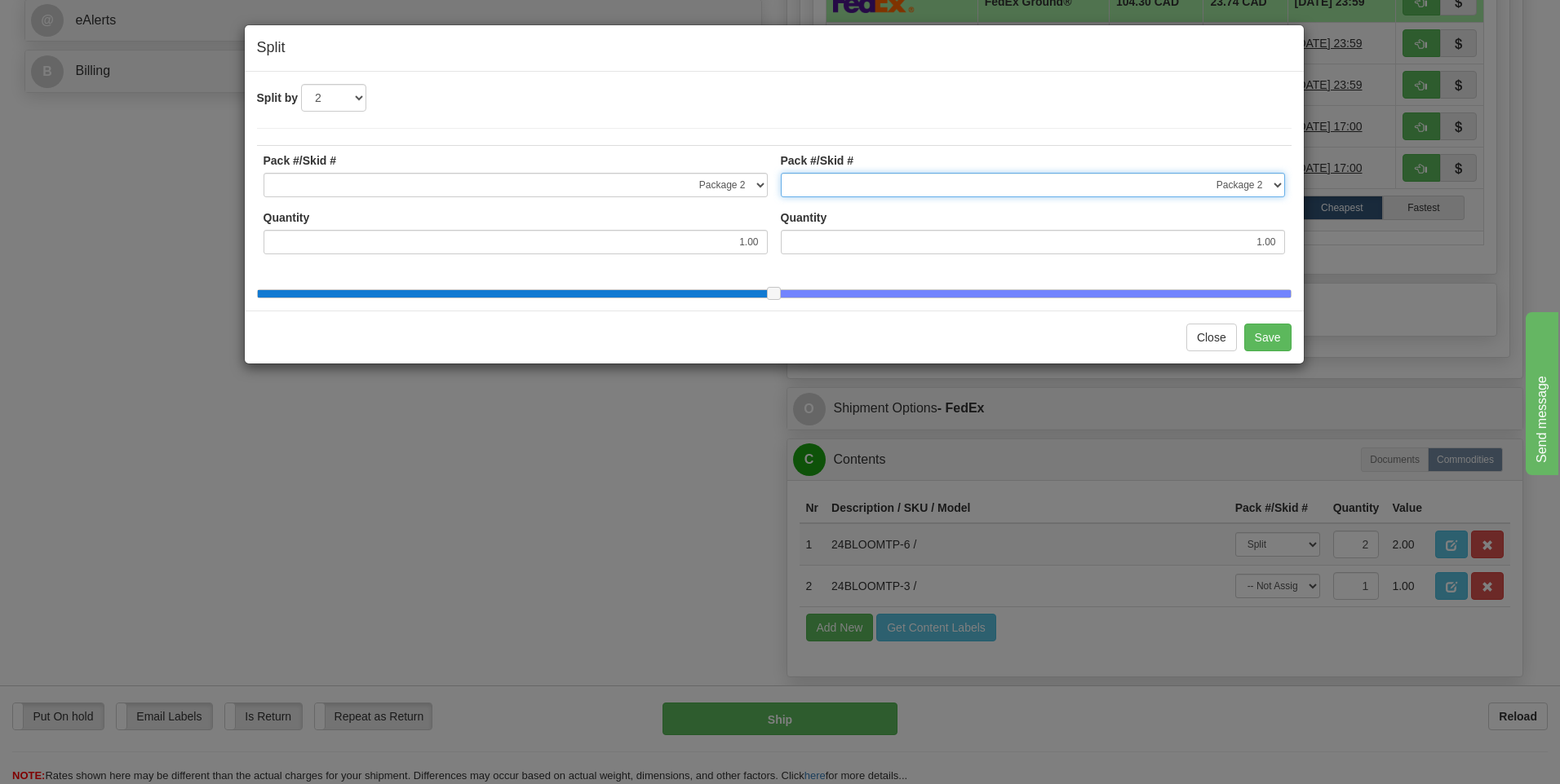
click at [1271, 184] on select "-- Not Assigned -- Package 1 Package 2 Package 3" at bounding box center [1032, 184] width 505 height 24
select select "2"
click at [780, 173] on select "-- Not Assigned -- Package 1 Package 2 Package 3" at bounding box center [1032, 184] width 505 height 24
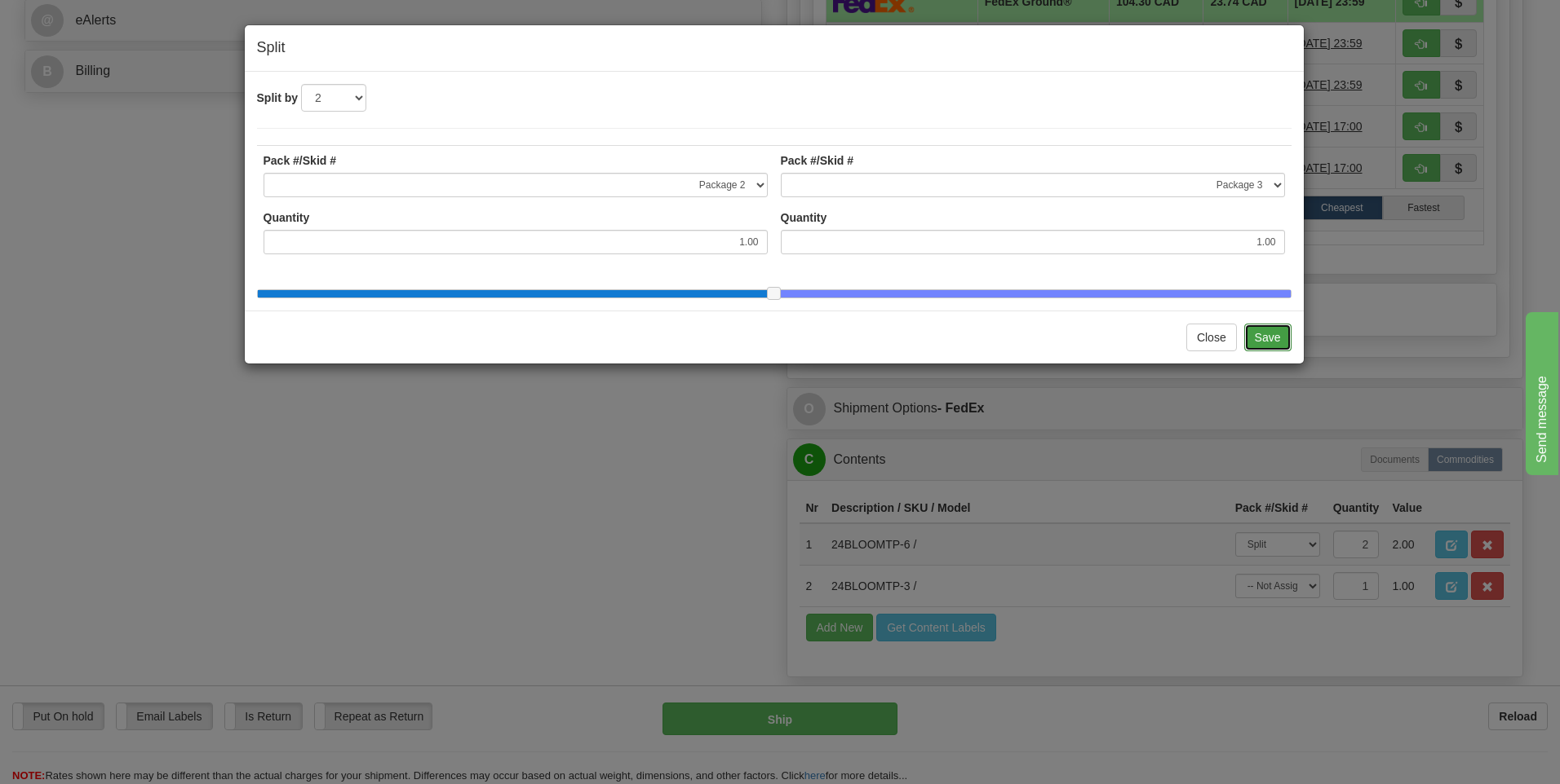
click at [1276, 350] on button "Save" at bounding box center [1268, 338] width 47 height 28
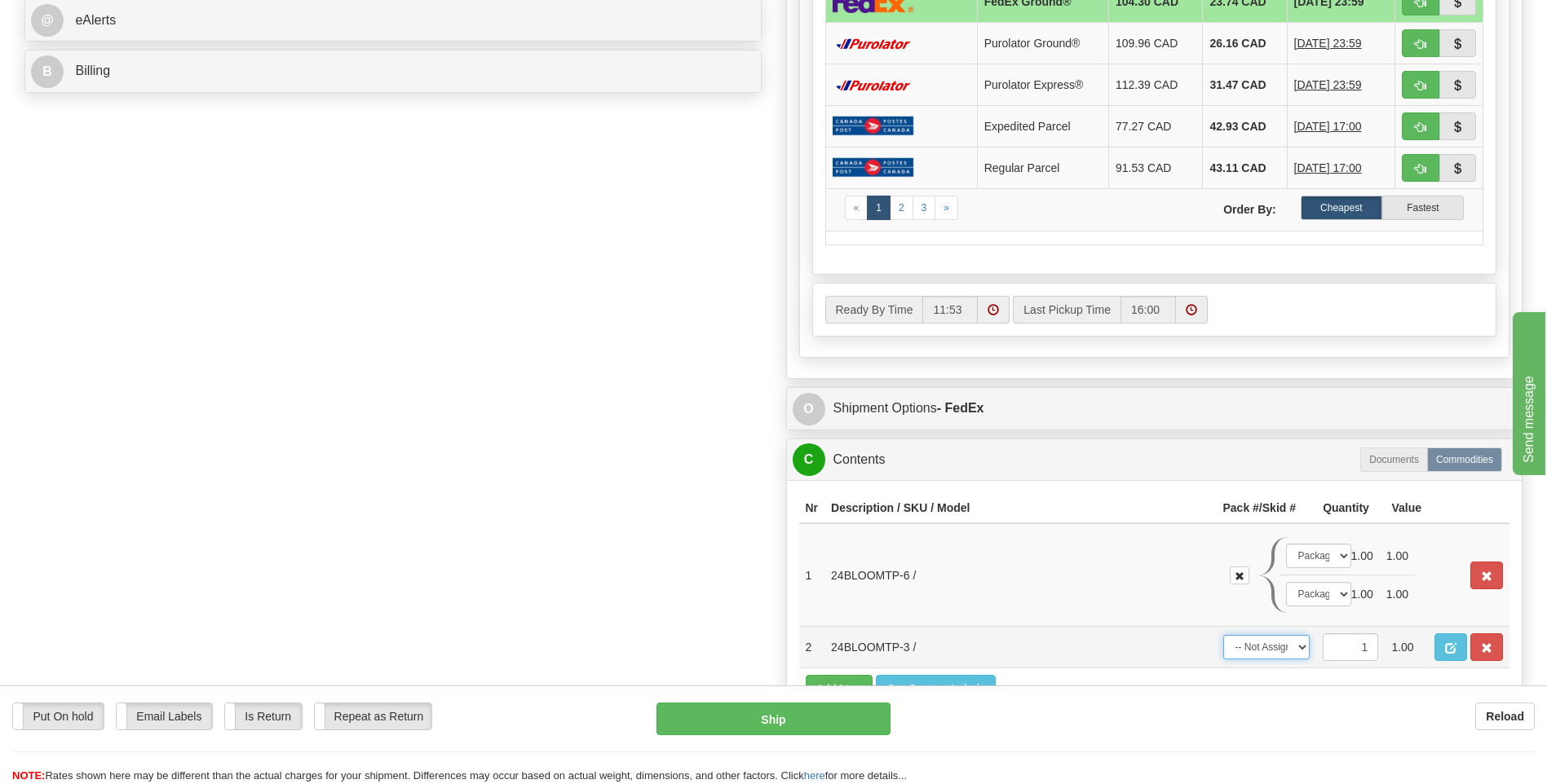
click at [1270, 648] on select "-- Not Assigned -- Package 1 Package 2 Package 3" at bounding box center [1266, 647] width 87 height 24
select select "0"
click at [1223, 635] on select "-- Not Assigned -- Package 1 Package 2 Package 3" at bounding box center [1266, 647] width 87 height 24
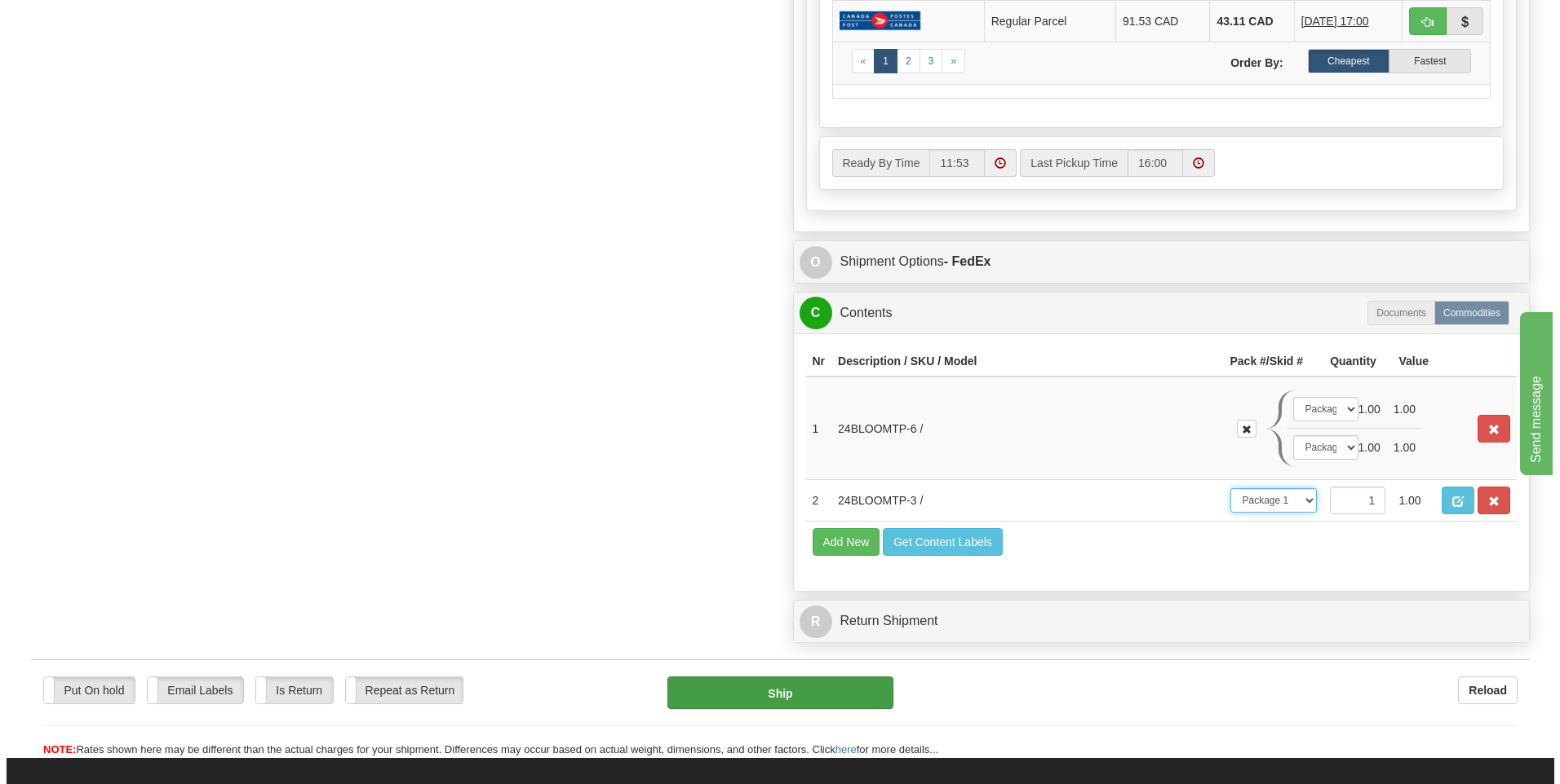
scroll to position [897, 0]
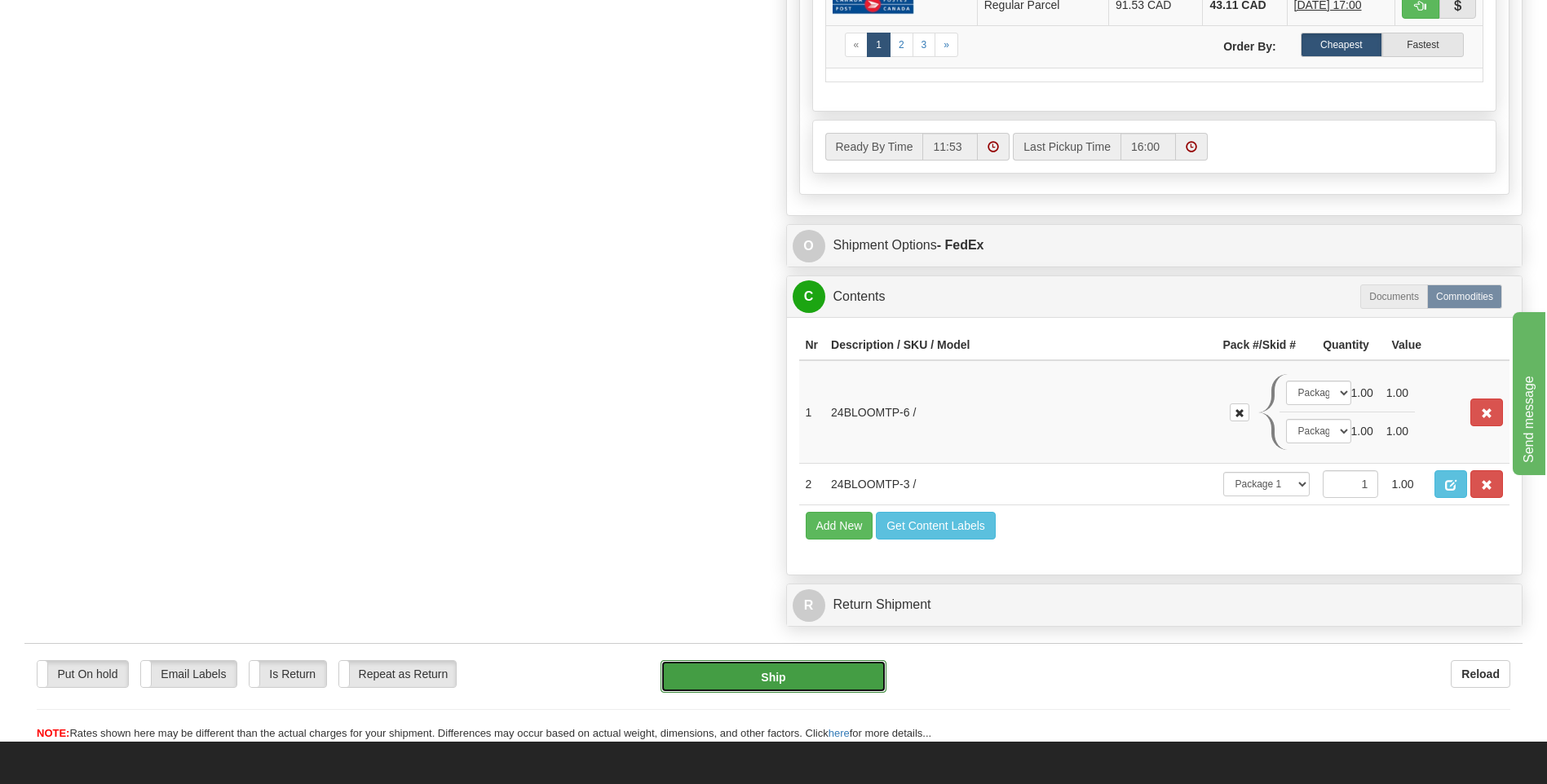
click at [797, 679] on button "Ship" at bounding box center [773, 677] width 225 height 33
type input "92"
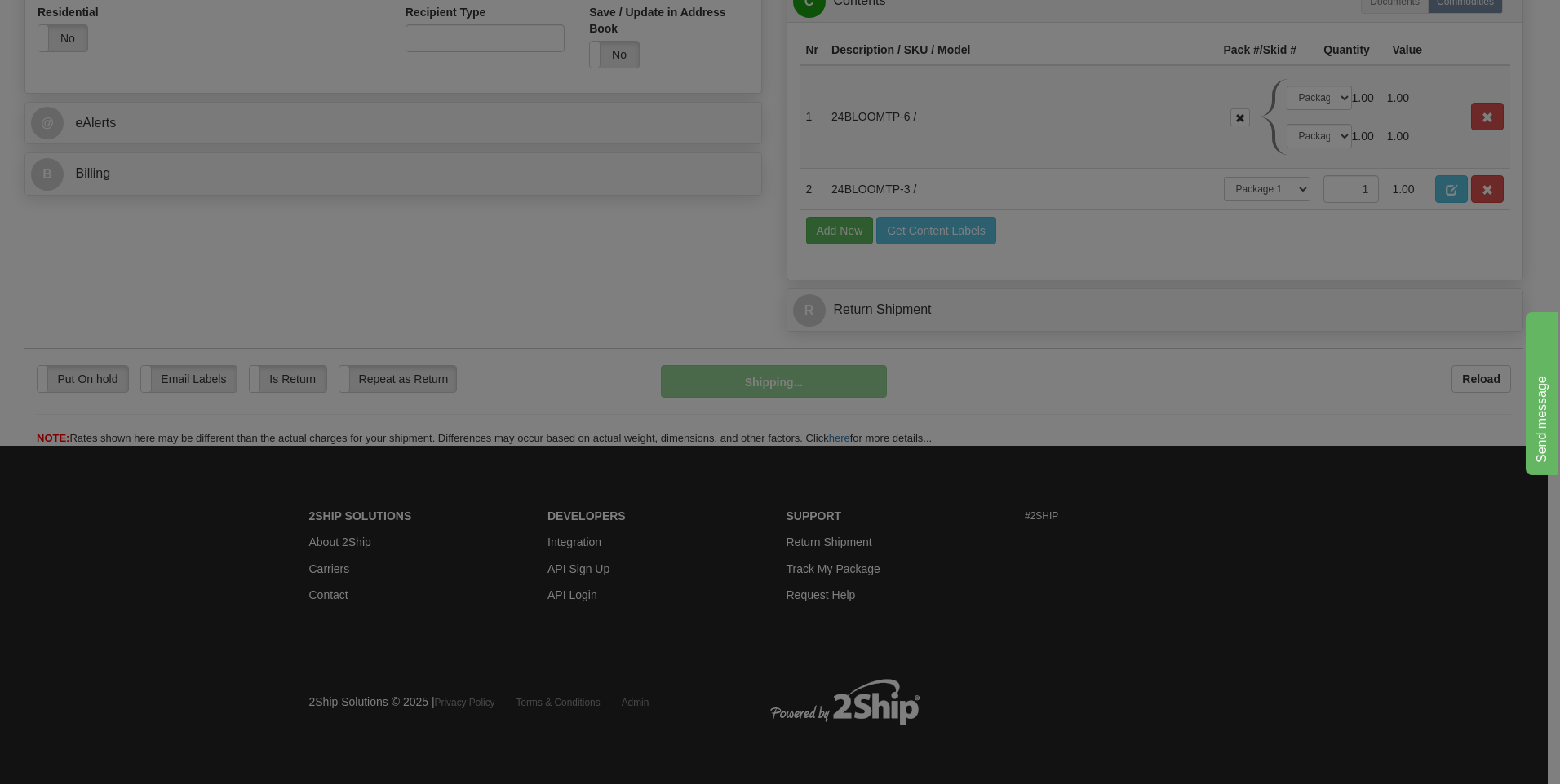
scroll to position [632, 0]
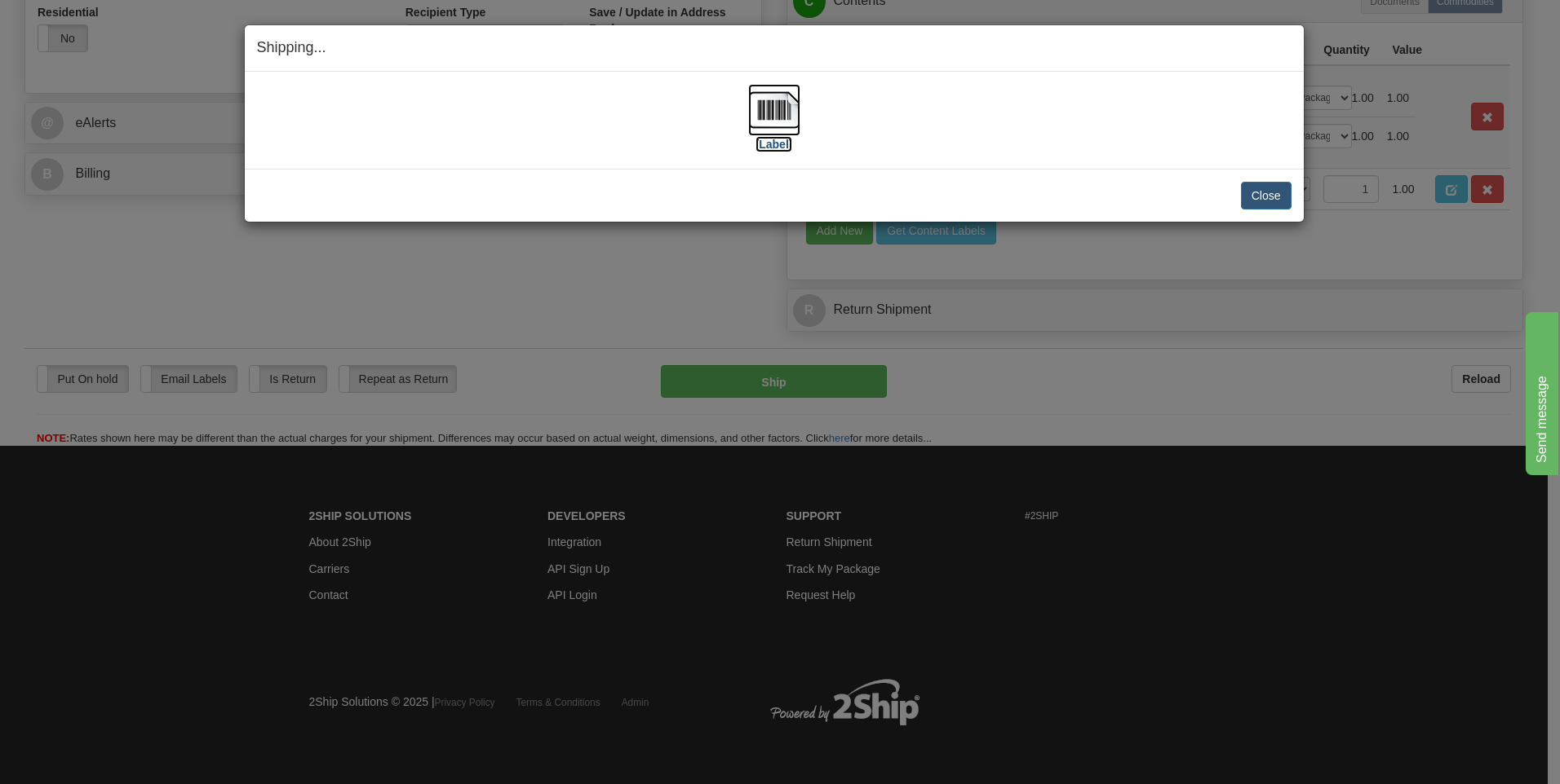
click at [775, 114] on img at bounding box center [774, 110] width 52 height 52
click at [1265, 202] on button "Close" at bounding box center [1266, 196] width 50 height 28
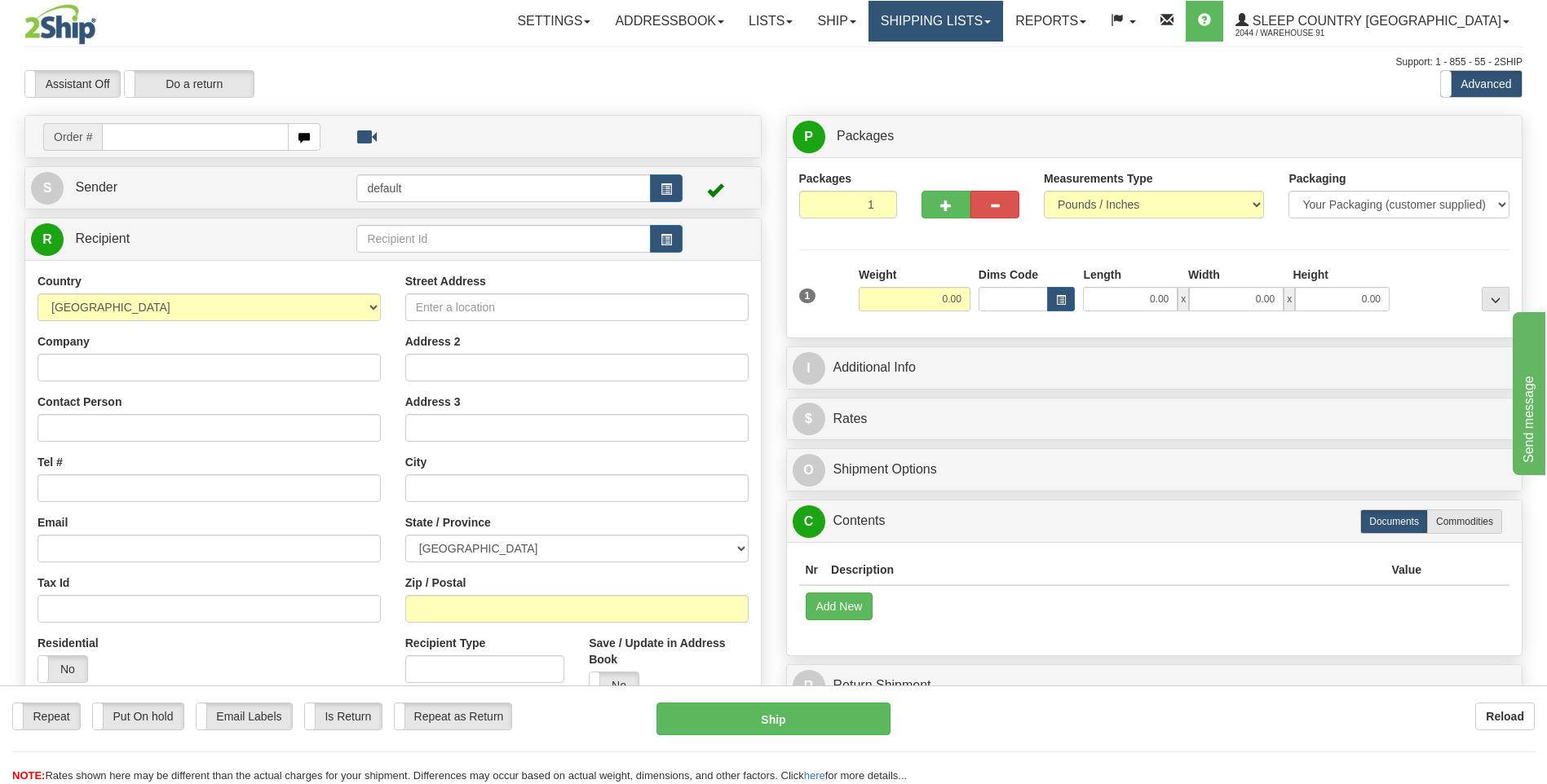
click at [982, 18] on link "Shipping lists" at bounding box center [936, 21] width 135 height 41
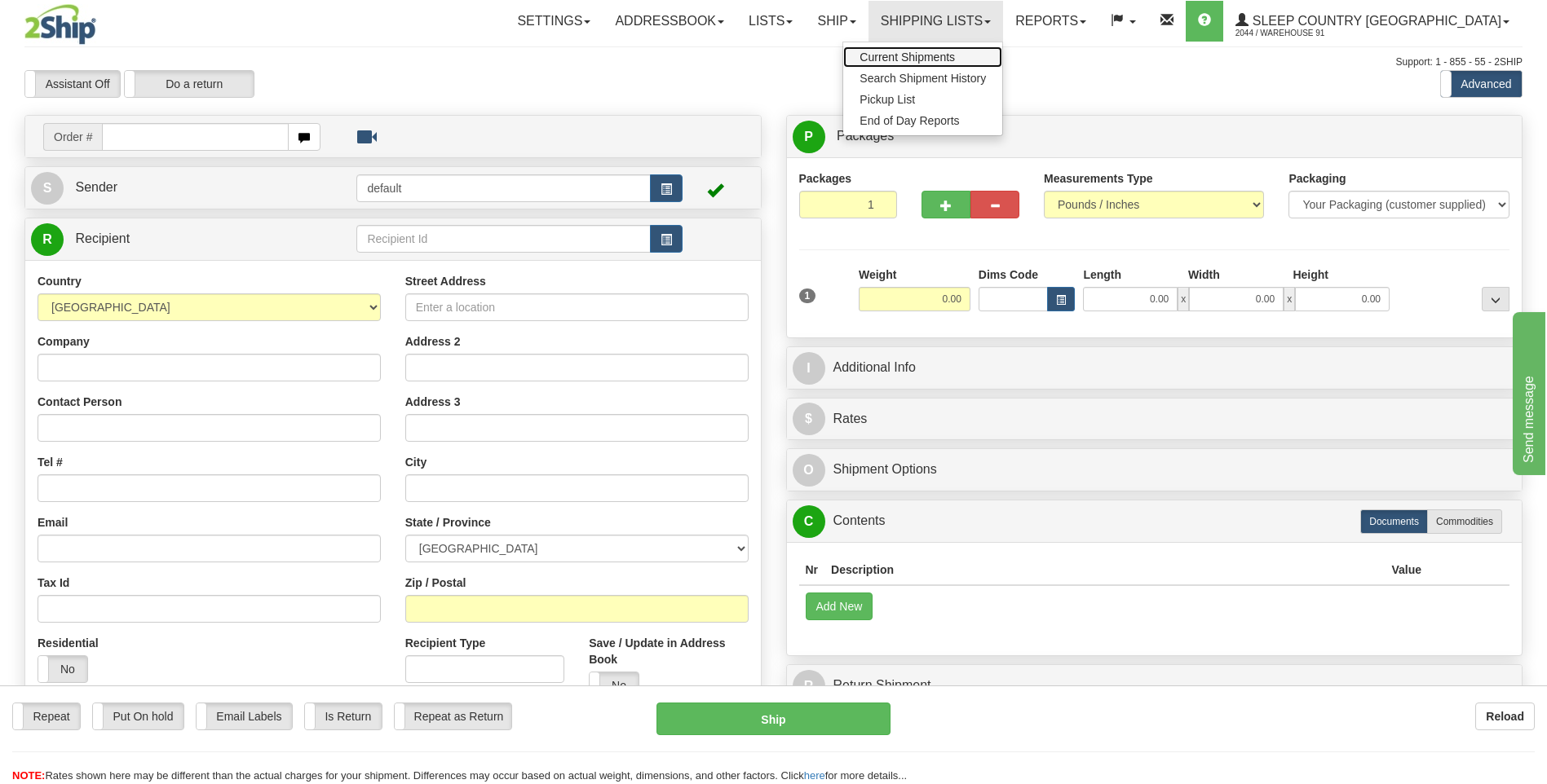
click at [955, 52] on span "Current Shipments" at bounding box center [907, 57] width 95 height 14
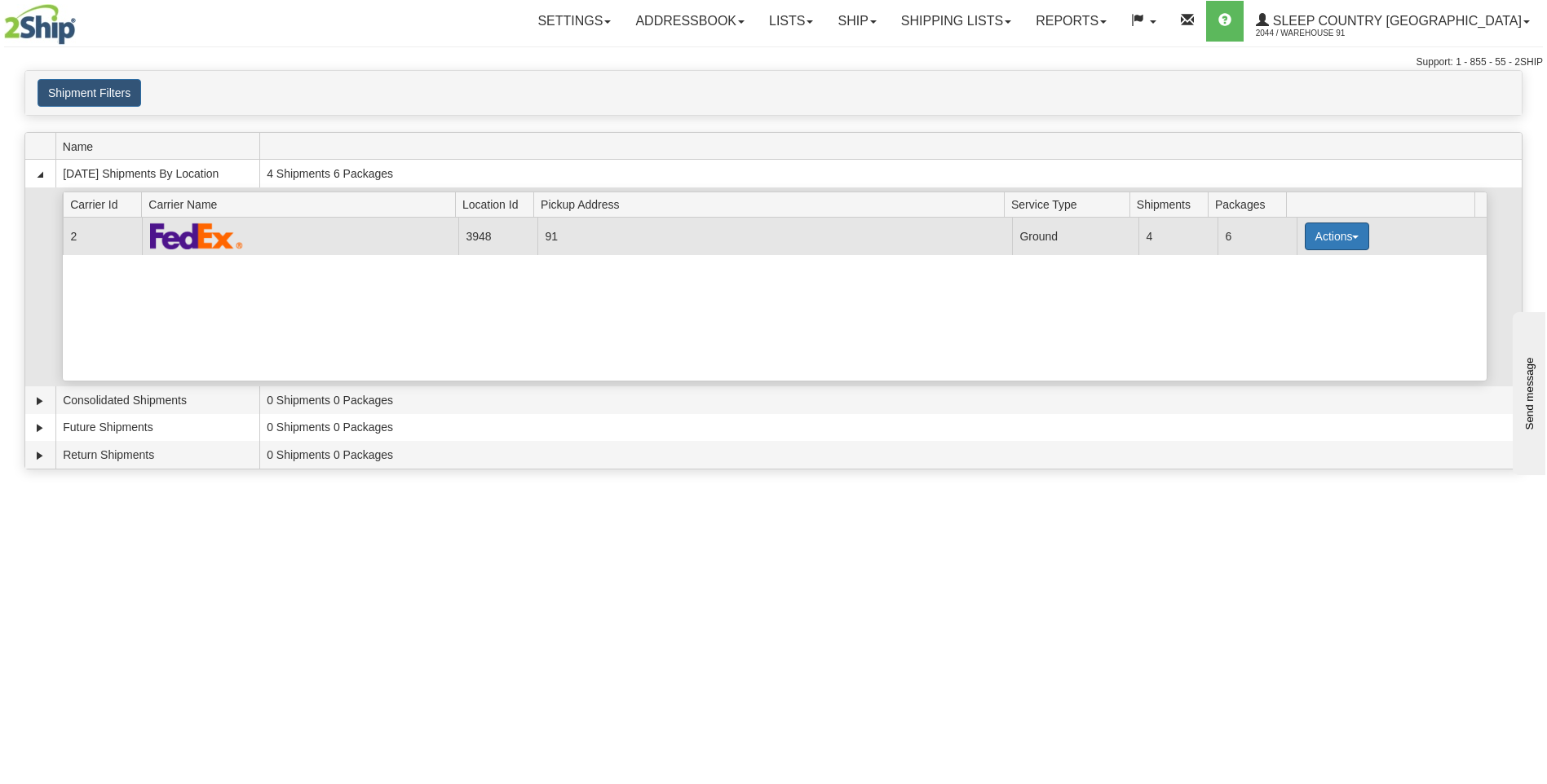
click at [1305, 237] on button "Actions" at bounding box center [1338, 236] width 66 height 28
click at [1288, 293] on span "Close" at bounding box center [1273, 288] width 38 height 12
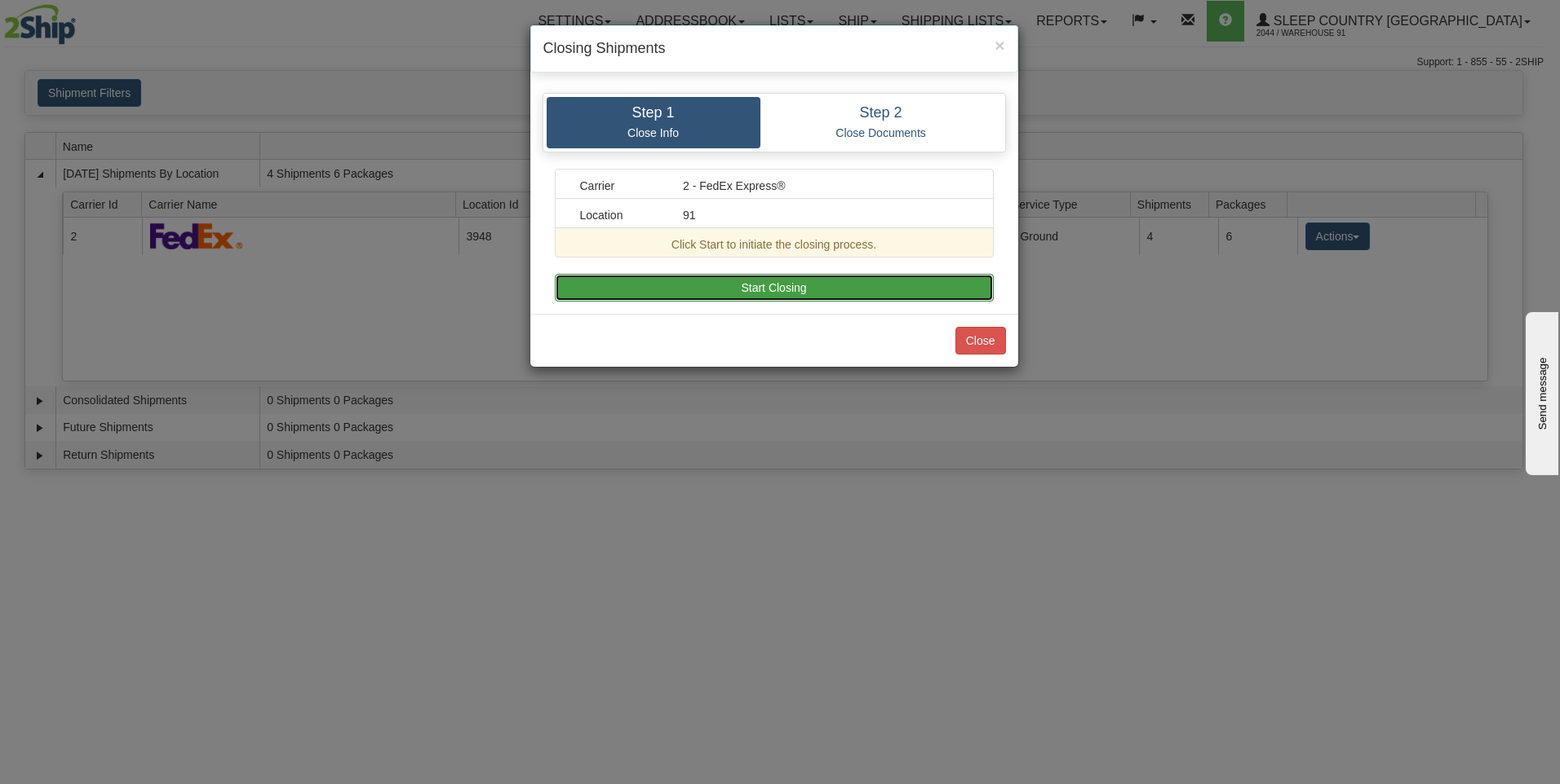
click at [774, 290] on button "Start Closing" at bounding box center [774, 287] width 439 height 28
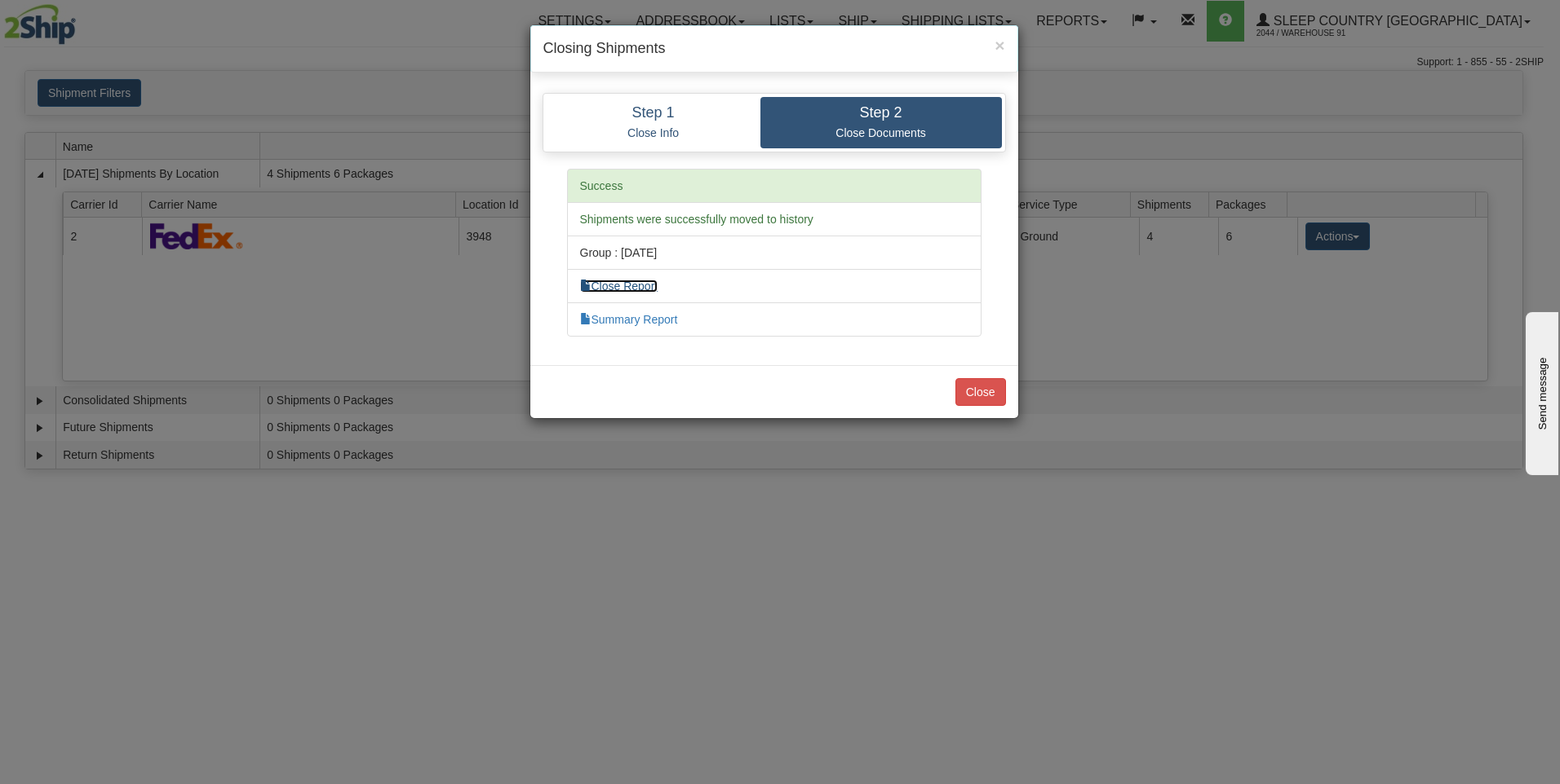
click at [642, 287] on link "Close Report" at bounding box center [618, 286] width 78 height 14
click at [652, 323] on link "Summary Report" at bounding box center [628, 320] width 97 height 14
click at [985, 391] on button "Close" at bounding box center [980, 392] width 50 height 28
